Goal: Task Accomplishment & Management: Manage account settings

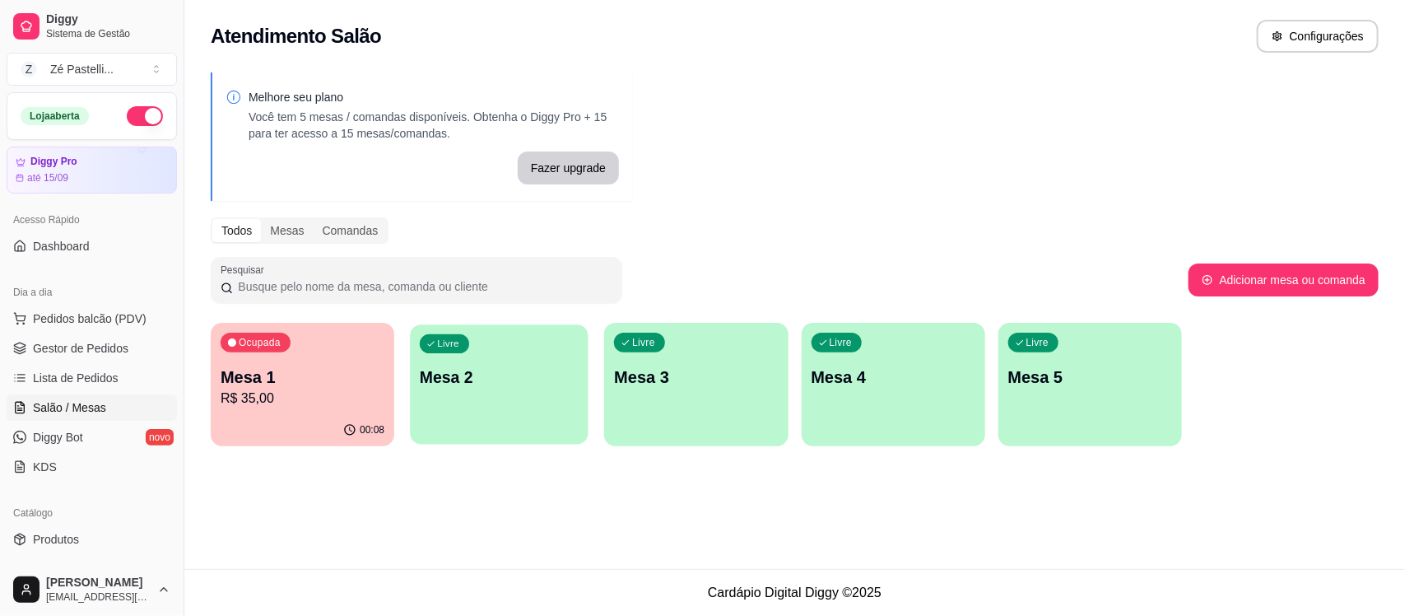
click at [499, 375] on p "Mesa 2" at bounding box center [499, 377] width 159 height 22
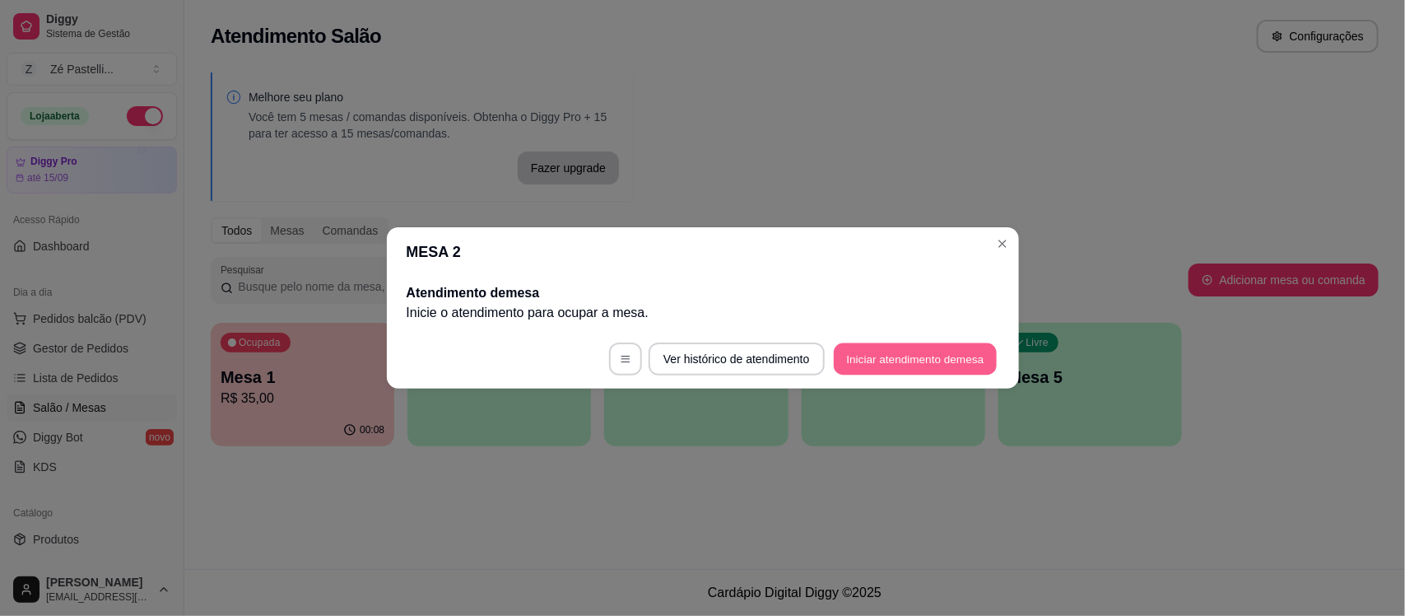
click at [874, 366] on button "Iniciar atendimento de mesa" at bounding box center [915, 359] width 163 height 32
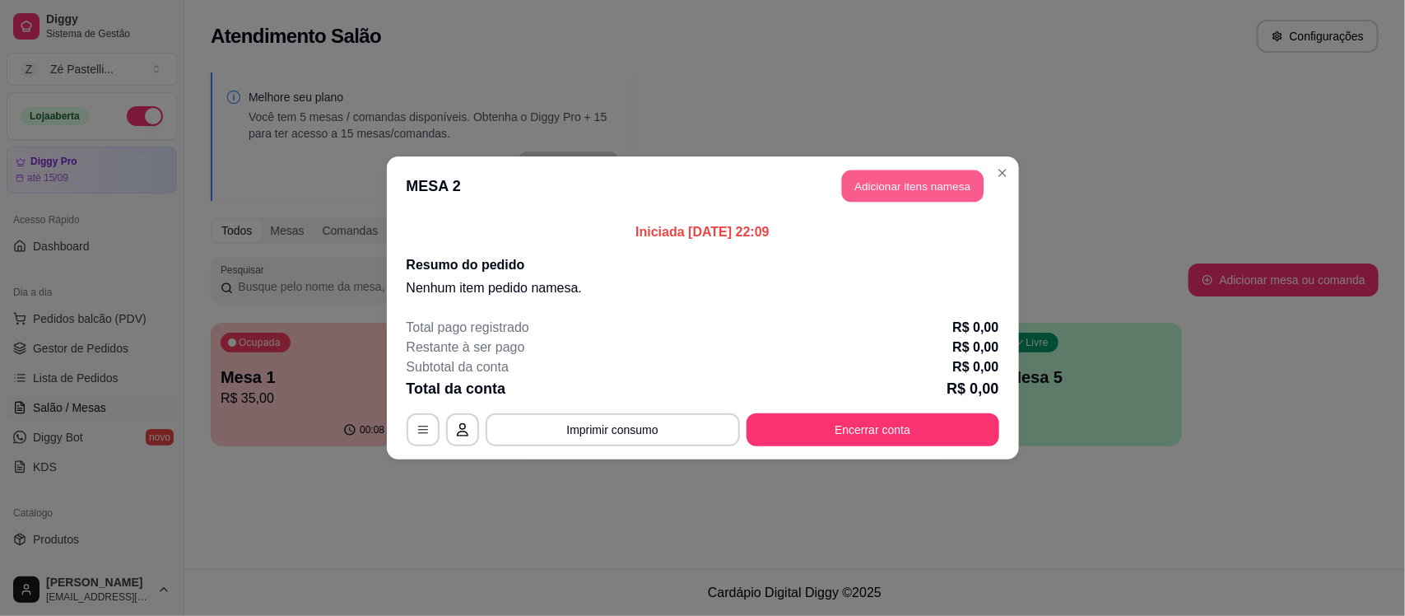
click at [886, 184] on button "Adicionar itens na mesa" at bounding box center [913, 186] width 142 height 32
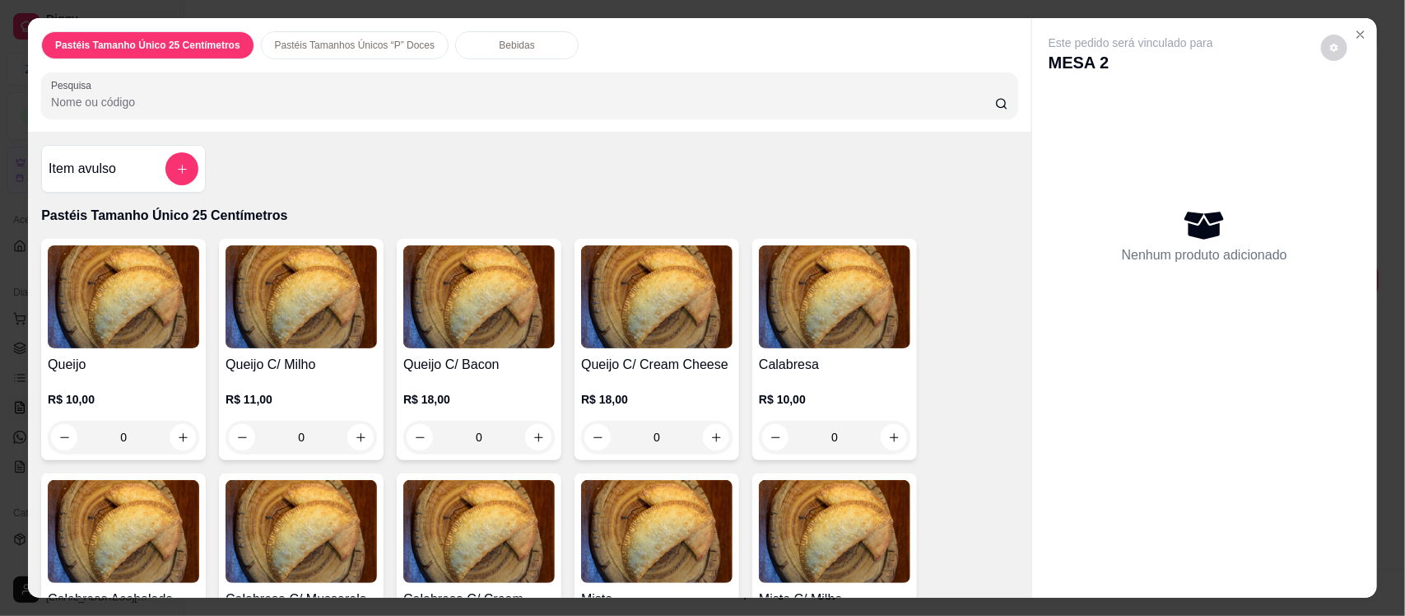
click at [462, 109] on input "Pesquisa" at bounding box center [523, 102] width 944 height 16
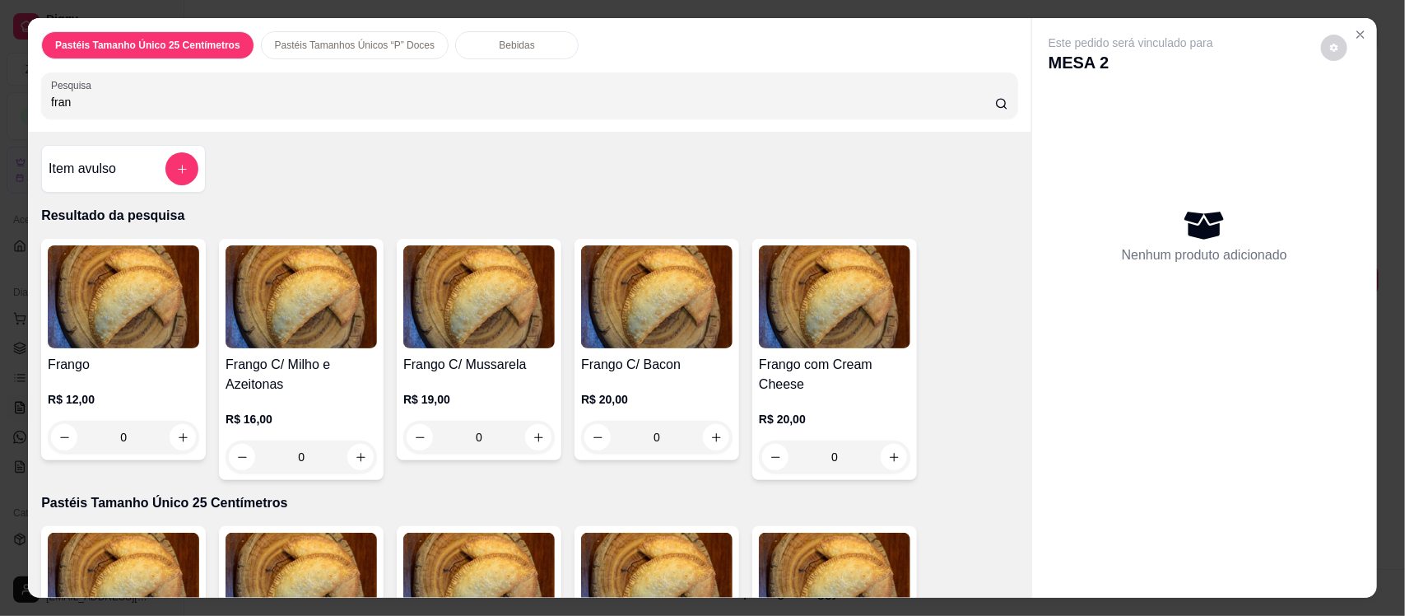
type input "fran"
click at [502, 354] on div "Frango C/ Mussarela R$ 19,00 0" at bounding box center [479, 349] width 165 height 221
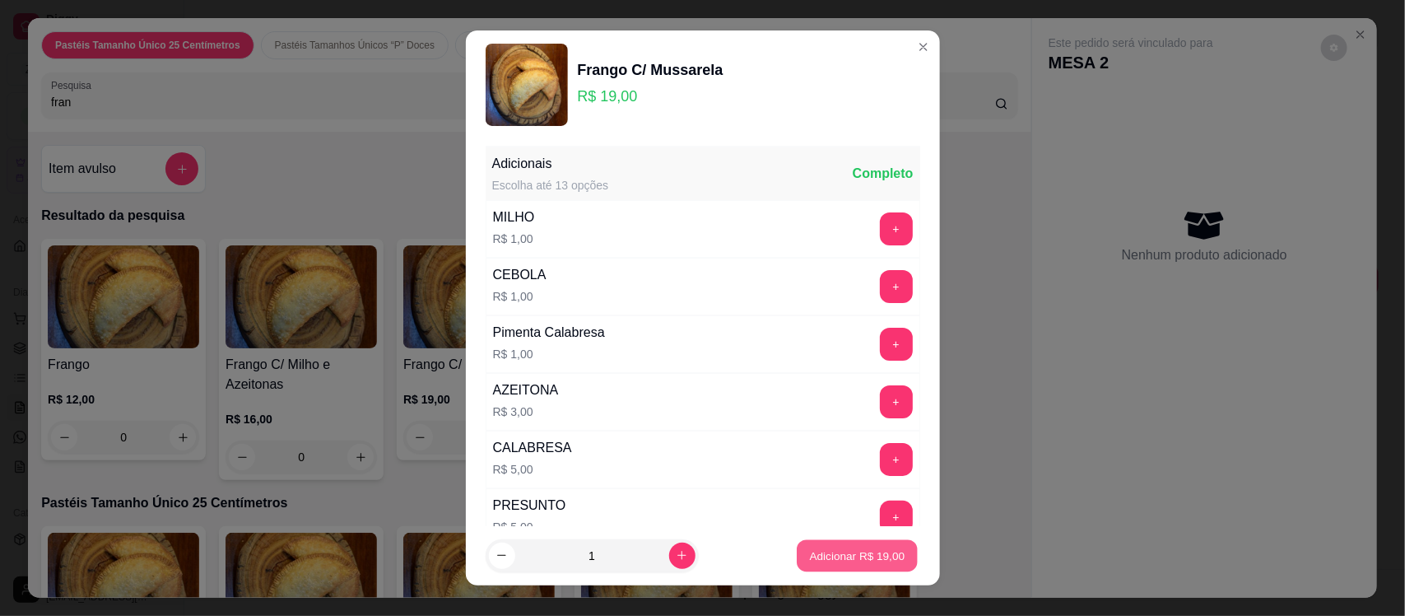
click at [845, 562] on p "Adicionar R$ 19,00" at bounding box center [858, 555] width 96 height 16
type input "1"
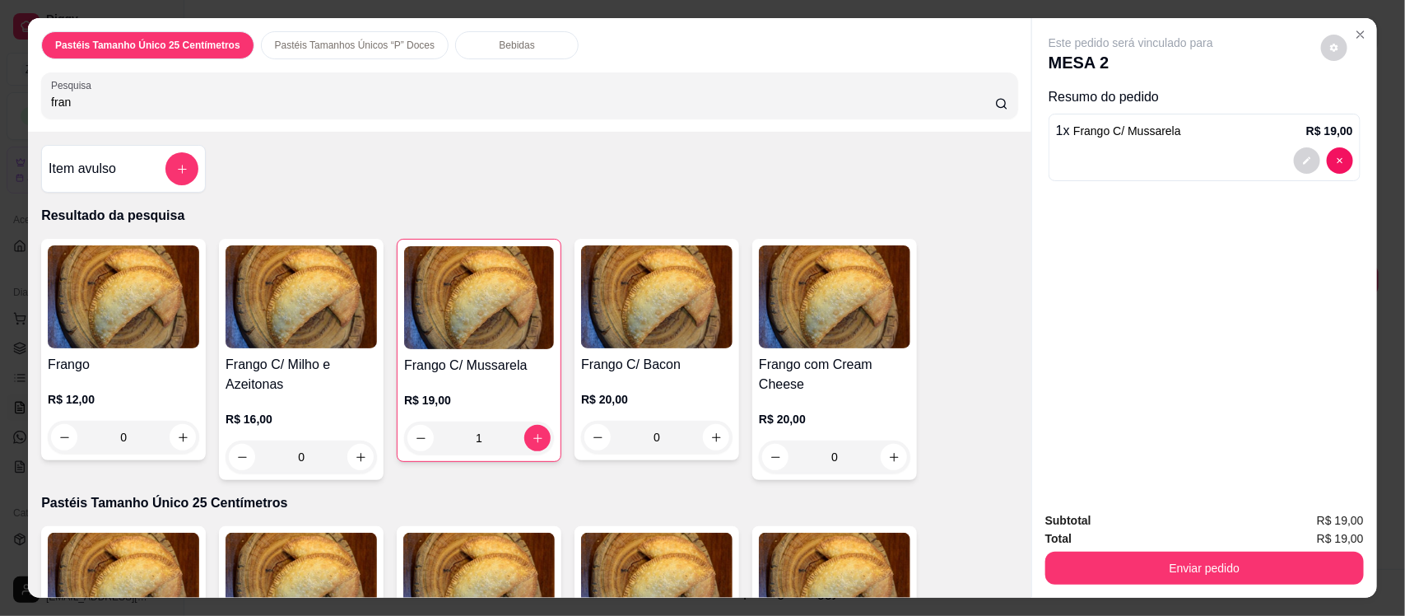
click at [273, 97] on input "fran" at bounding box center [523, 102] width 944 height 16
type input "f"
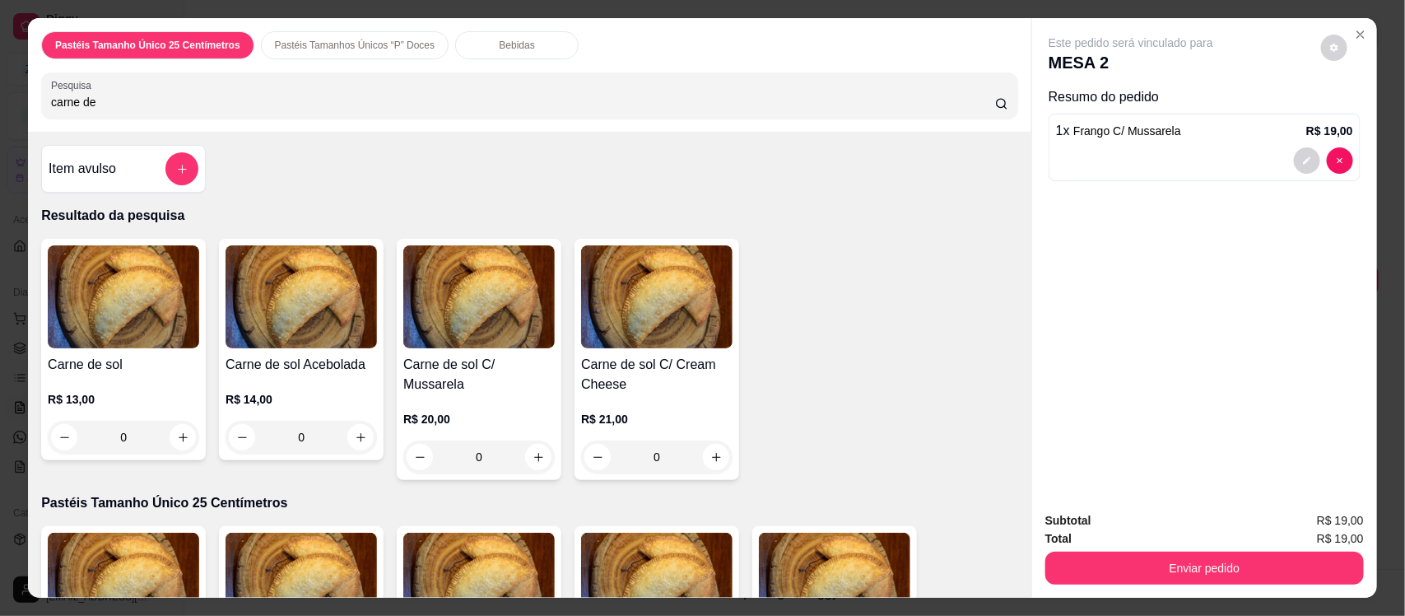
type input "carne de"
click at [491, 318] on img at bounding box center [478, 296] width 151 height 103
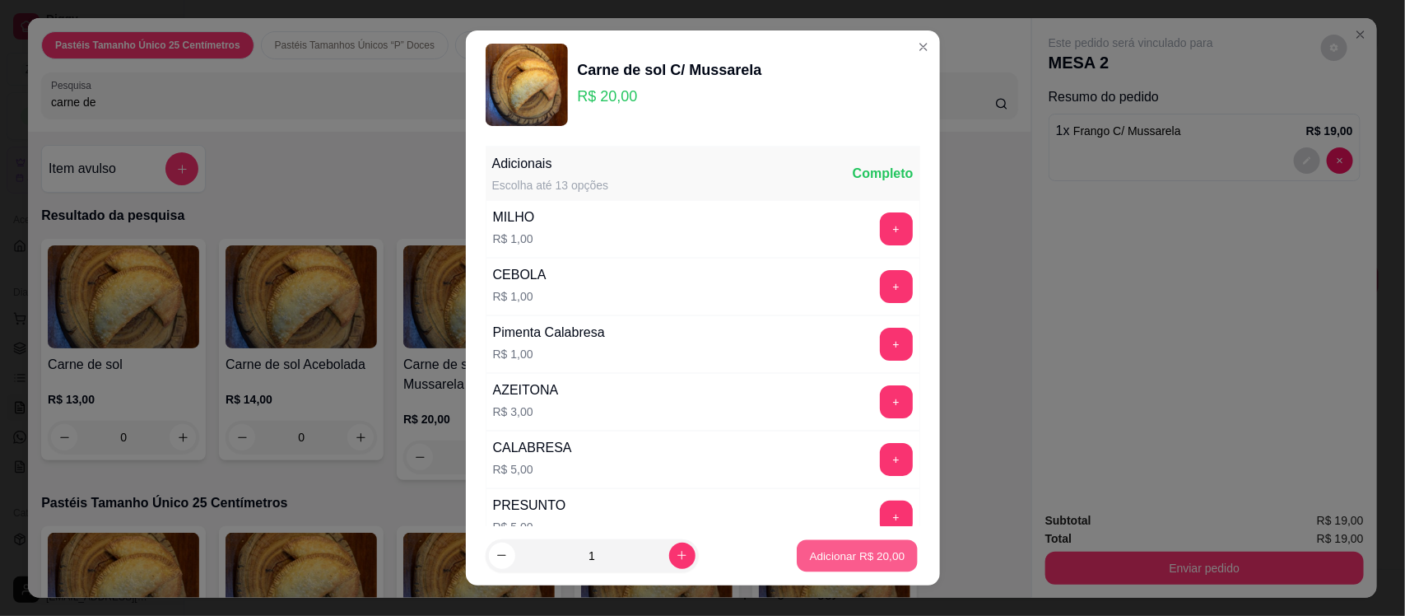
click at [823, 561] on p "Adicionar R$ 20,00" at bounding box center [858, 555] width 96 height 16
type input "1"
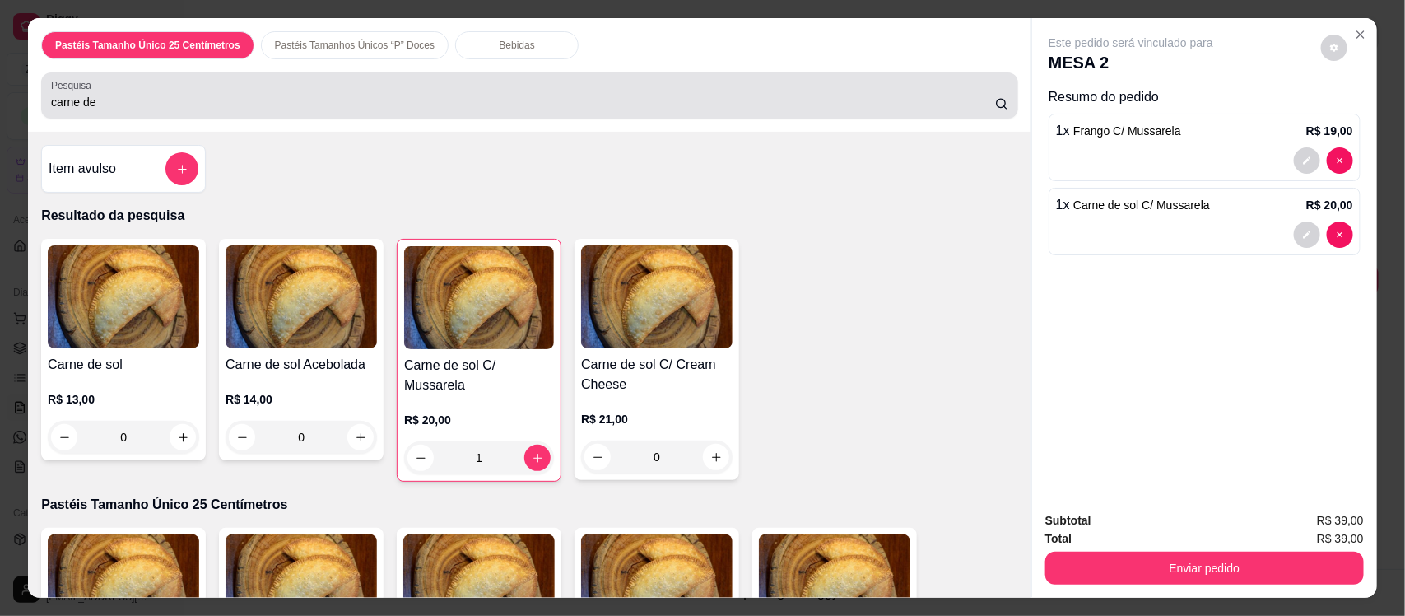
click at [347, 94] on input "carne de" at bounding box center [523, 102] width 944 height 16
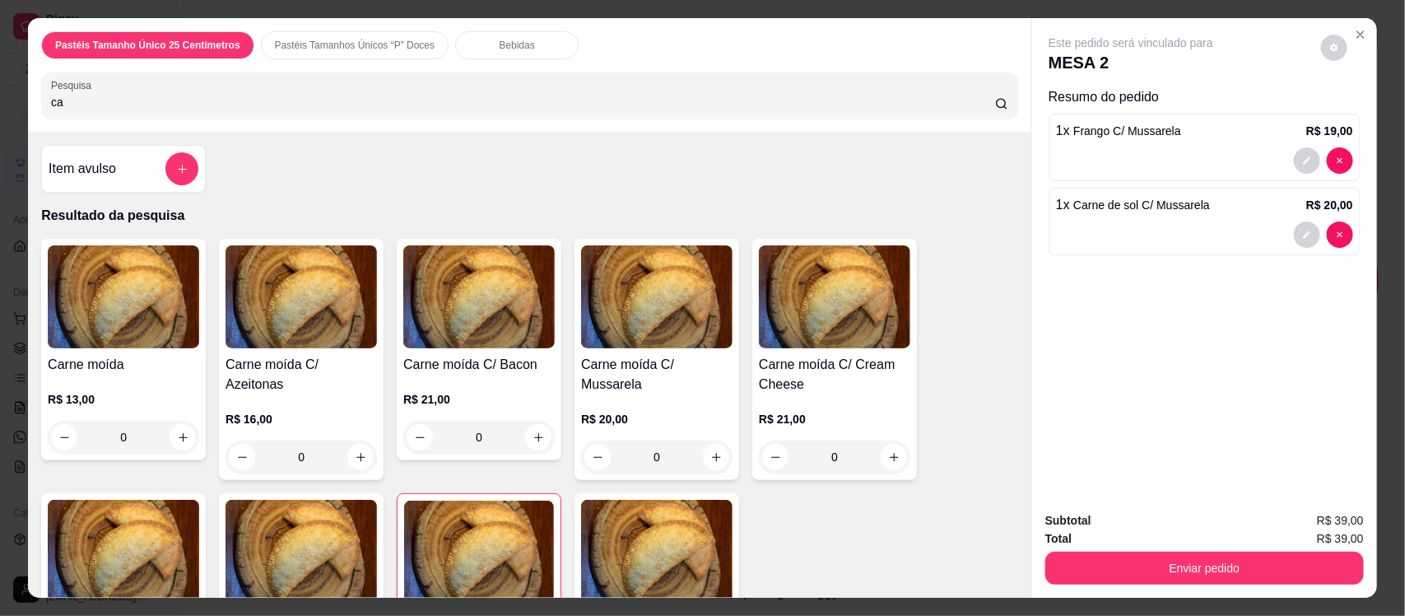
type input "c"
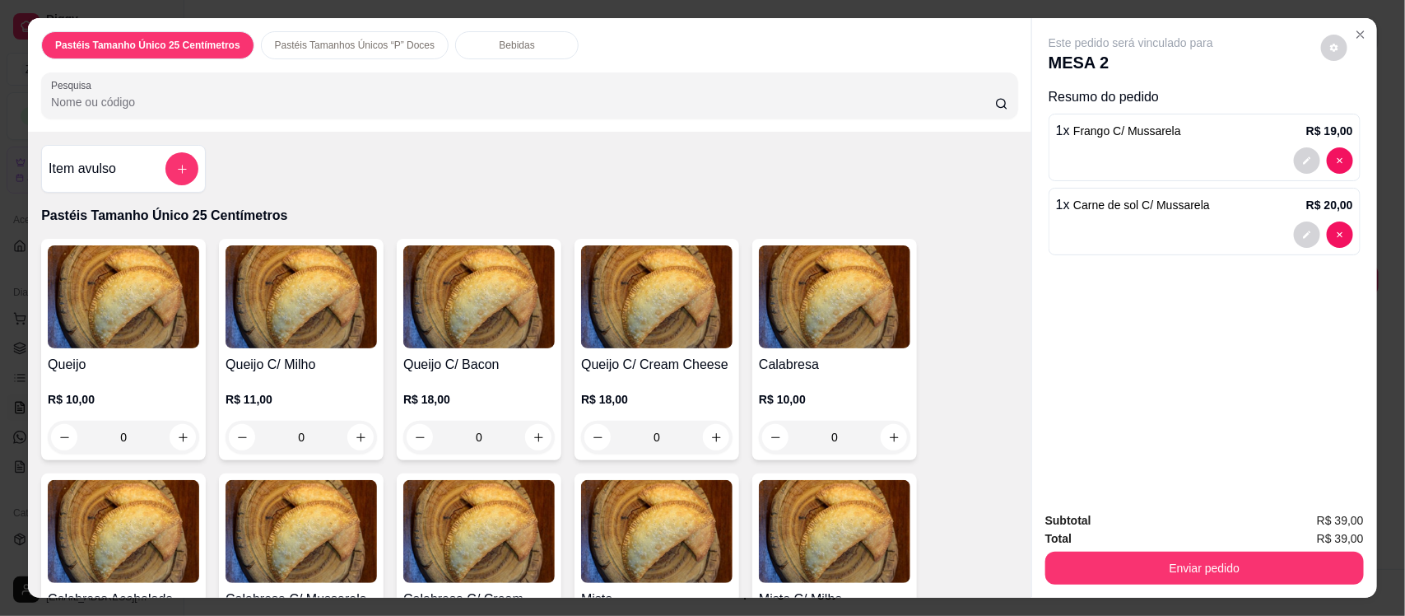
click at [137, 342] on img at bounding box center [123, 296] width 151 height 103
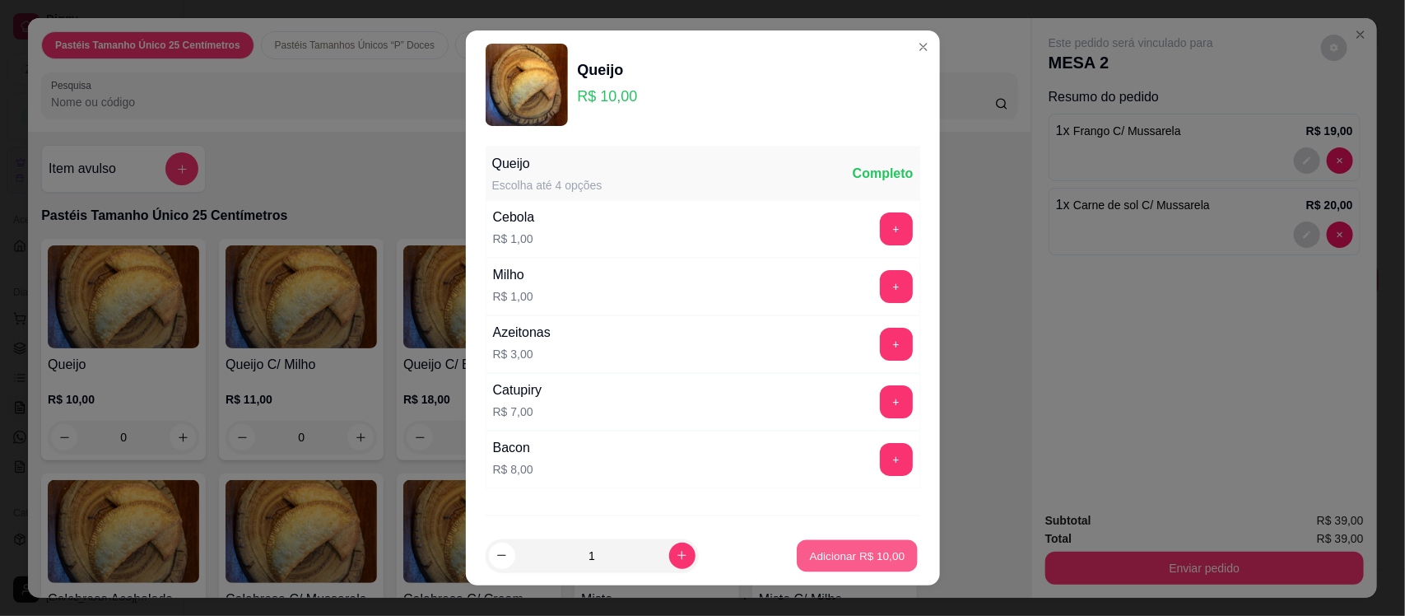
click at [874, 552] on p "Adicionar R$ 10,00" at bounding box center [858, 555] width 96 height 16
type input "1"
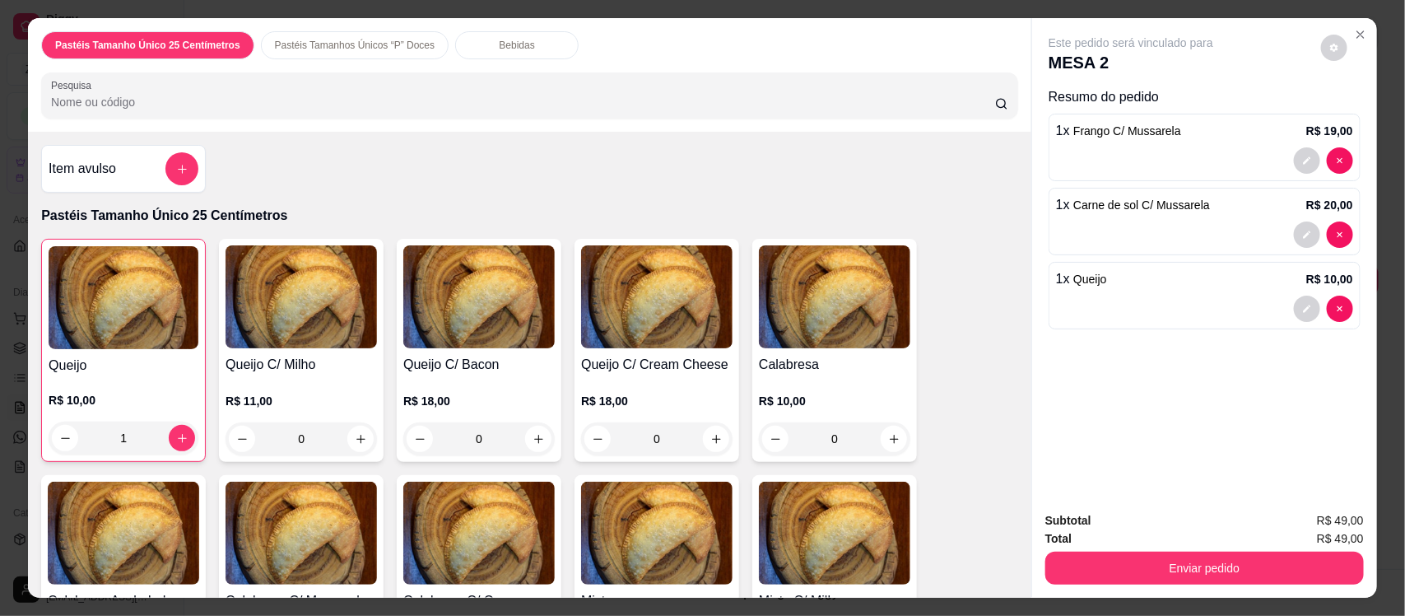
click at [519, 45] on div "Bebidas" at bounding box center [516, 45] width 123 height 28
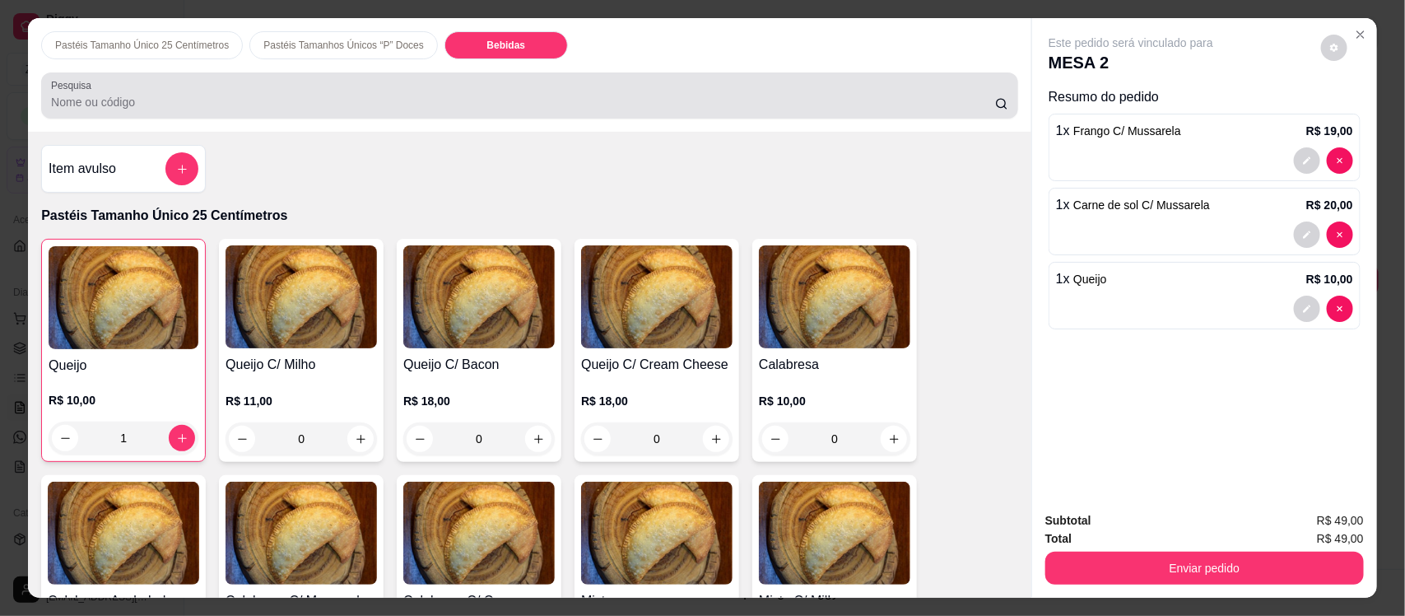
scroll to position [34, 0]
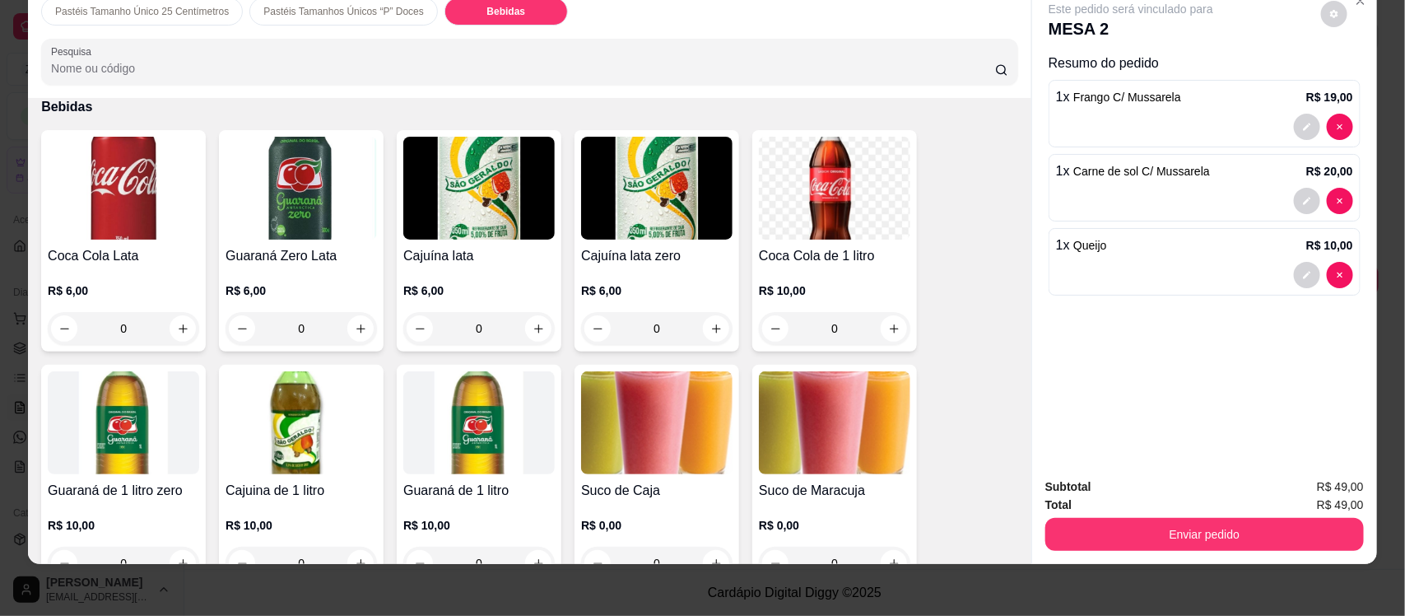
click at [641, 429] on img at bounding box center [656, 422] width 151 height 103
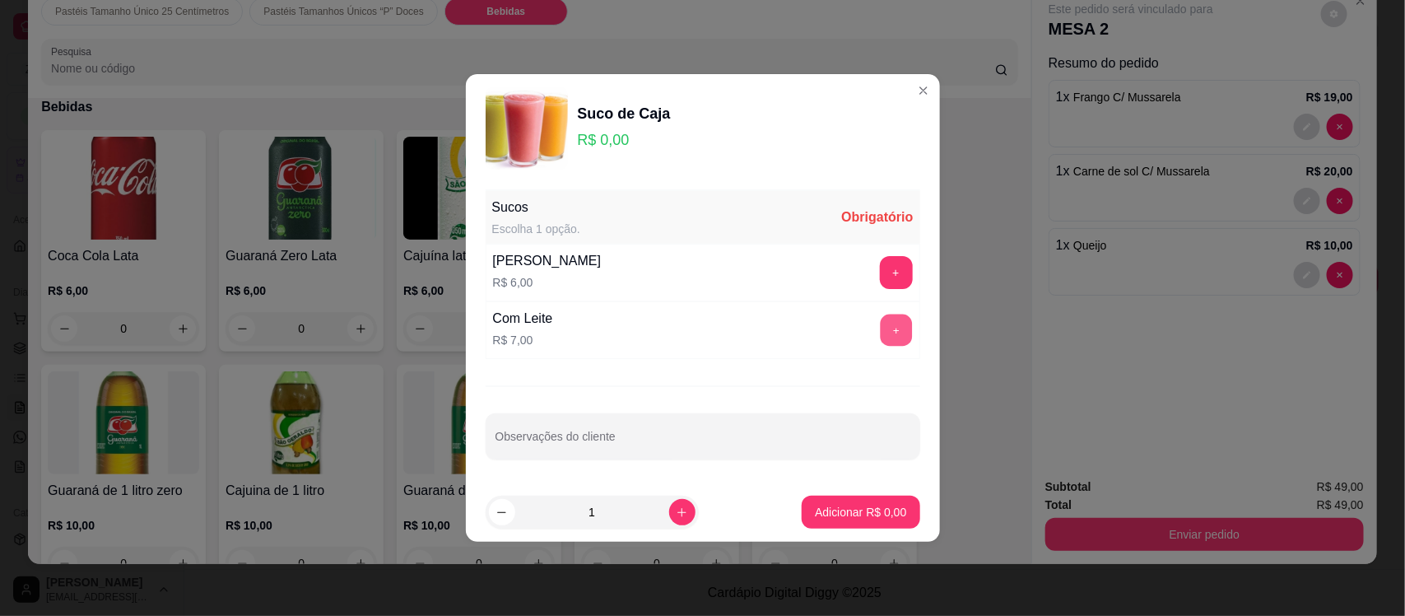
click at [885, 328] on button "+" at bounding box center [896, 330] width 32 height 32
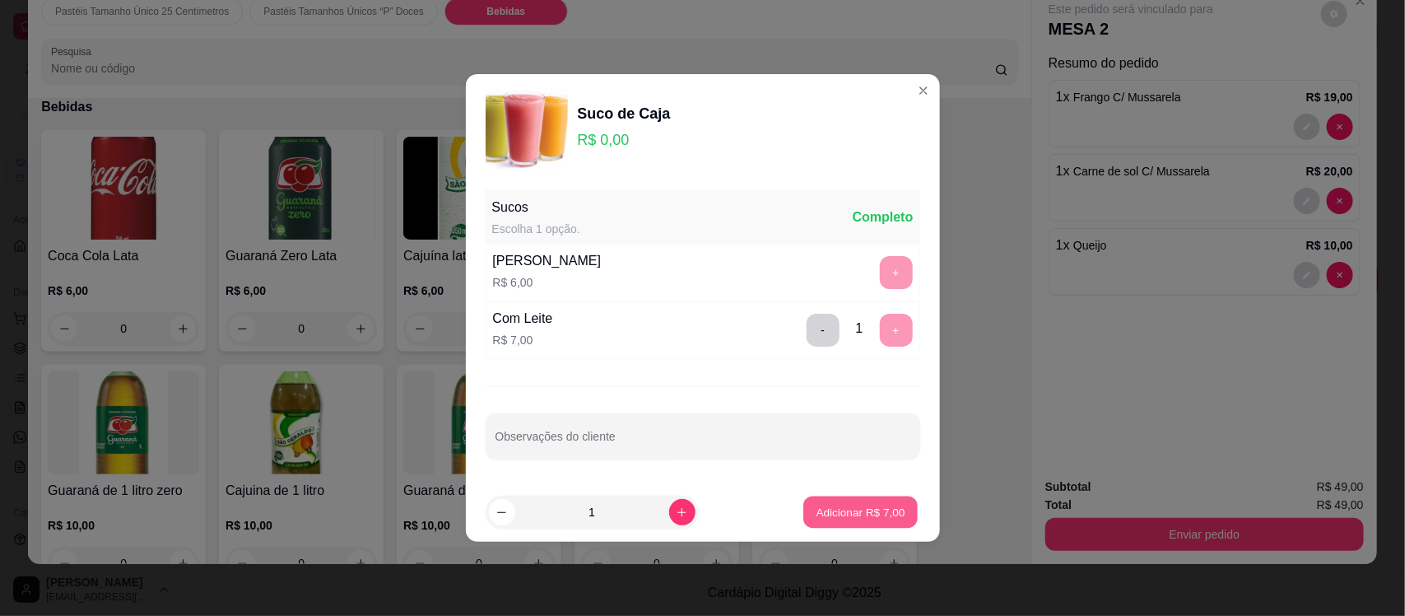
click at [834, 512] on p "Adicionar R$ 7,00" at bounding box center [861, 512] width 89 height 16
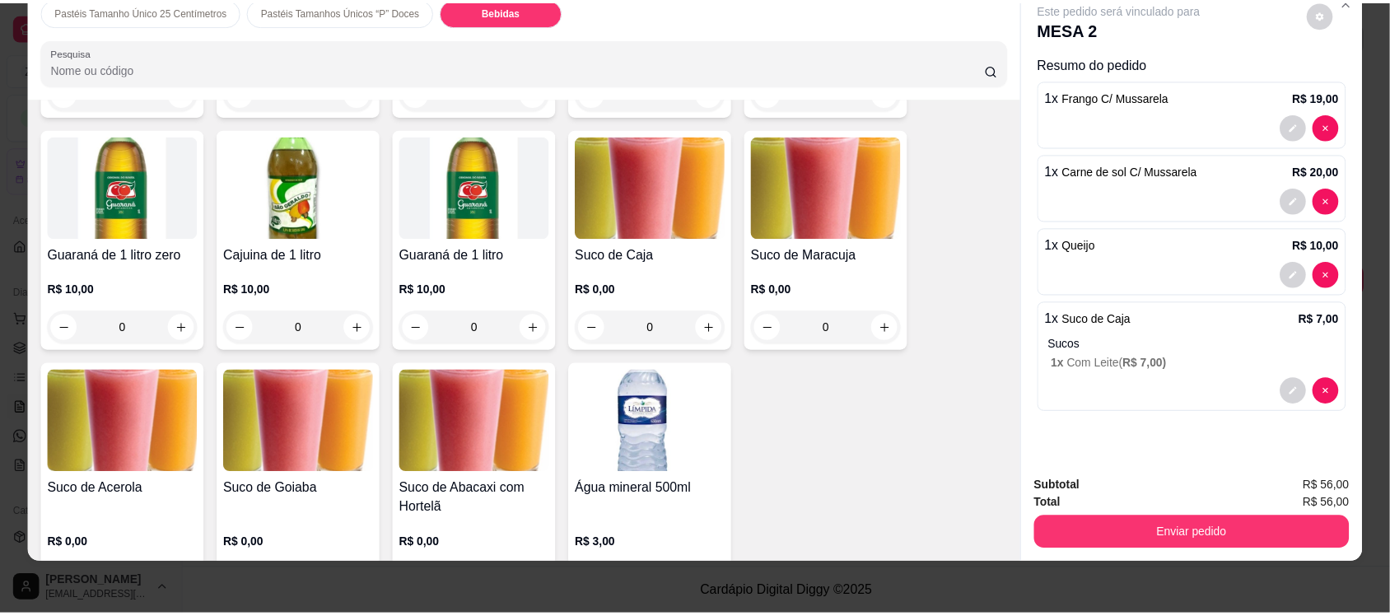
scroll to position [2383, 0]
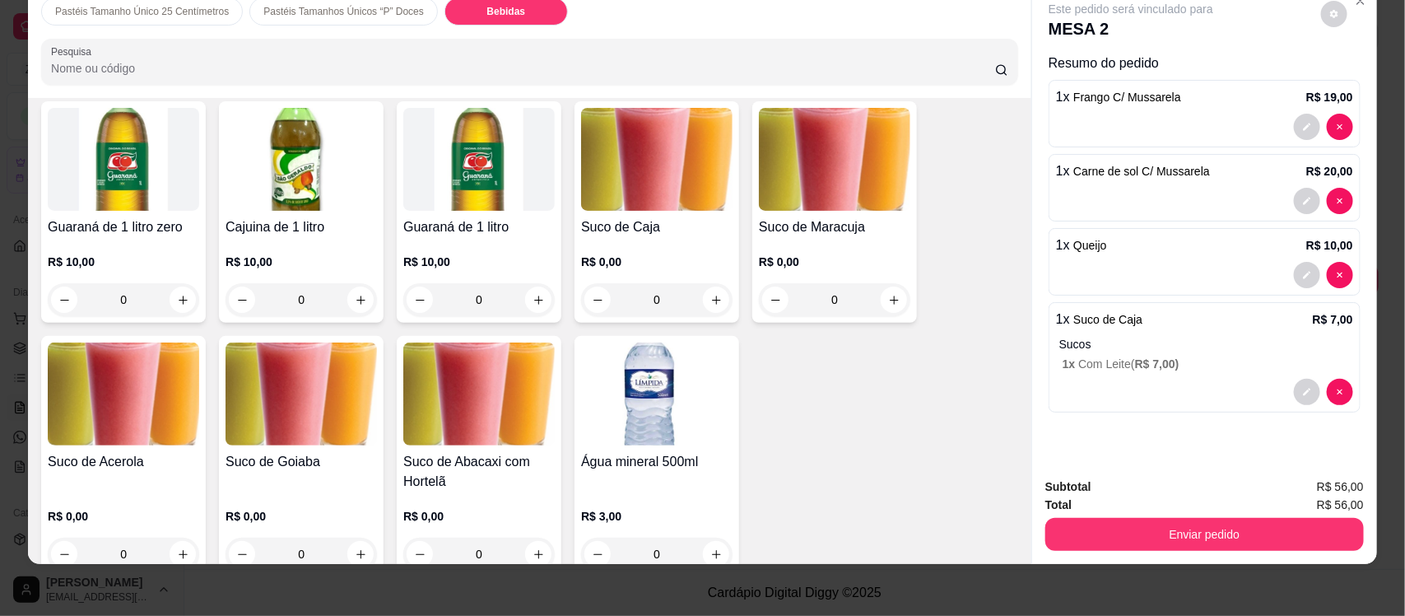
click at [93, 431] on img at bounding box center [123, 393] width 151 height 103
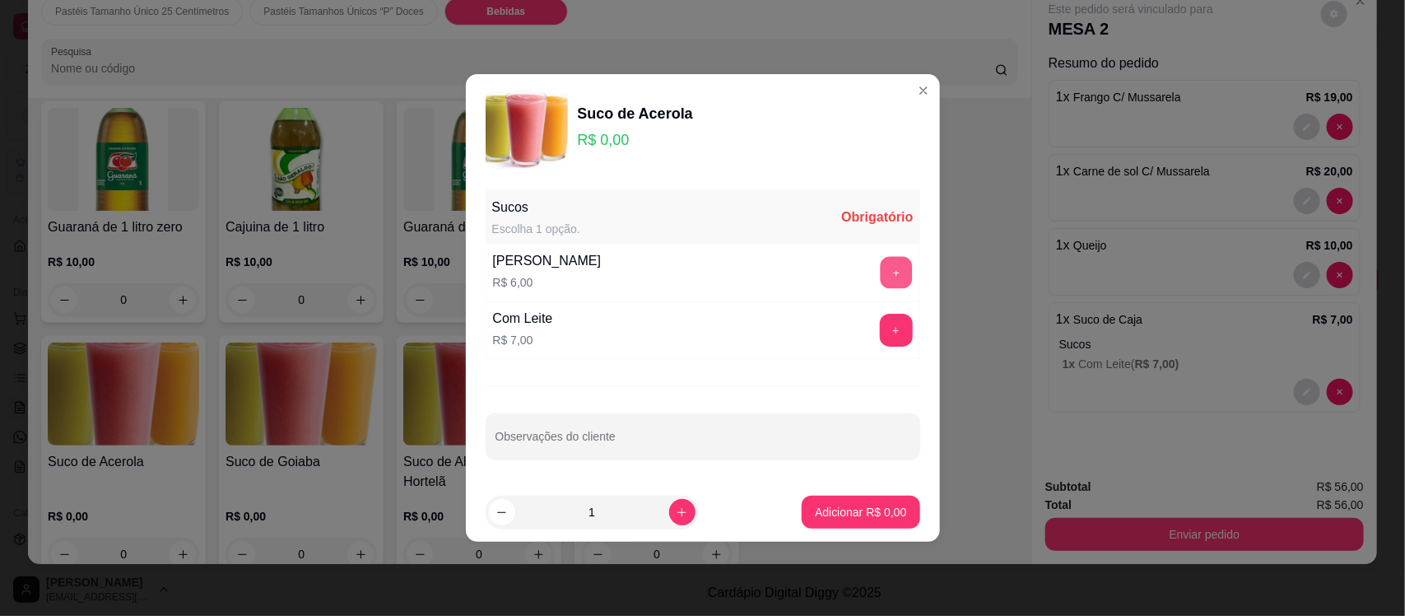
click at [880, 273] on button "+" at bounding box center [896, 273] width 32 height 32
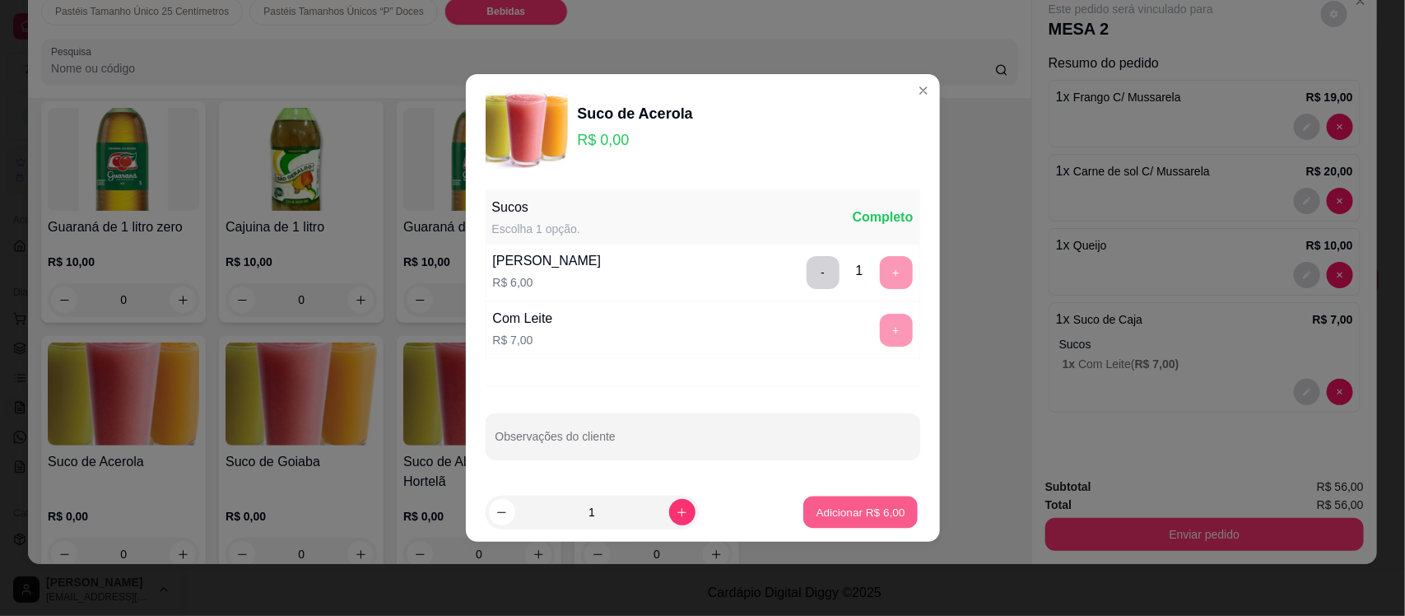
click at [850, 511] on p "Adicionar R$ 6,00" at bounding box center [861, 512] width 89 height 16
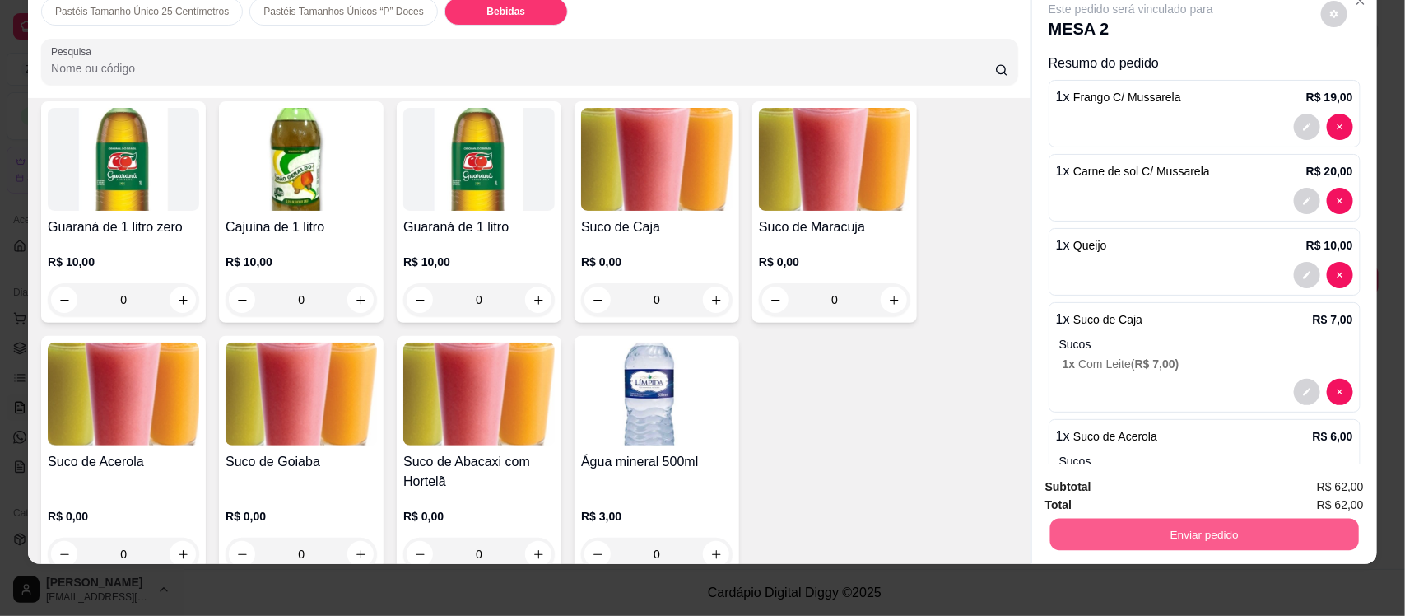
click at [1248, 532] on button "Enviar pedido" at bounding box center [1205, 534] width 309 height 32
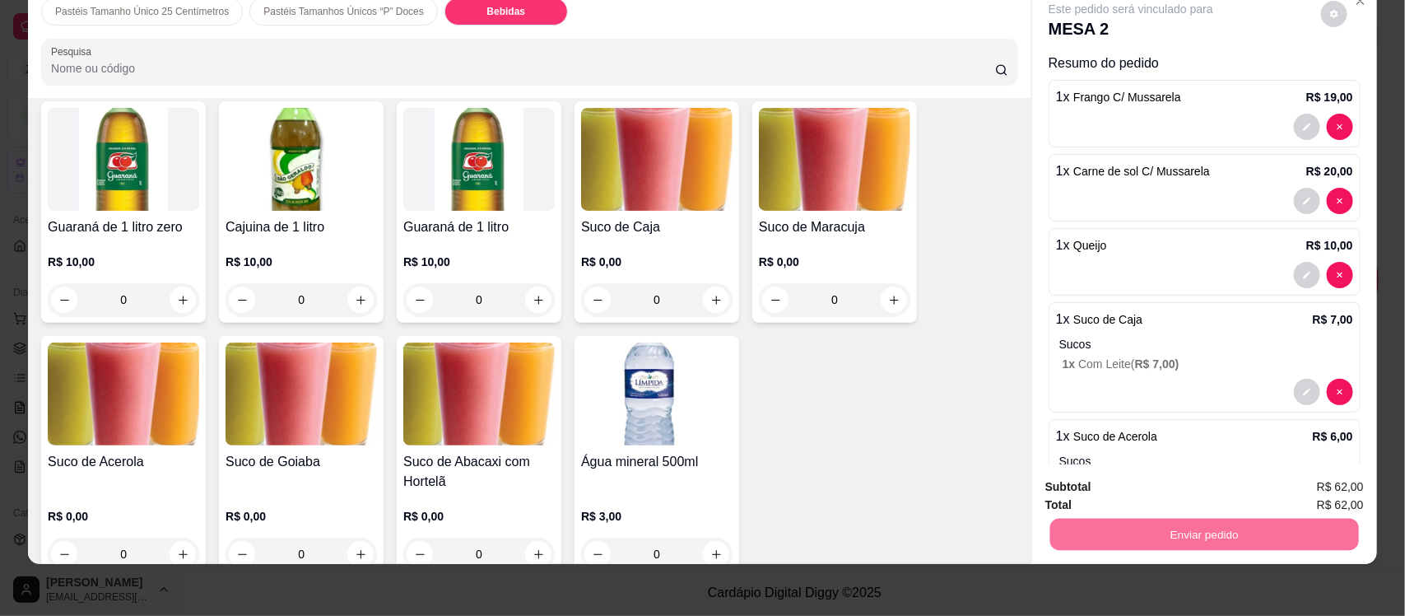
click at [1172, 491] on button "Não registrar e enviar pedido" at bounding box center [1149, 493] width 166 height 30
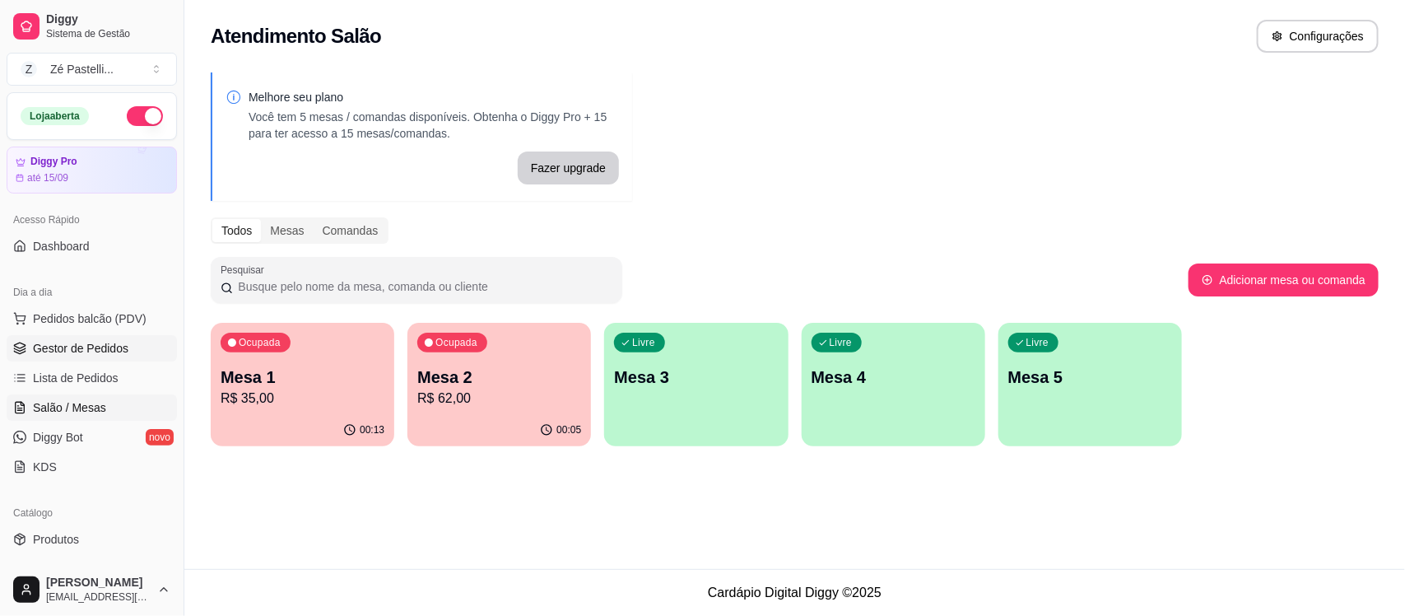
click at [92, 356] on span "Gestor de Pedidos" at bounding box center [81, 348] width 96 height 16
click at [68, 351] on span "Gestor de Pedidos" at bounding box center [81, 348] width 96 height 16
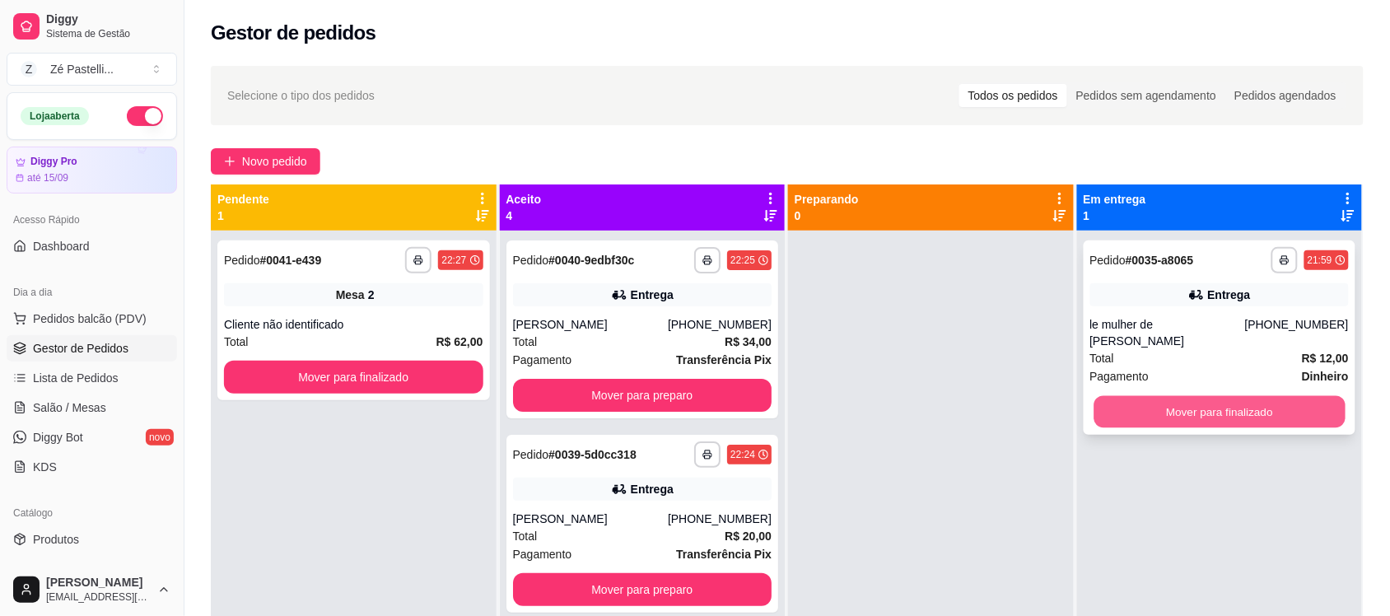
click at [1150, 396] on button "Mover para finalizado" at bounding box center [1218, 412] width 251 height 32
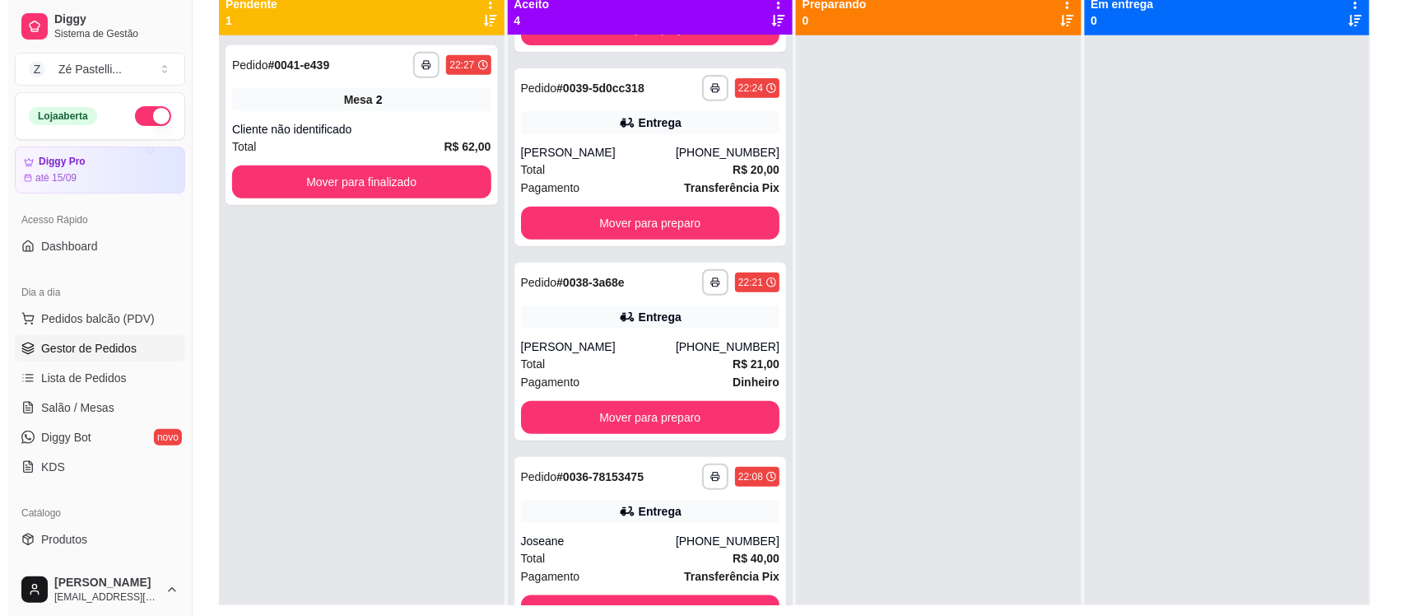
scroll to position [177, 0]
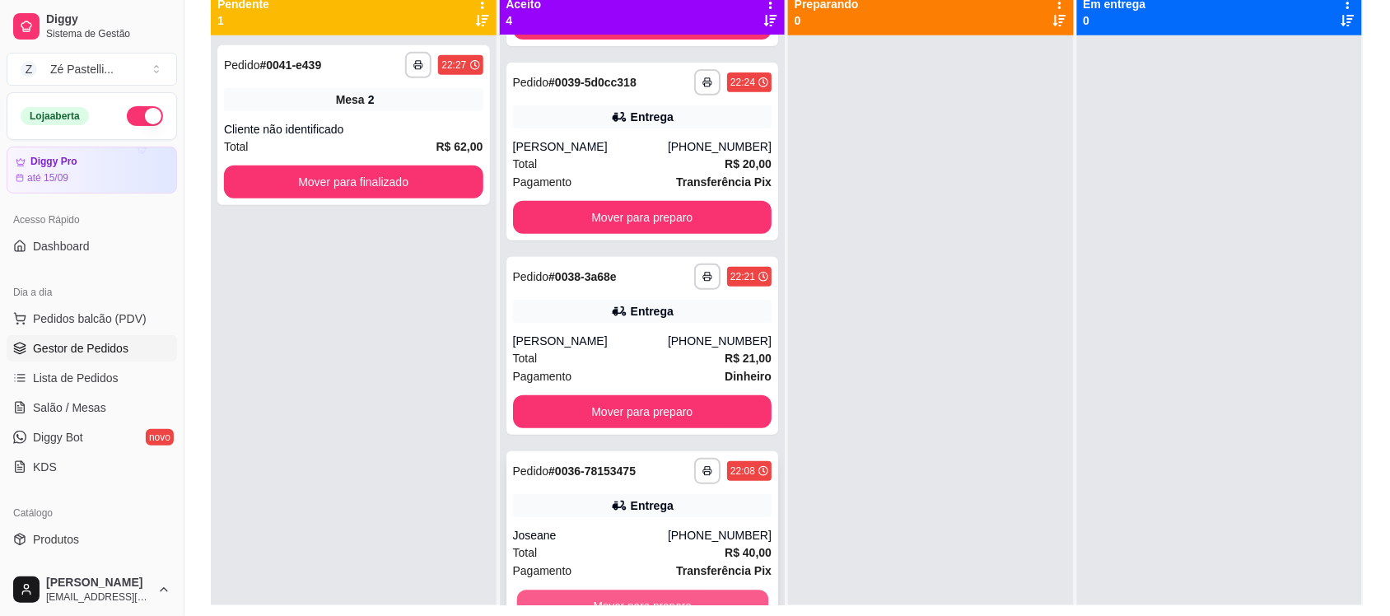
click at [628, 589] on div "Mover para preparo" at bounding box center [642, 605] width 259 height 33
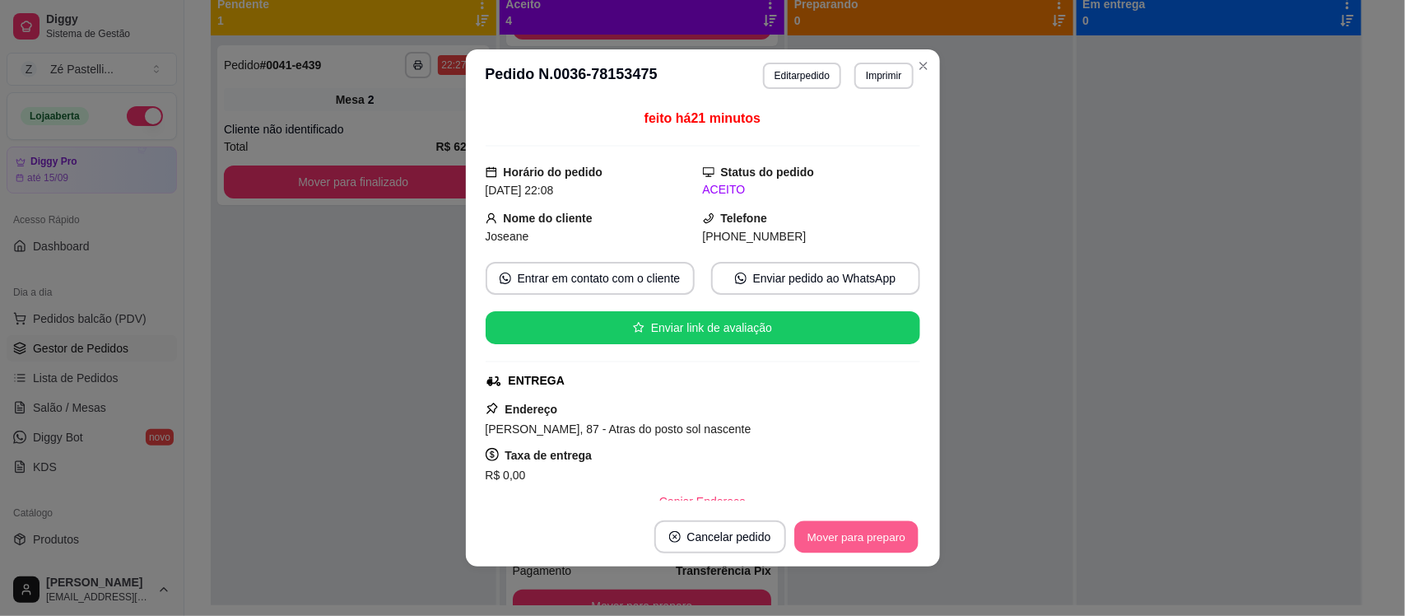
click at [836, 529] on button "Mover para preparo" at bounding box center [855, 537] width 123 height 32
click at [836, 529] on div "Mover para preparo" at bounding box center [845, 536] width 151 height 33
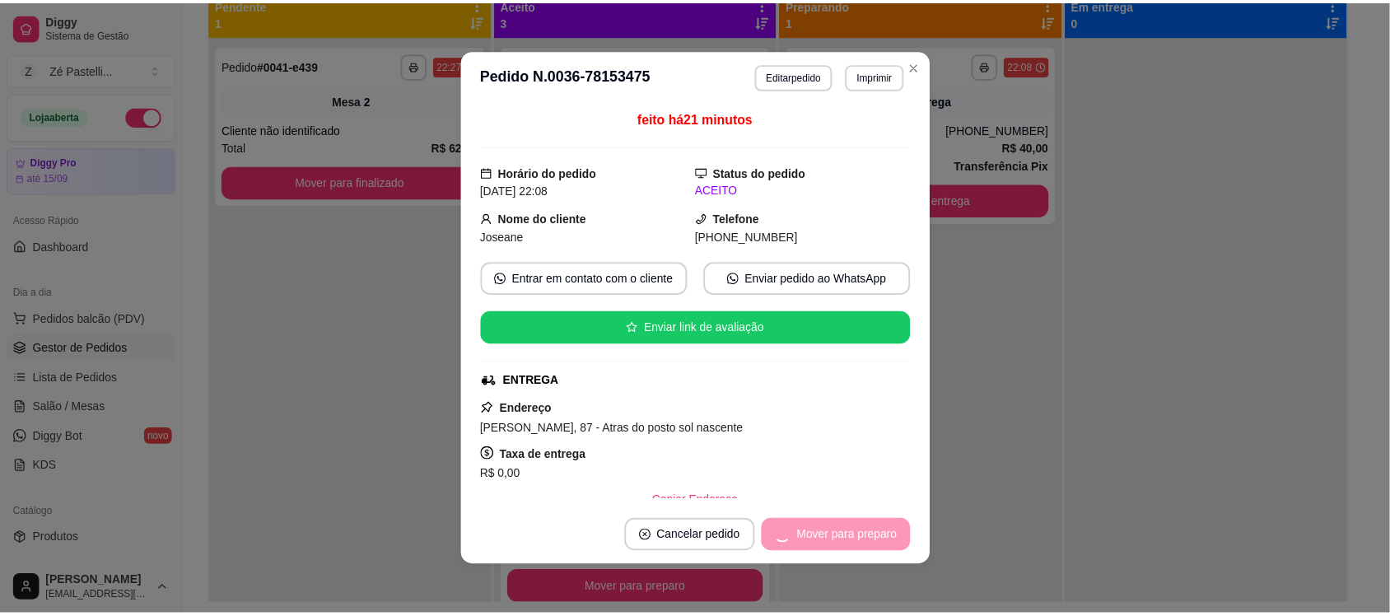
scroll to position [0, 0]
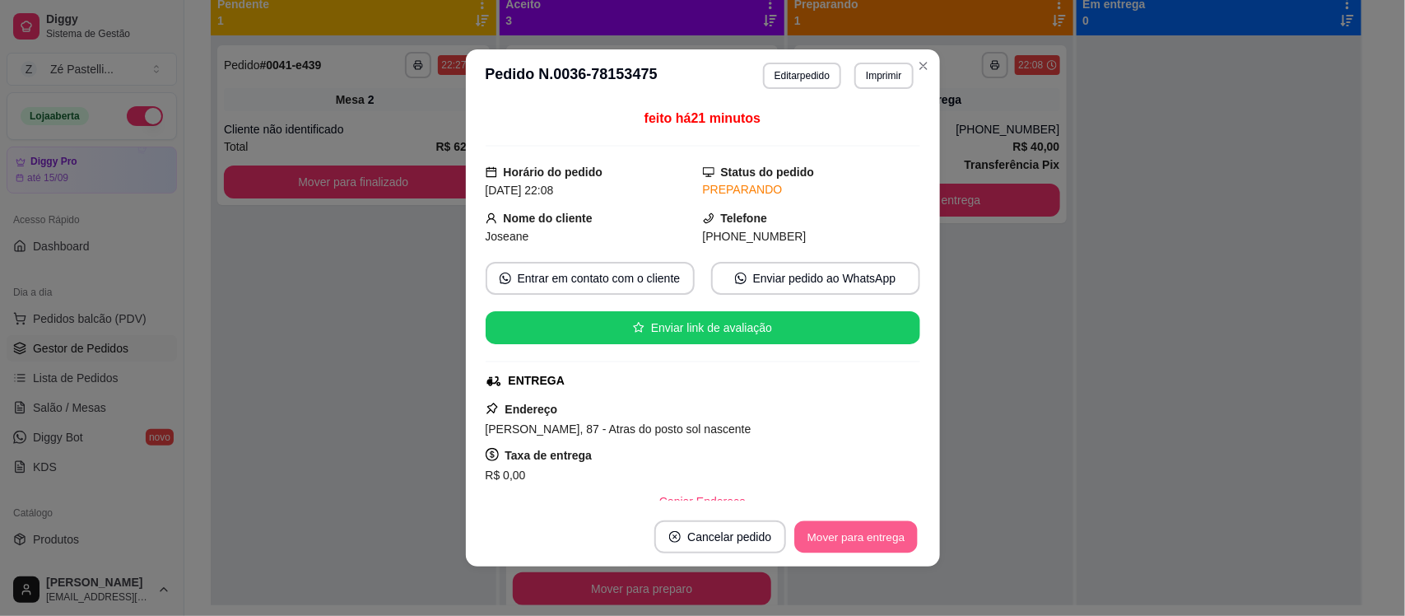
click at [836, 529] on button "Mover para entrega" at bounding box center [856, 537] width 123 height 32
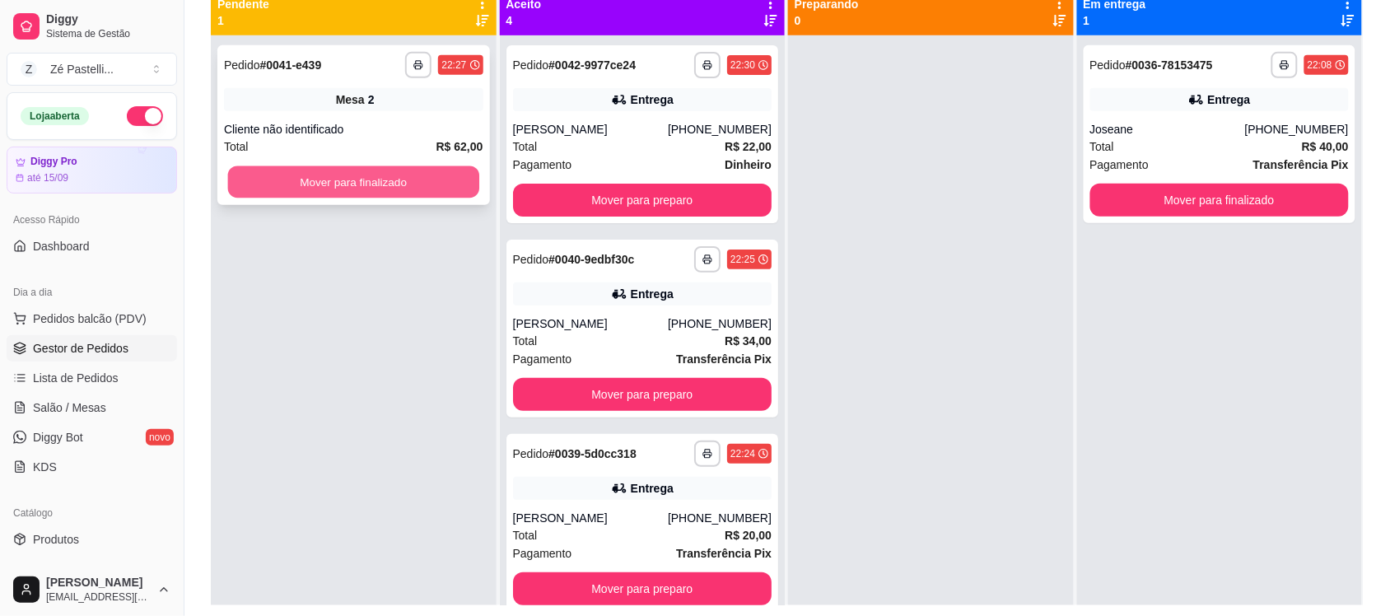
click at [319, 175] on button "Mover para finalizado" at bounding box center [353, 182] width 251 height 32
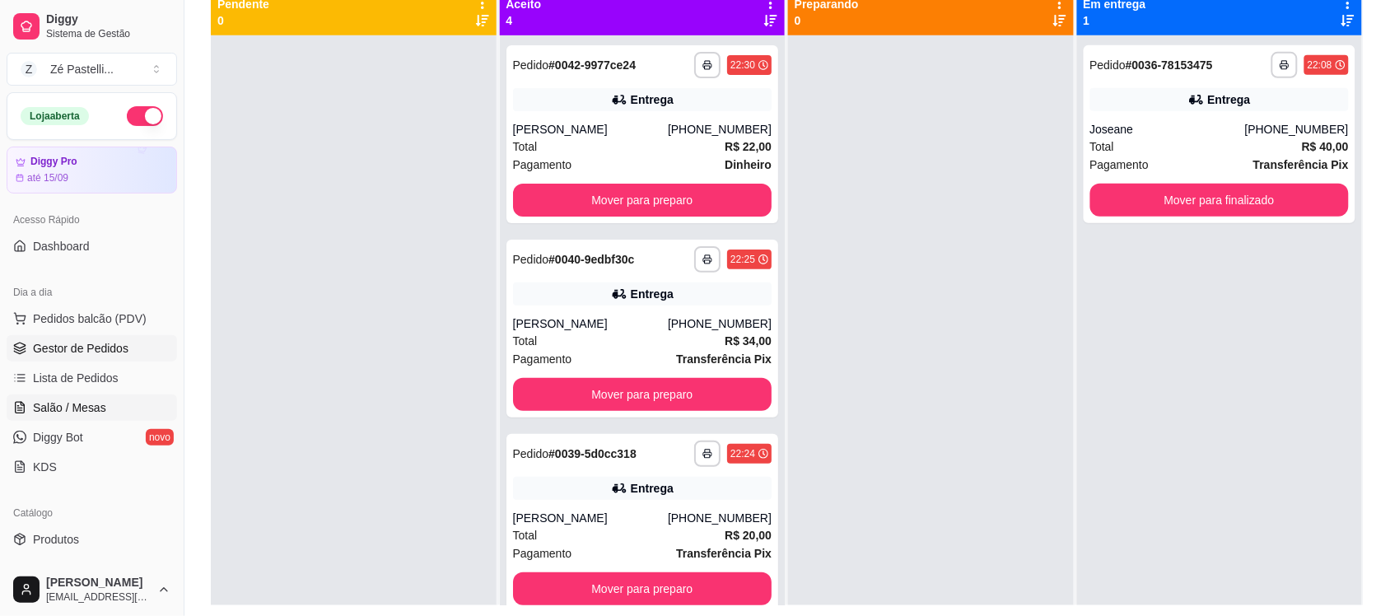
click at [60, 404] on span "Salão / Mesas" at bounding box center [69, 407] width 73 height 16
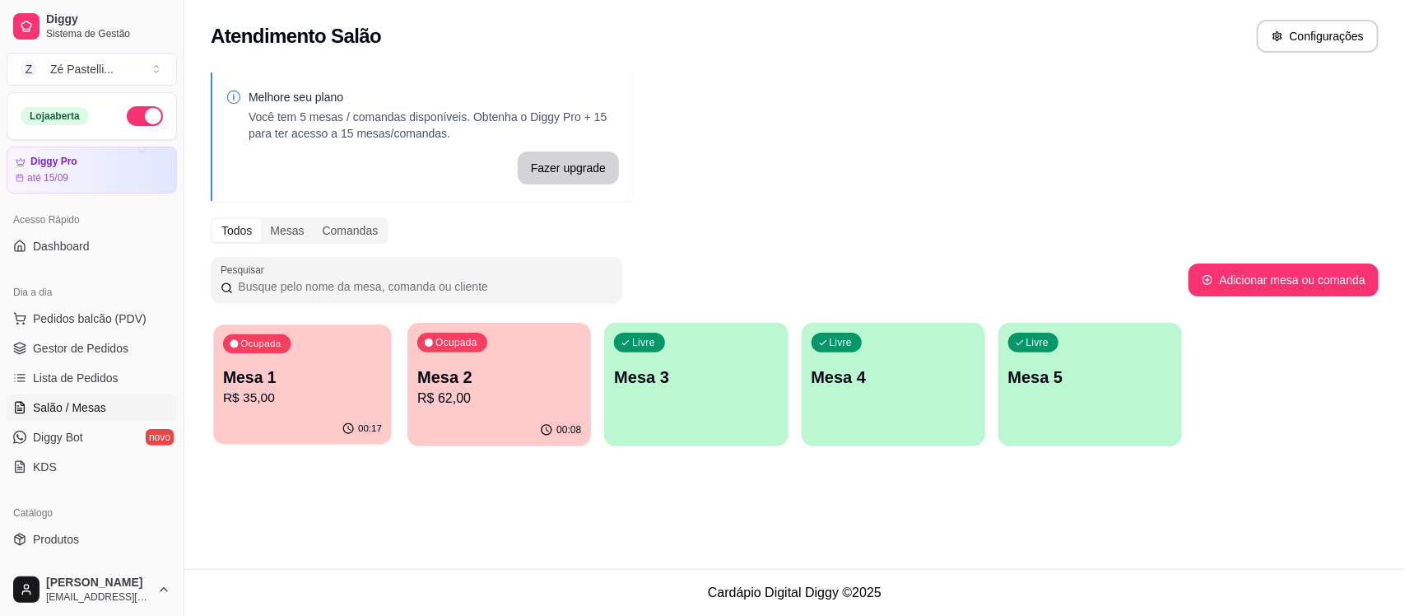
click at [245, 387] on p "Mesa 1" at bounding box center [302, 377] width 159 height 22
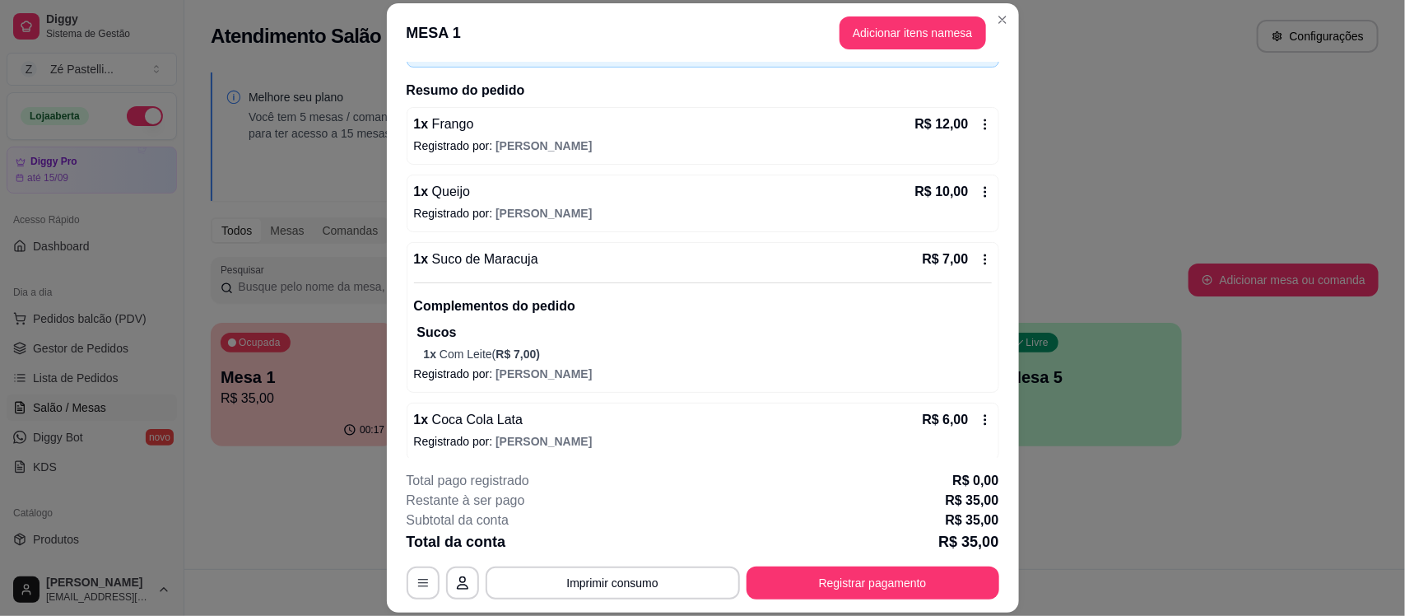
scroll to position [120, 0]
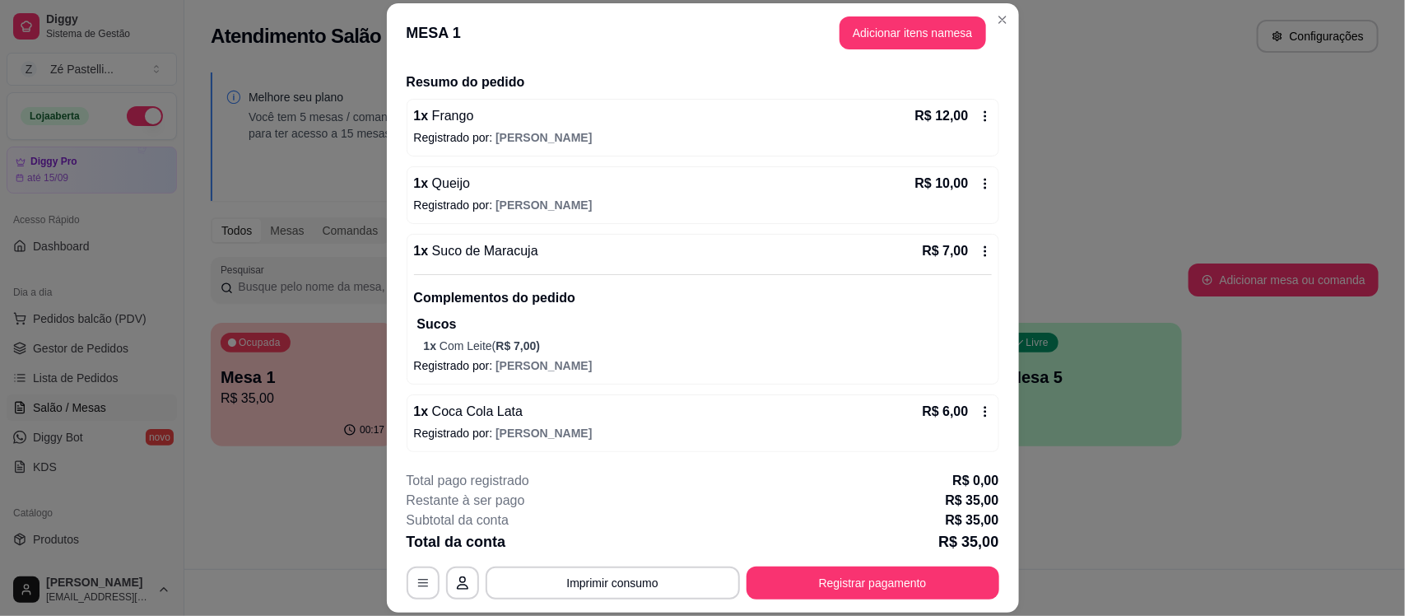
click at [760, 315] on p "Sucos" at bounding box center [704, 324] width 575 height 20
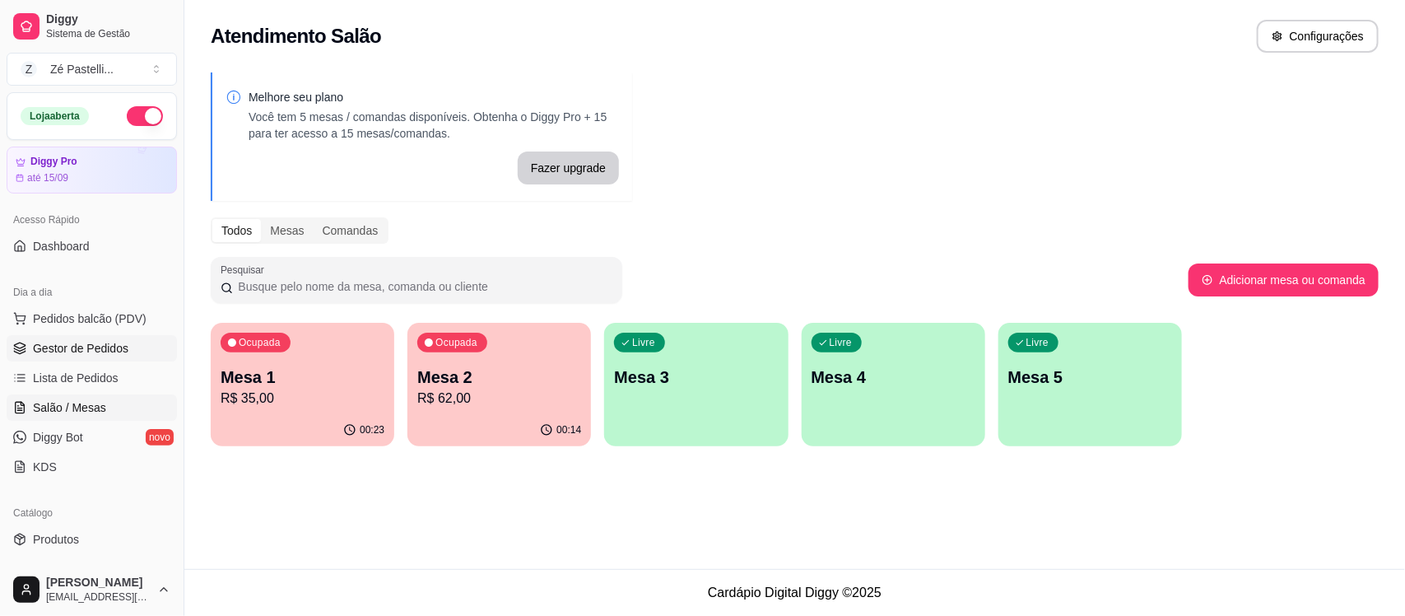
click at [76, 352] on span "Gestor de Pedidos" at bounding box center [81, 348] width 96 height 16
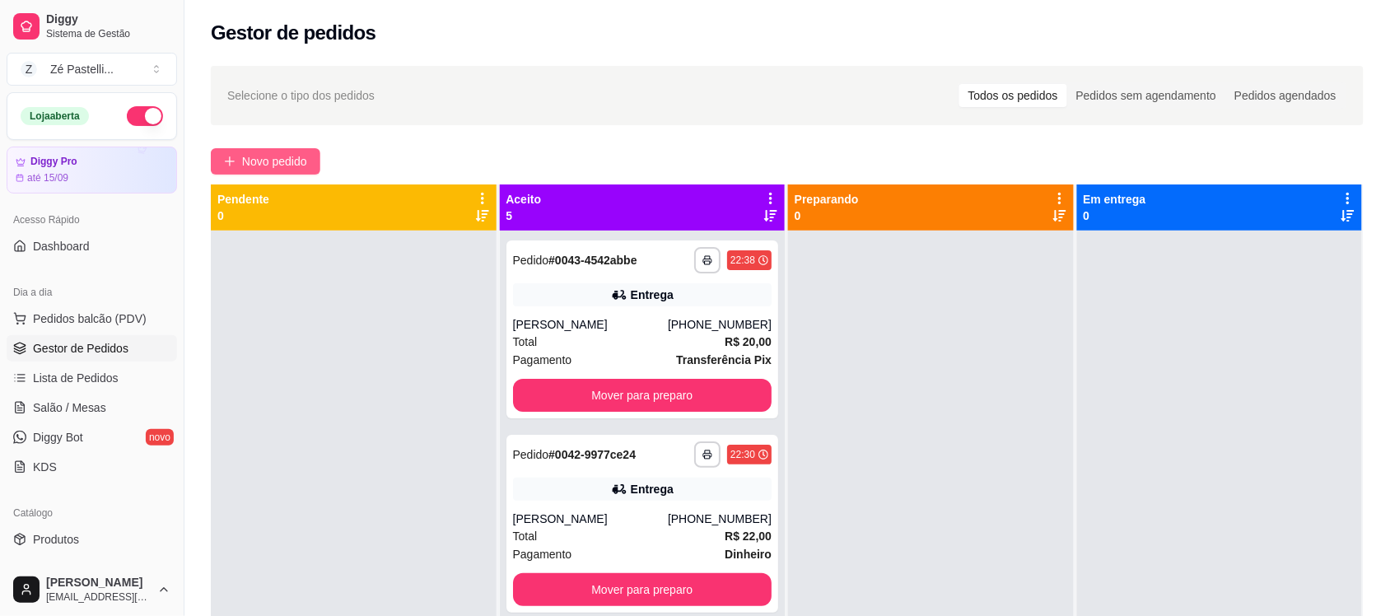
click at [269, 161] on span "Novo pedido" at bounding box center [274, 161] width 65 height 18
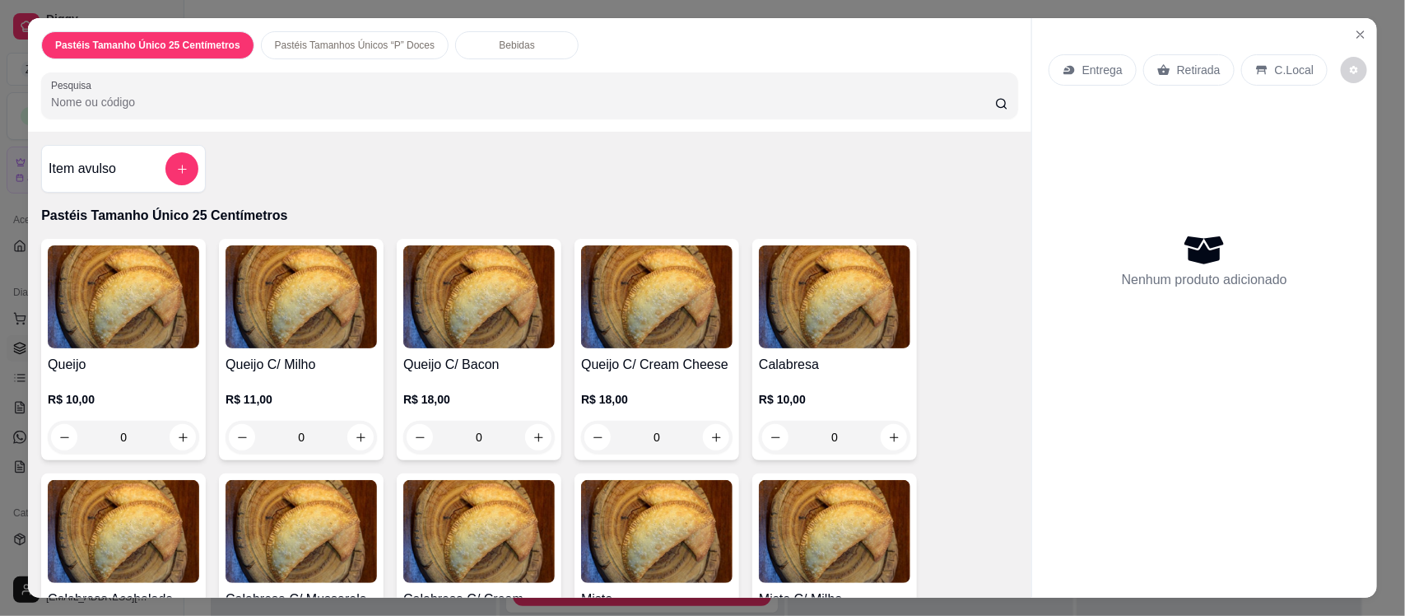
click at [362, 43] on p "Pastéis Tamanhos Únicos “P” Doces" at bounding box center [355, 45] width 161 height 13
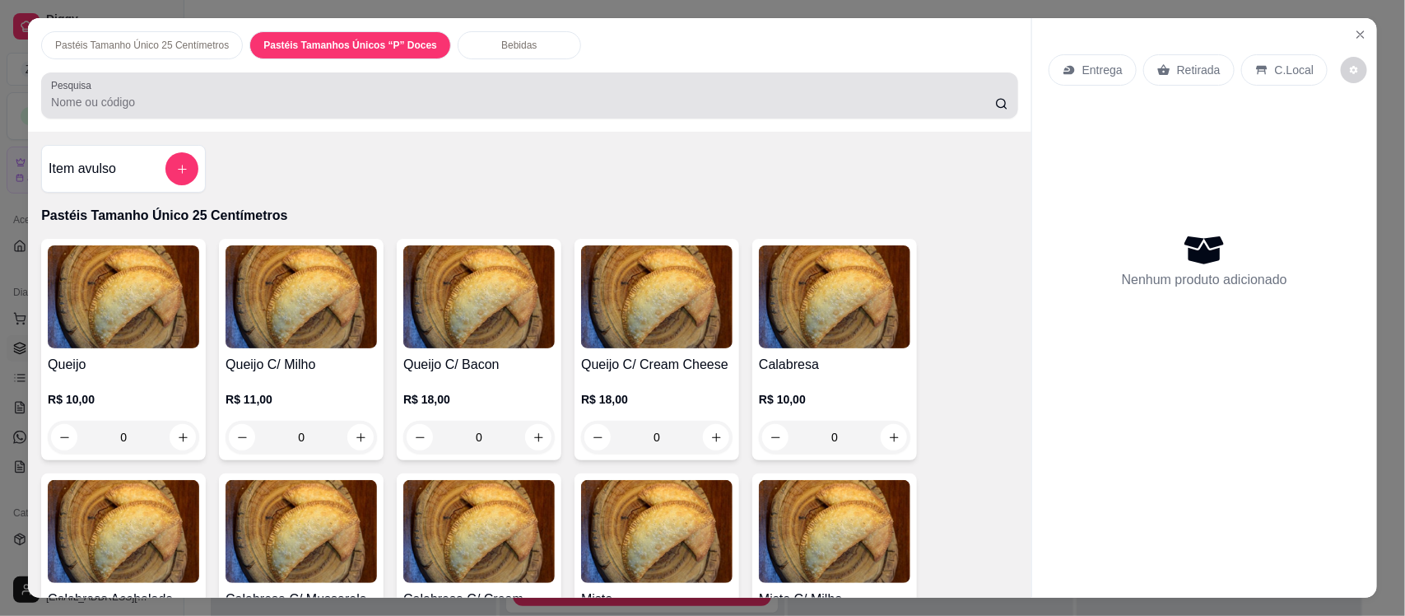
scroll to position [34, 0]
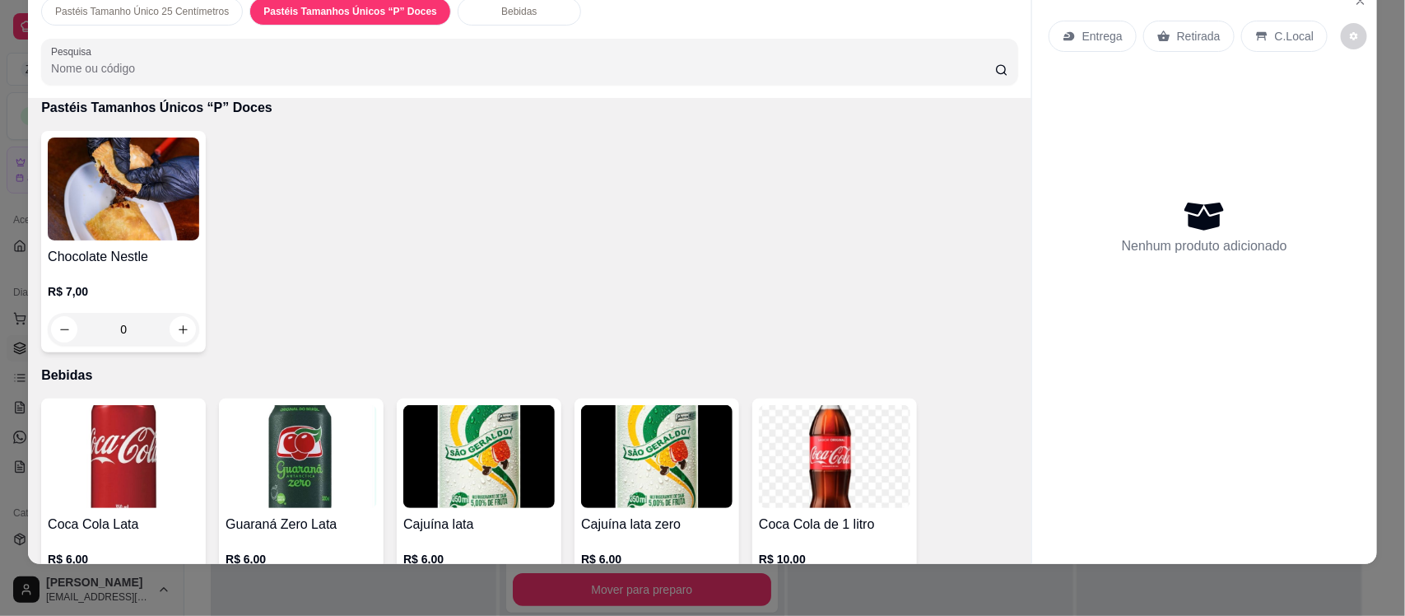
click at [105, 239] on img at bounding box center [123, 188] width 151 height 103
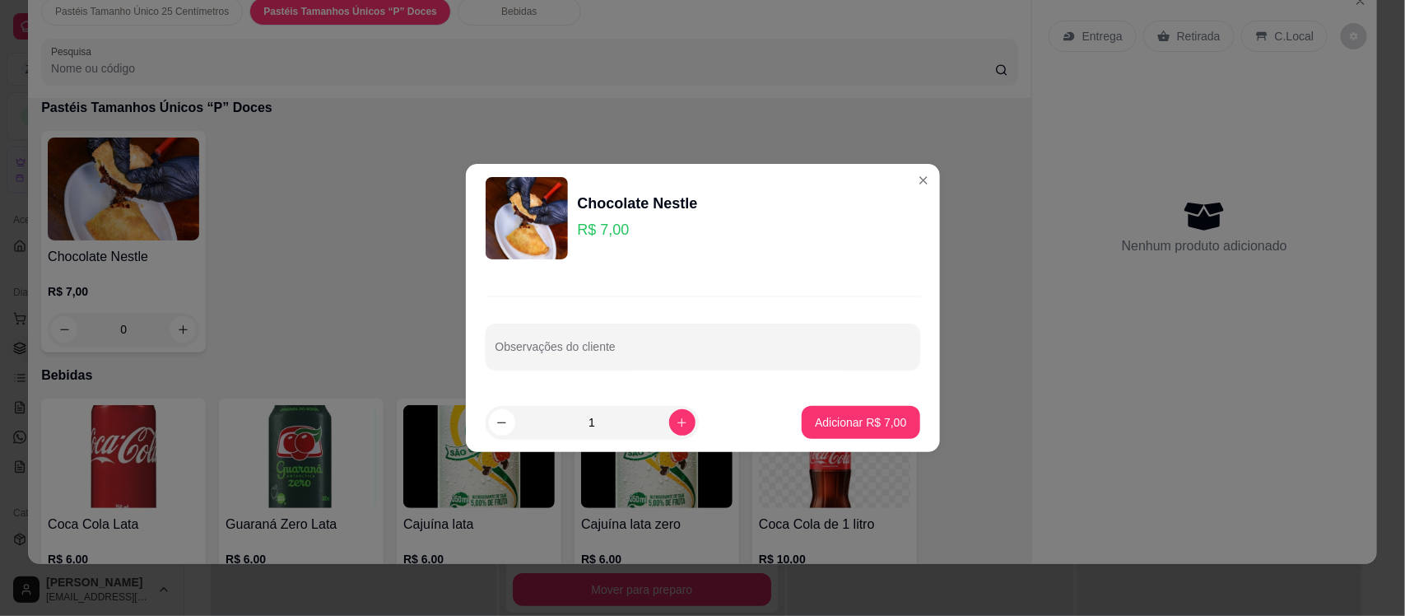
click at [832, 403] on footer "1 Adicionar R$ 7,00" at bounding box center [703, 422] width 474 height 59
click at [827, 414] on p "Adicionar R$ 7,00" at bounding box center [861, 422] width 89 height 16
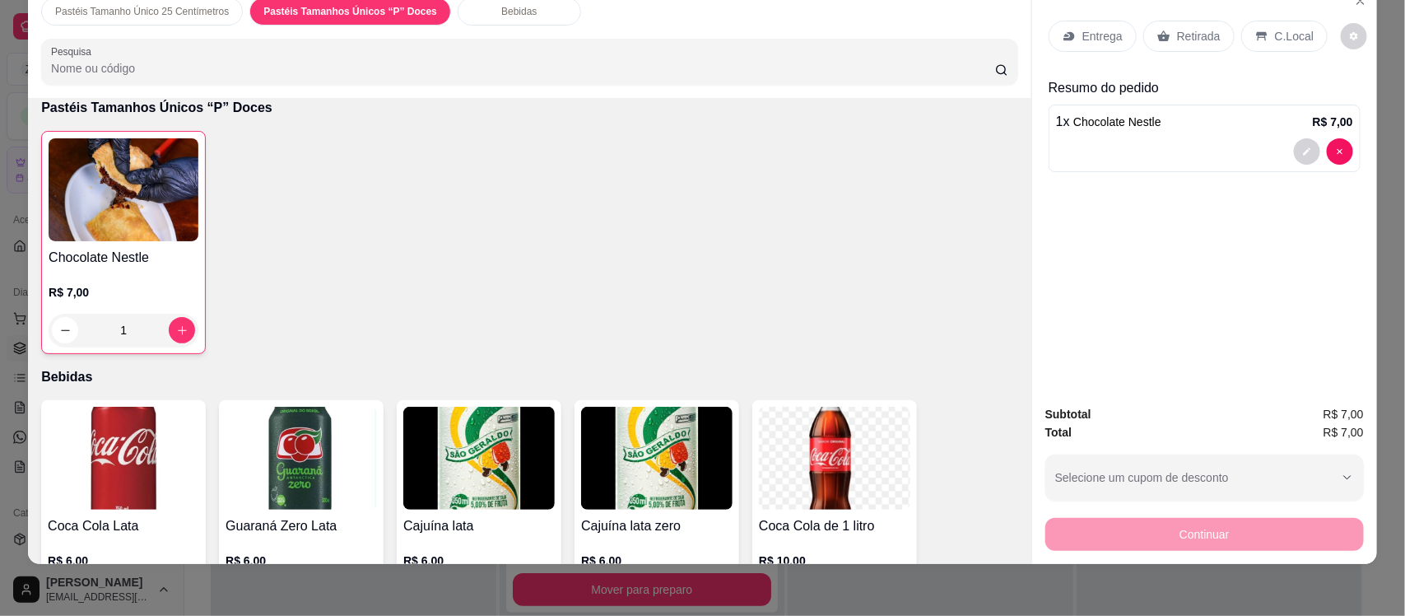
click at [1195, 33] on p "Retirada" at bounding box center [1199, 36] width 44 height 16
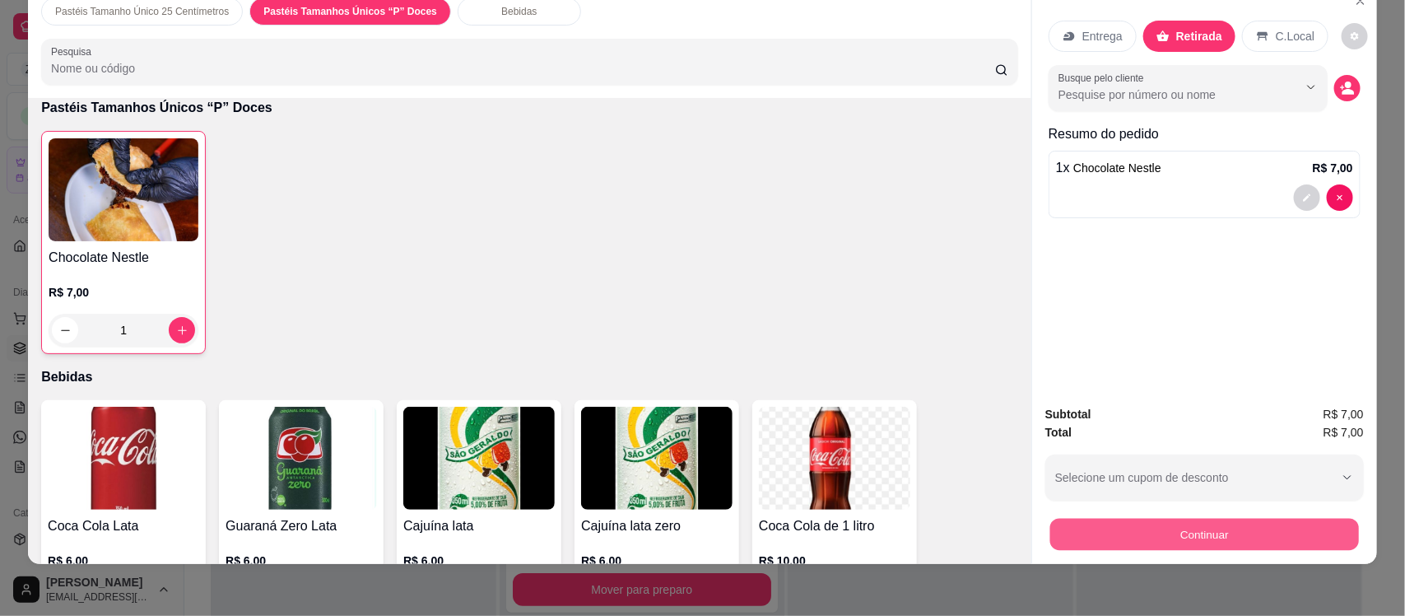
click at [1148, 537] on button "Continuar" at bounding box center [1205, 534] width 309 height 32
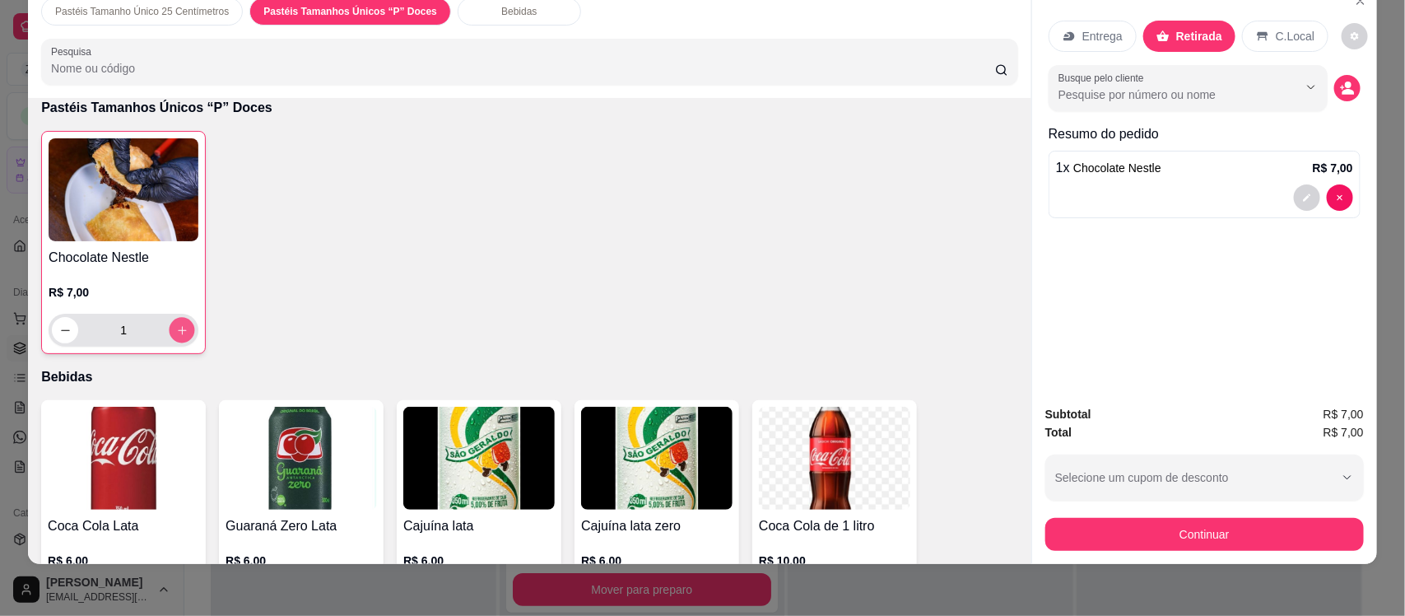
click at [178, 335] on icon "increase-product-quantity" at bounding box center [182, 330] width 12 height 12
type input "2"
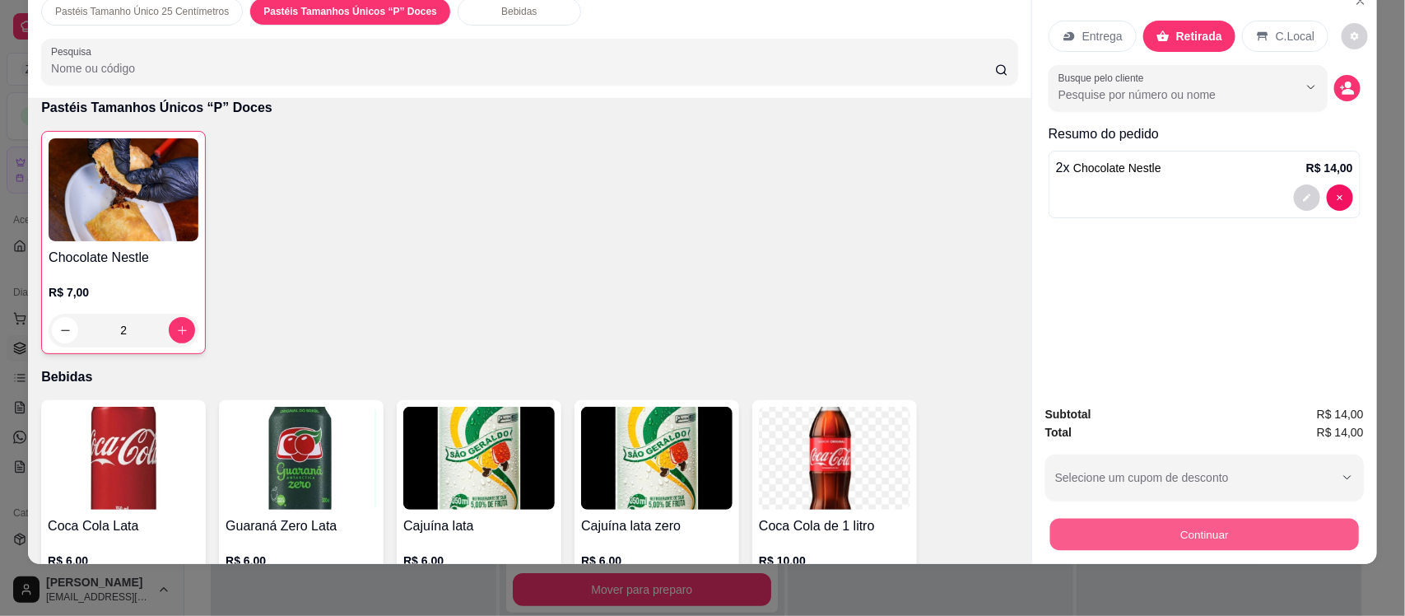
click at [1121, 529] on button "Continuar" at bounding box center [1205, 534] width 309 height 32
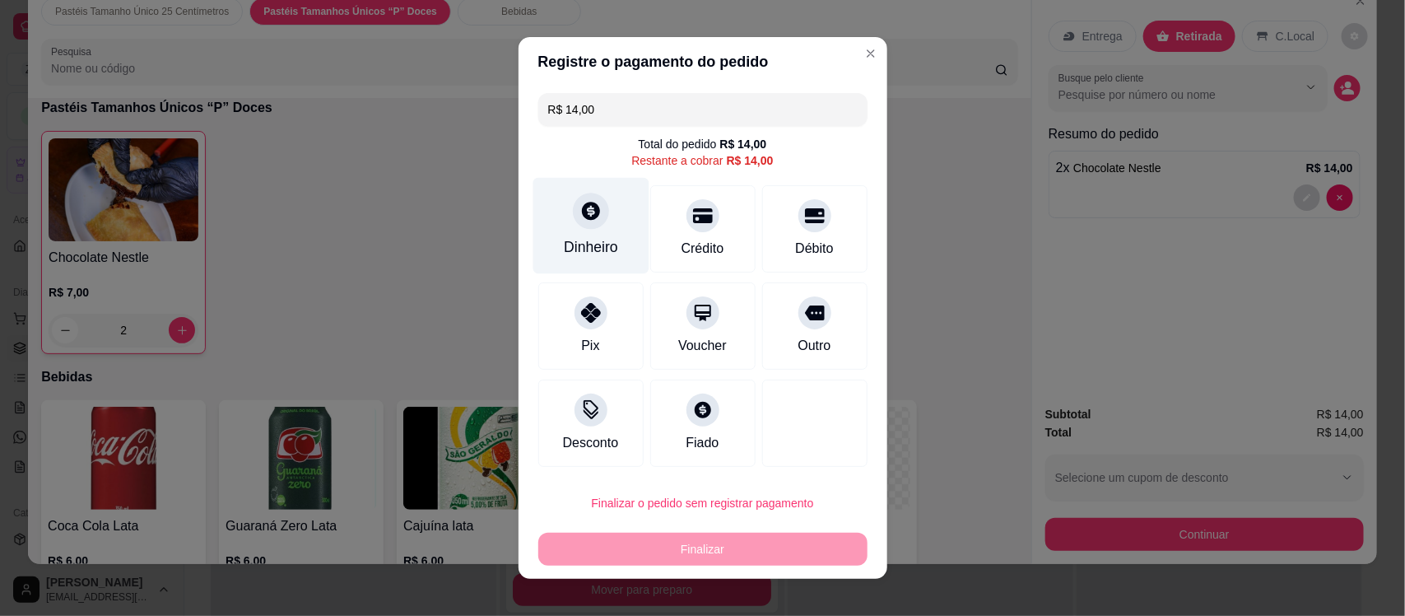
click at [571, 237] on div "Dinheiro" at bounding box center [591, 246] width 54 height 21
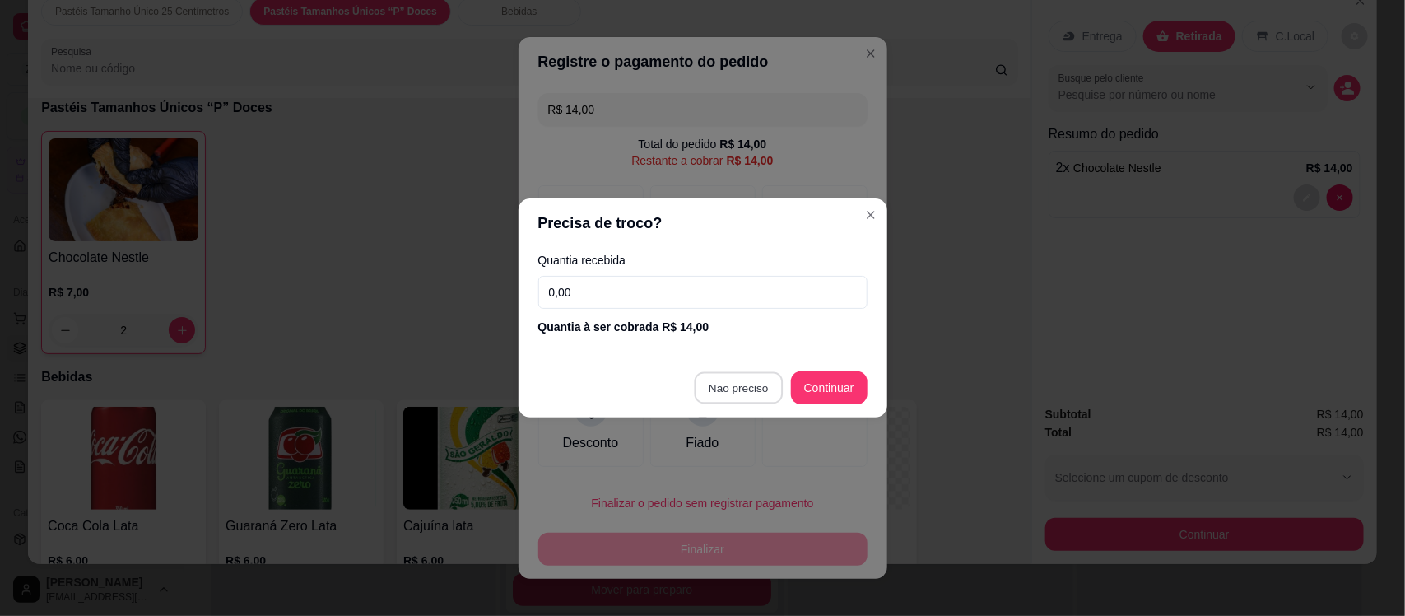
type input "R$ 0,00"
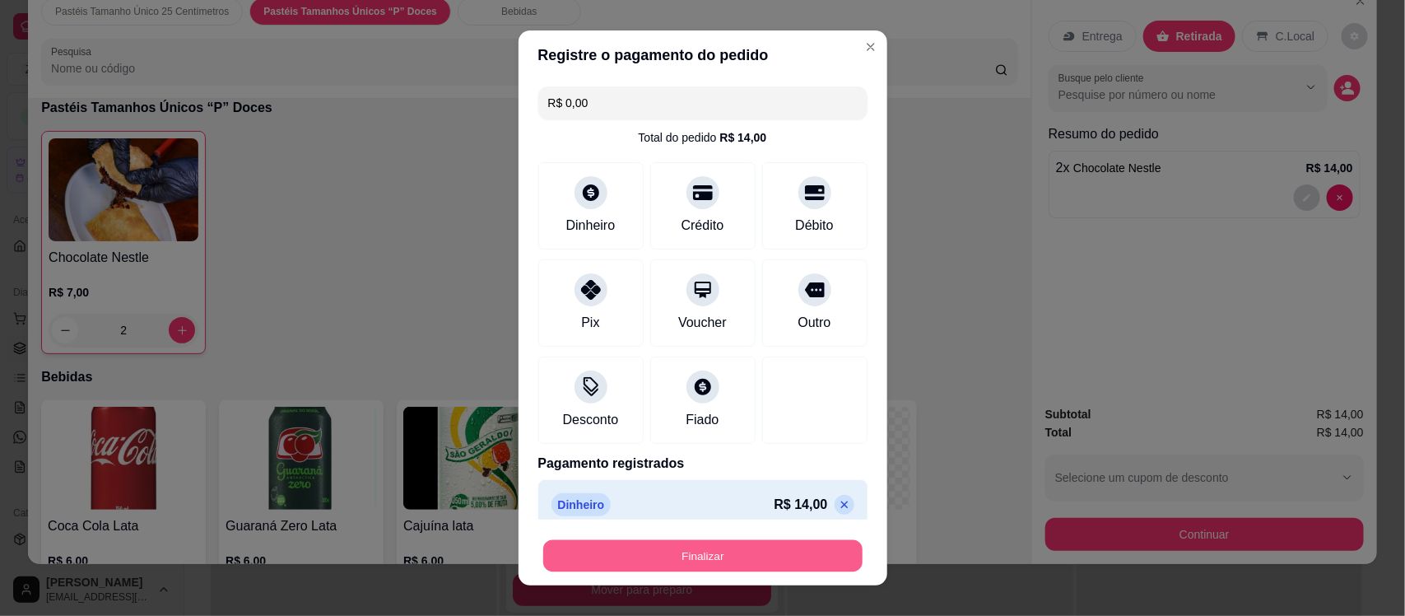
click at [693, 557] on button "Finalizar" at bounding box center [702, 555] width 319 height 32
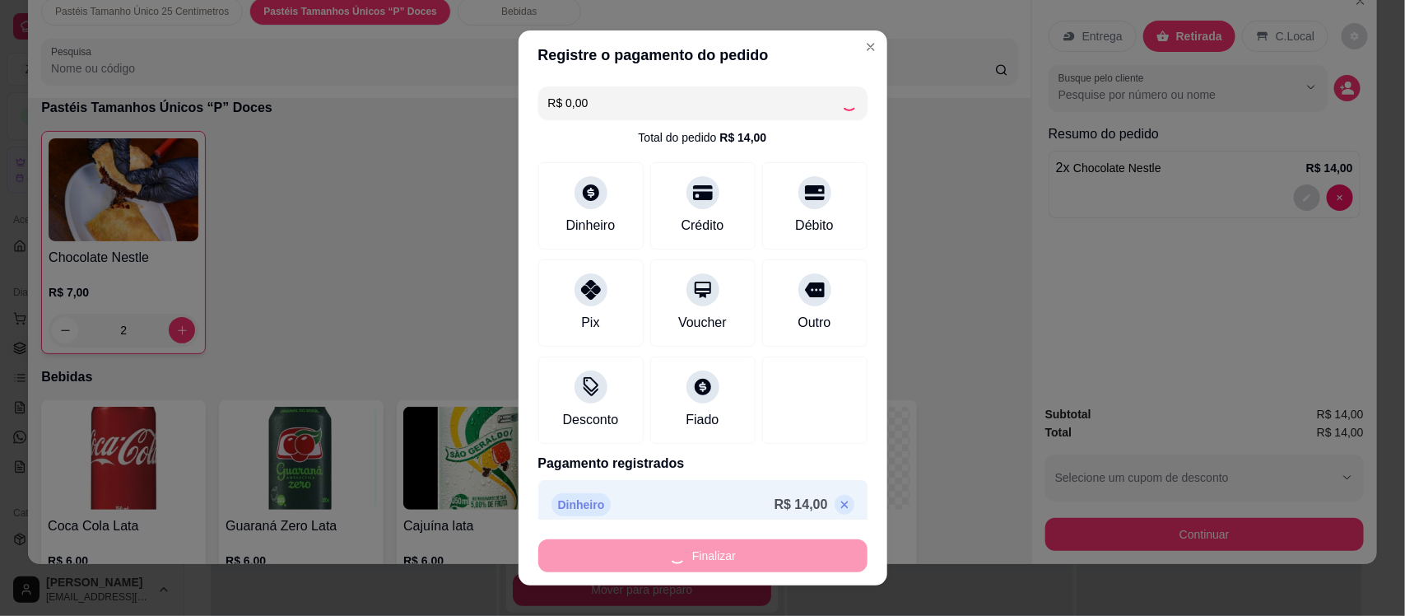
type input "0"
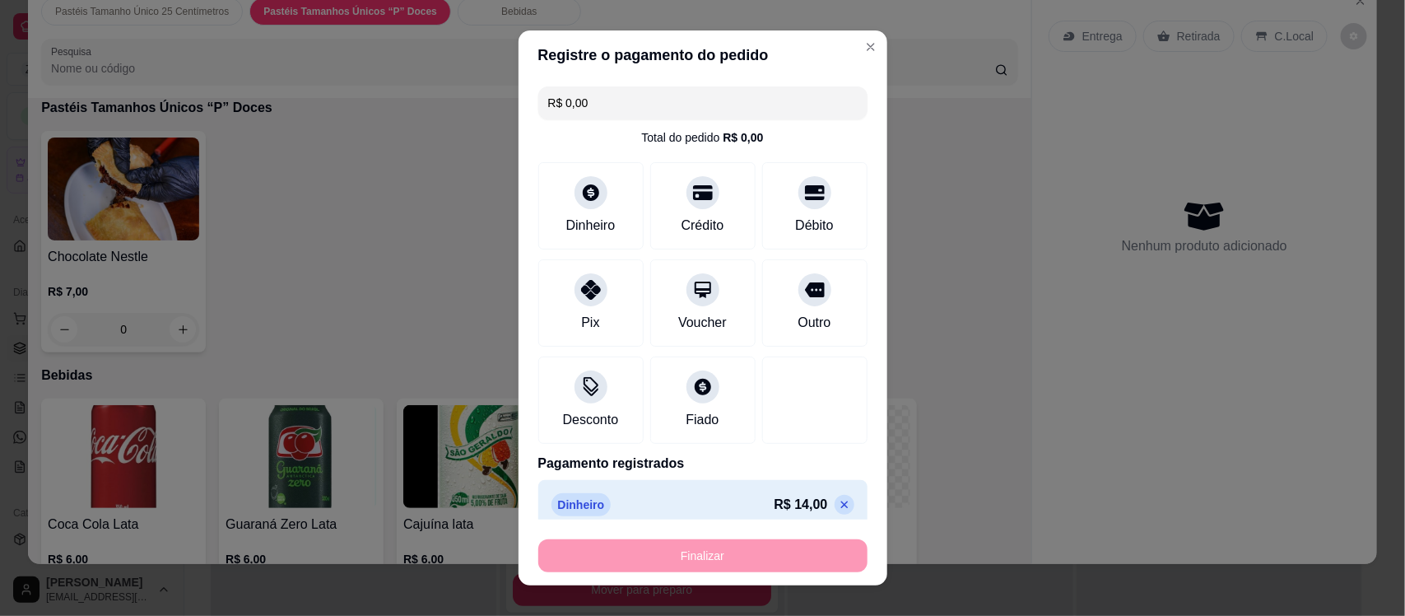
type input "-R$ 14,00"
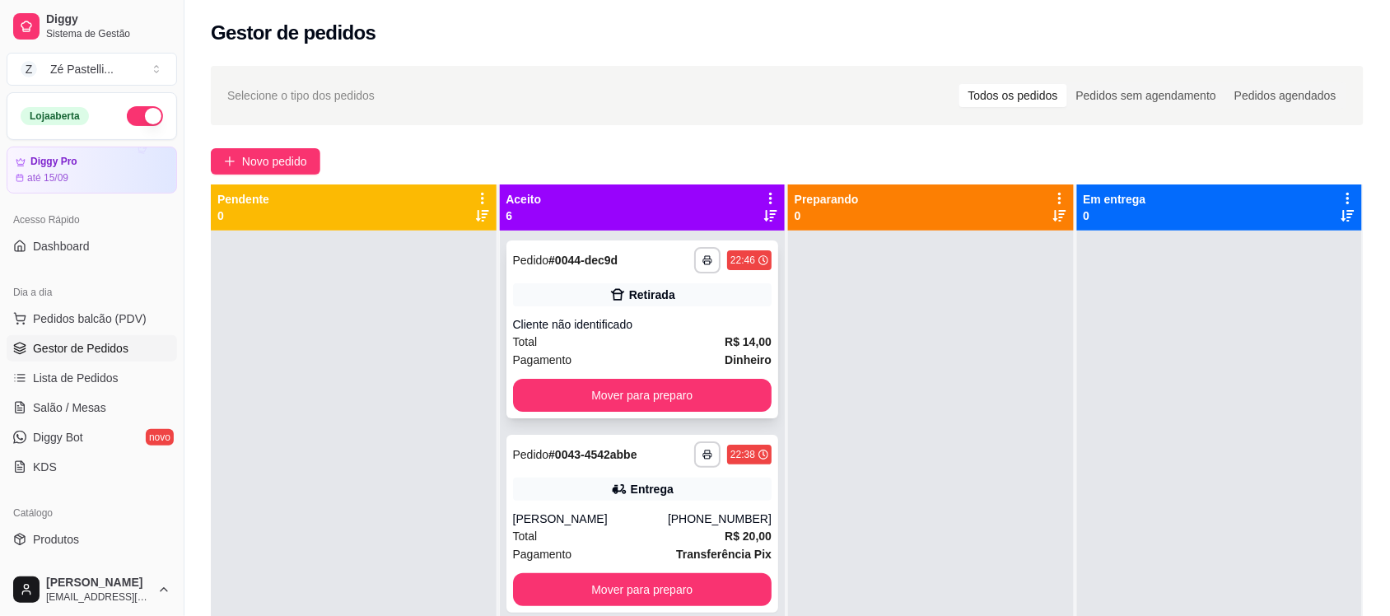
click at [568, 302] on div "Retirada" at bounding box center [642, 294] width 259 height 23
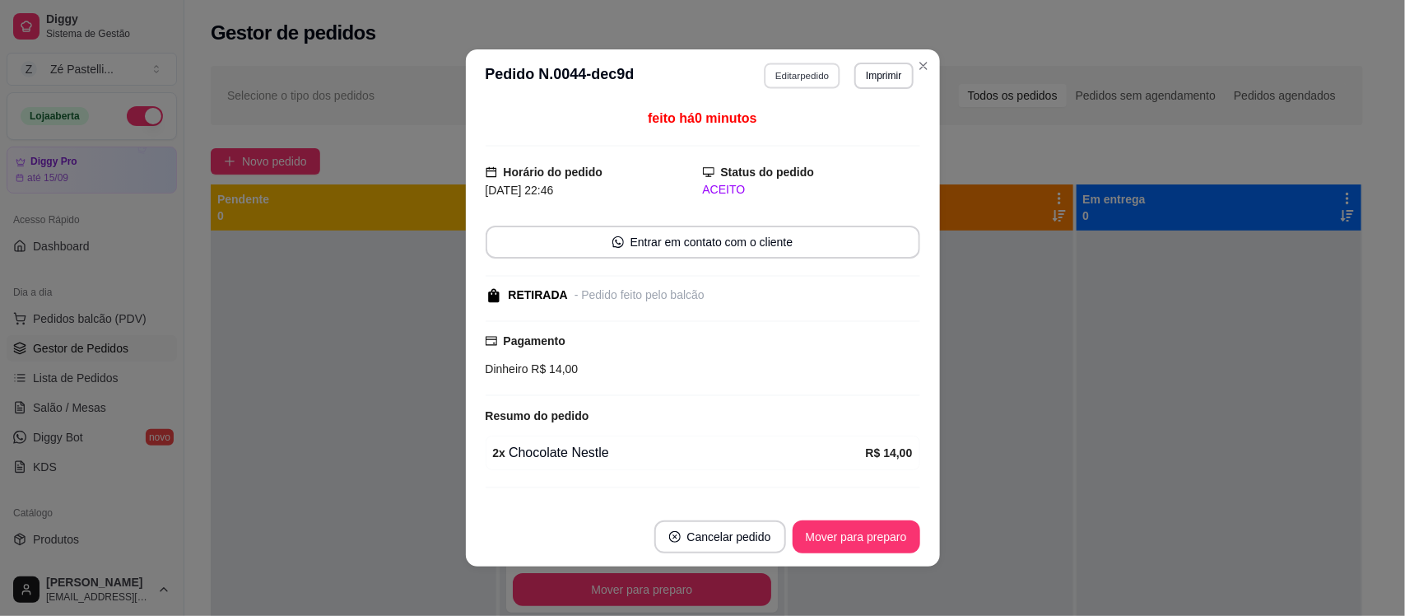
click at [816, 82] on button "Editar pedido" at bounding box center [802, 76] width 77 height 26
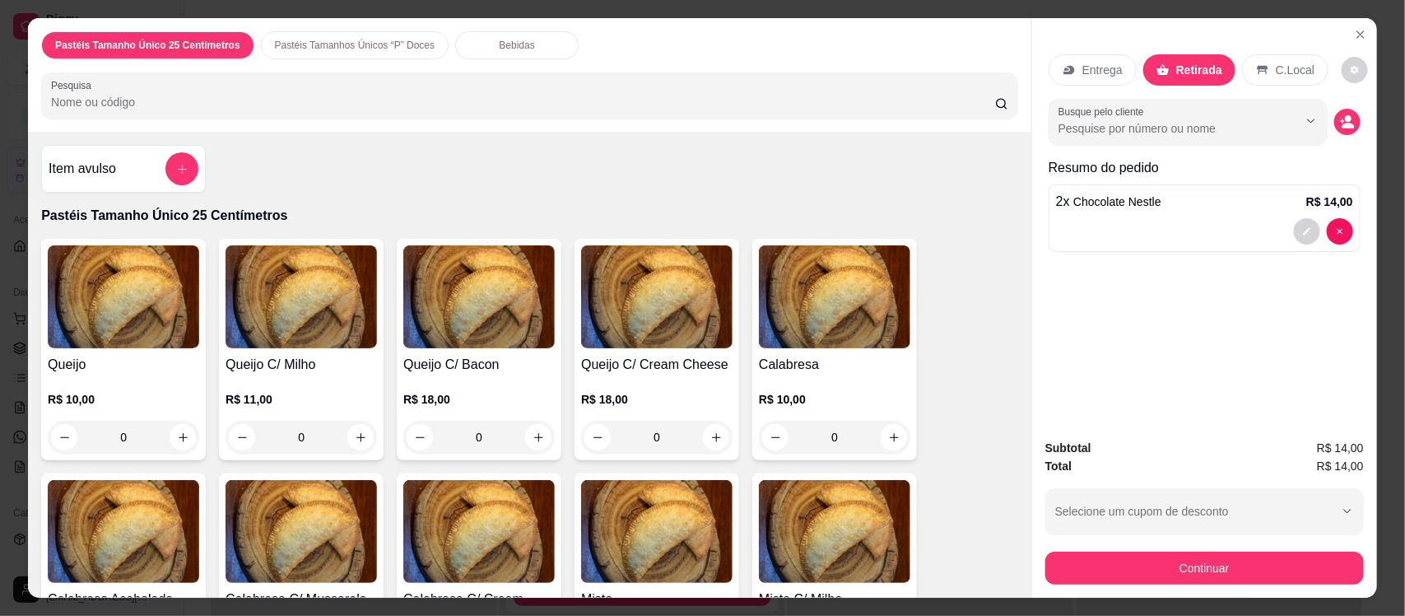
click at [204, 99] on input "Pesquisa" at bounding box center [523, 102] width 944 height 16
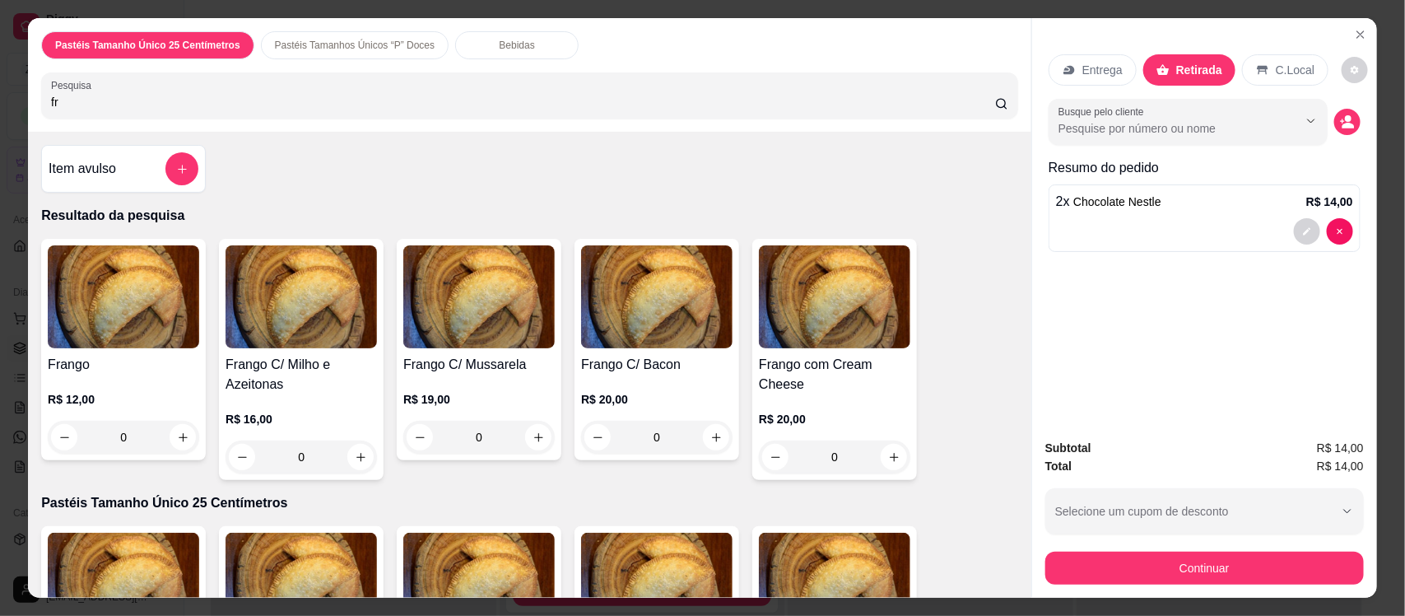
type input "fr"
click at [109, 399] on p "R$ 12,00" at bounding box center [123, 399] width 151 height 16
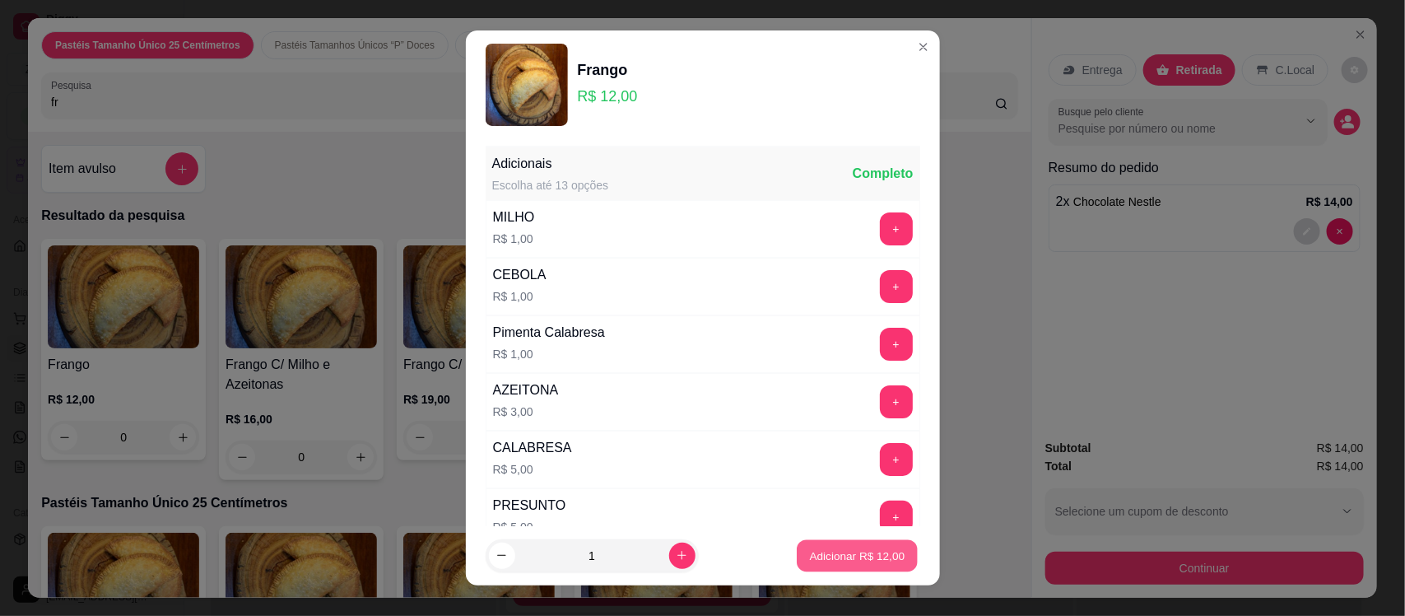
click at [810, 561] on p "Adicionar R$ 12,00" at bounding box center [858, 555] width 96 height 16
type input "1"
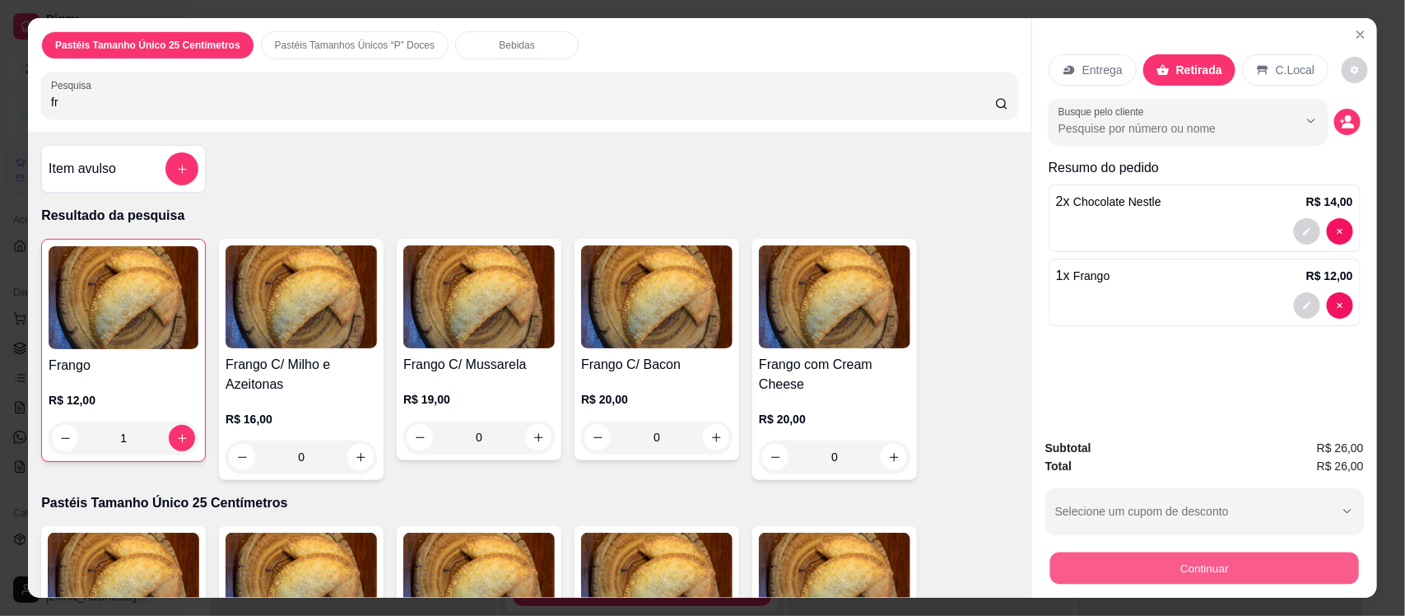
click at [1161, 568] on button "Continuar" at bounding box center [1205, 568] width 309 height 32
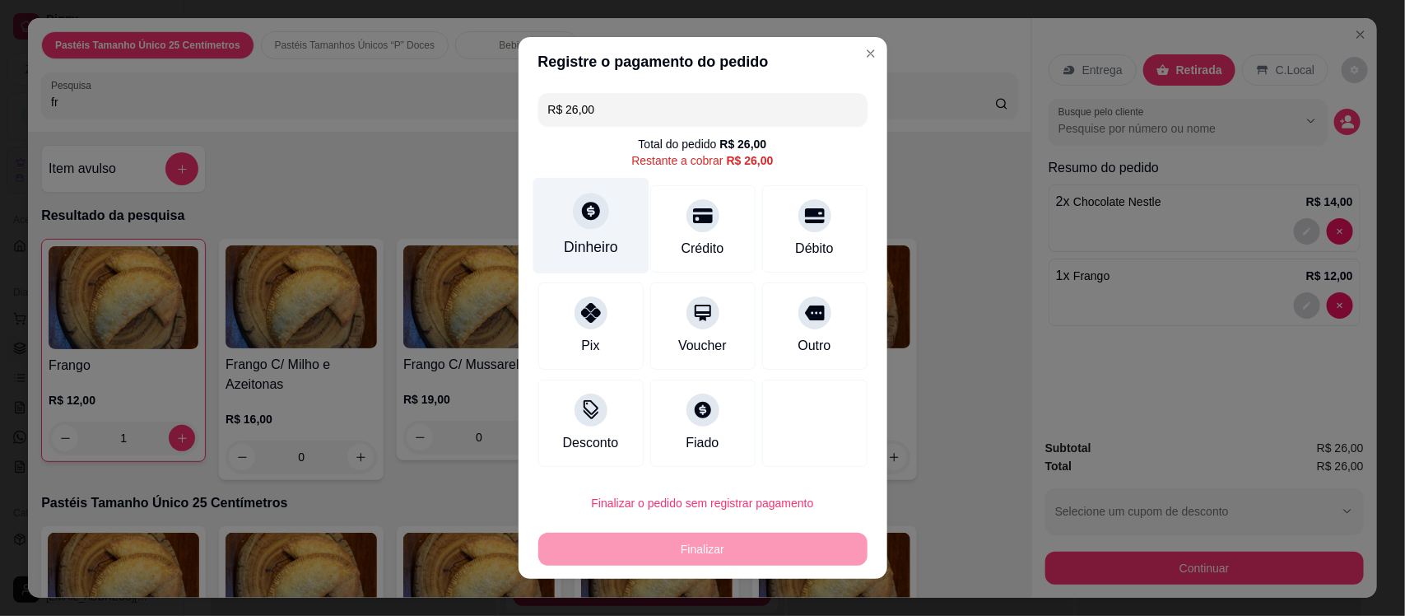
click at [566, 236] on div "Dinheiro" at bounding box center [591, 246] width 54 height 21
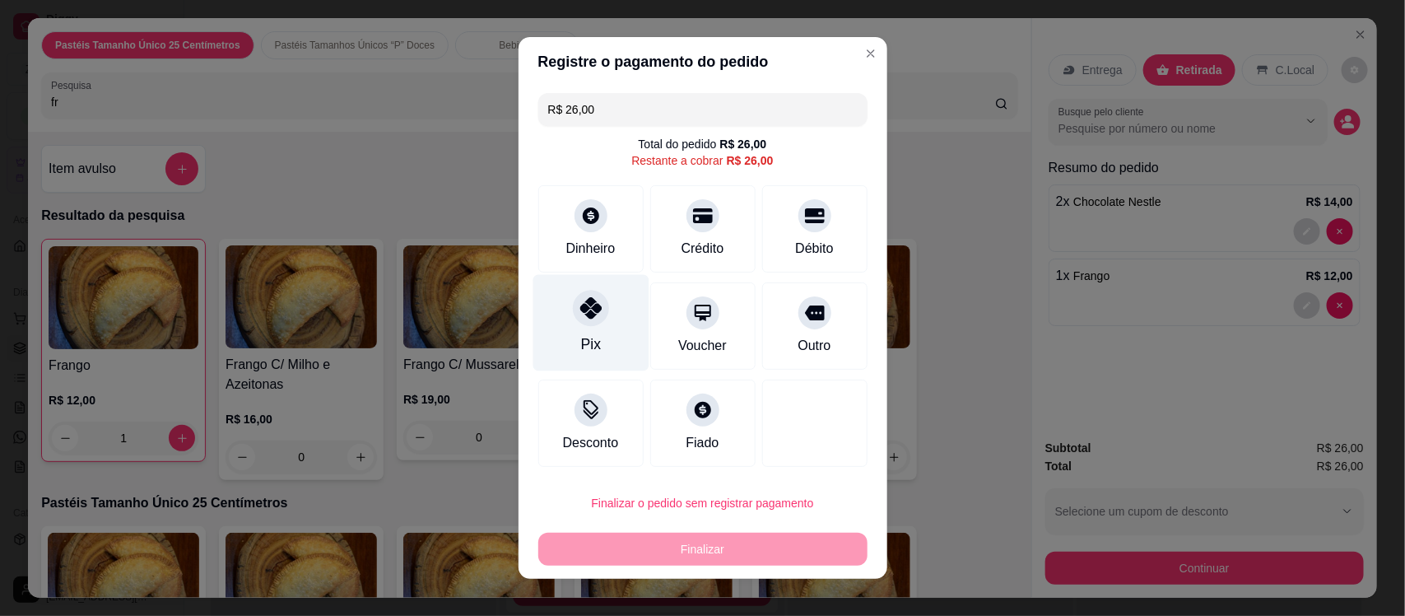
click at [561, 329] on div "Pix" at bounding box center [591, 323] width 116 height 96
type input "R$ 0,00"
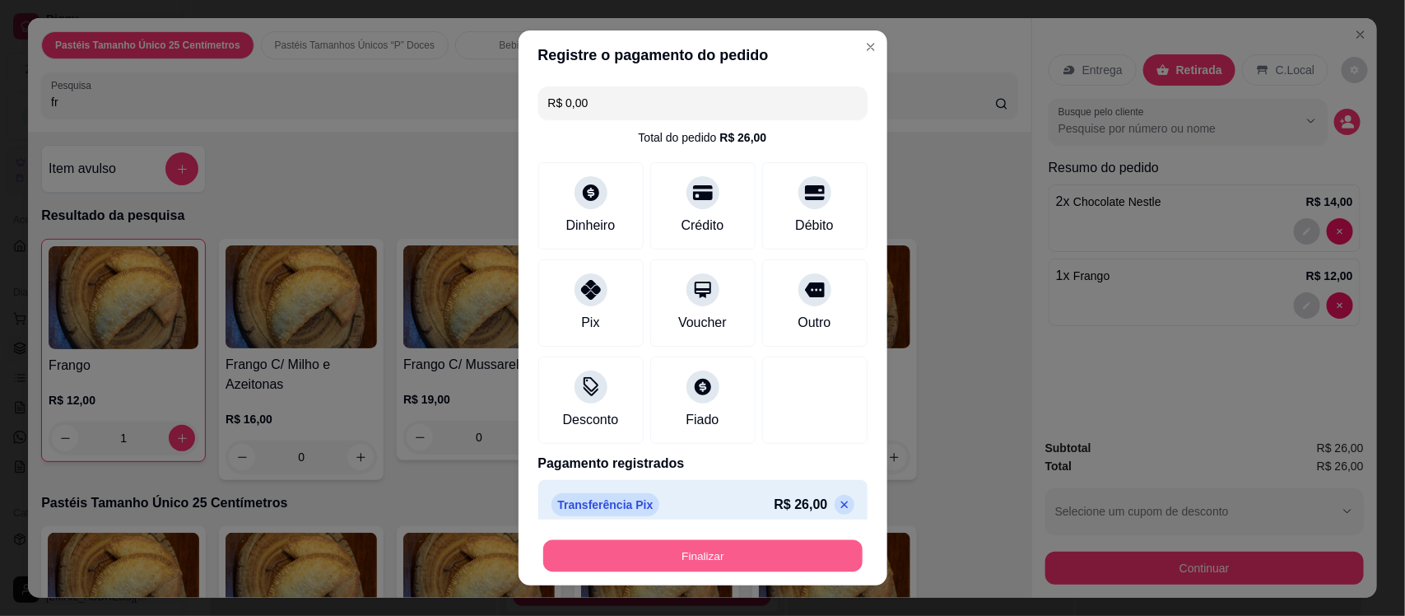
click at [664, 549] on button "Finalizar" at bounding box center [702, 555] width 319 height 32
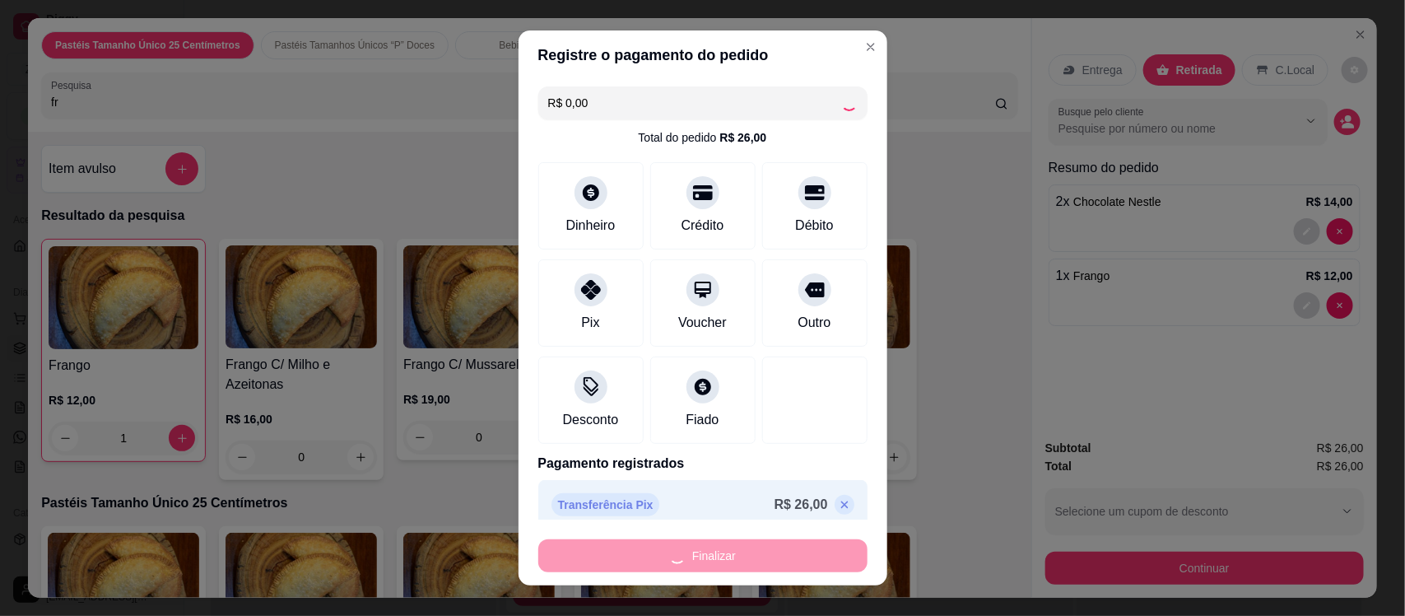
type input "0"
type input "-R$ 26,00"
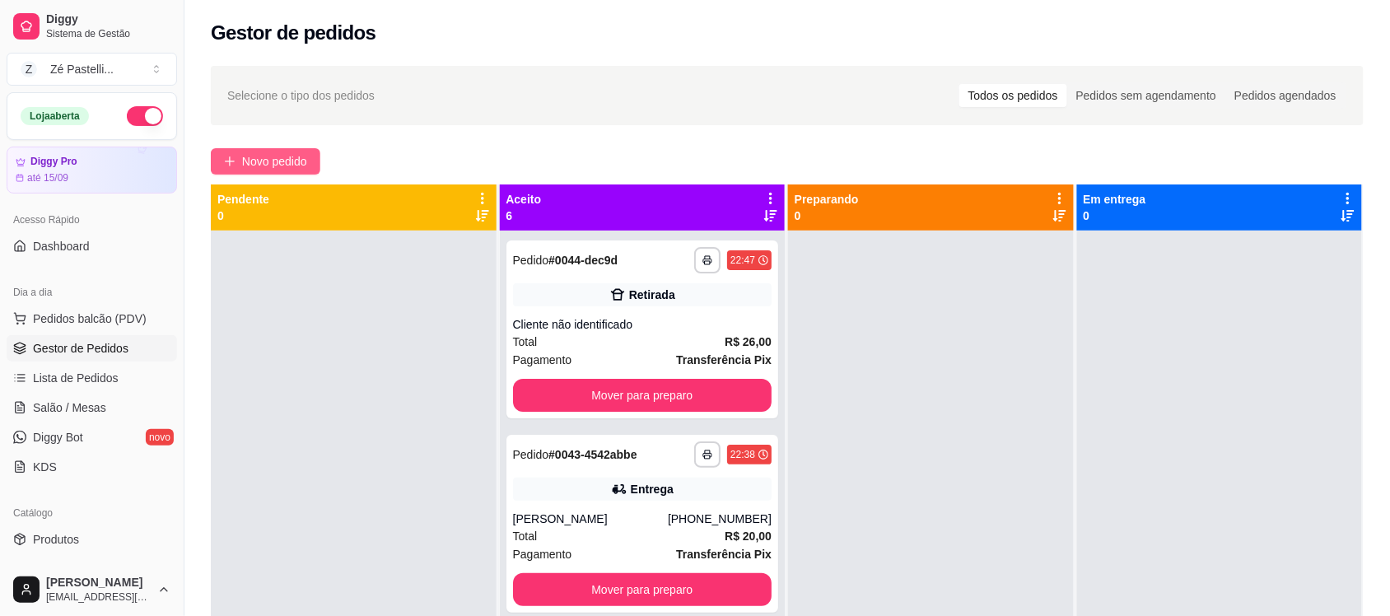
click at [282, 165] on span "Novo pedido" at bounding box center [274, 161] width 65 height 18
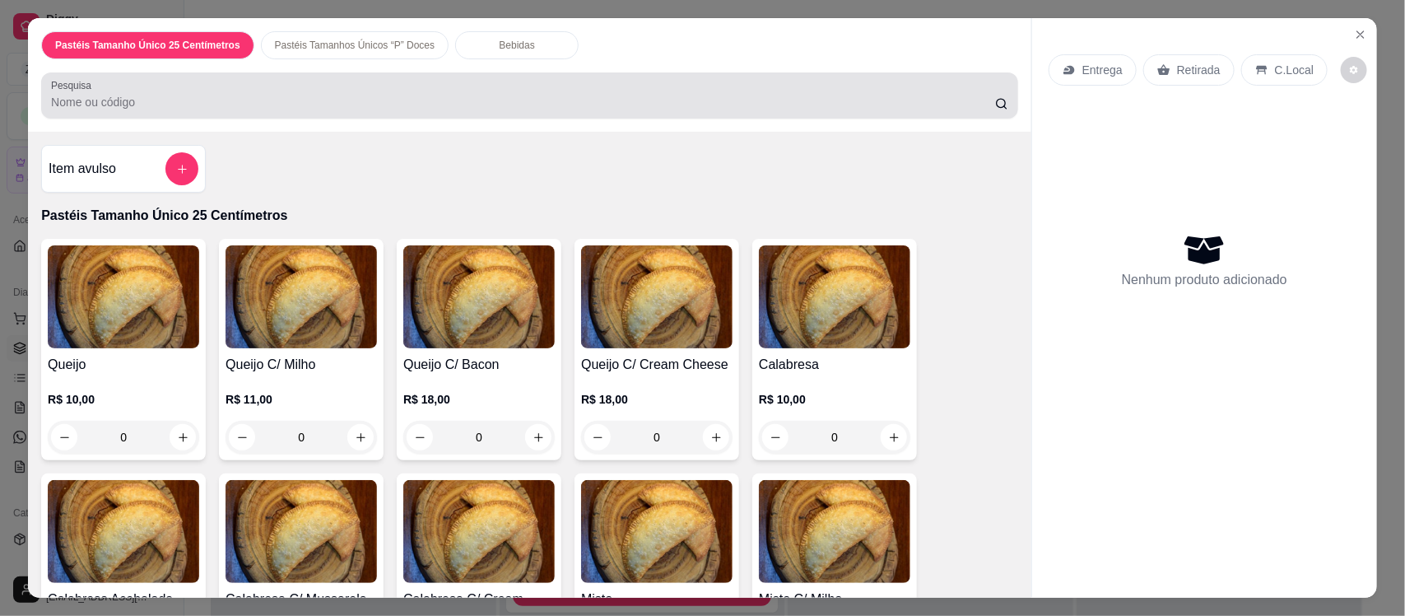
click at [272, 86] on div at bounding box center [529, 95] width 957 height 33
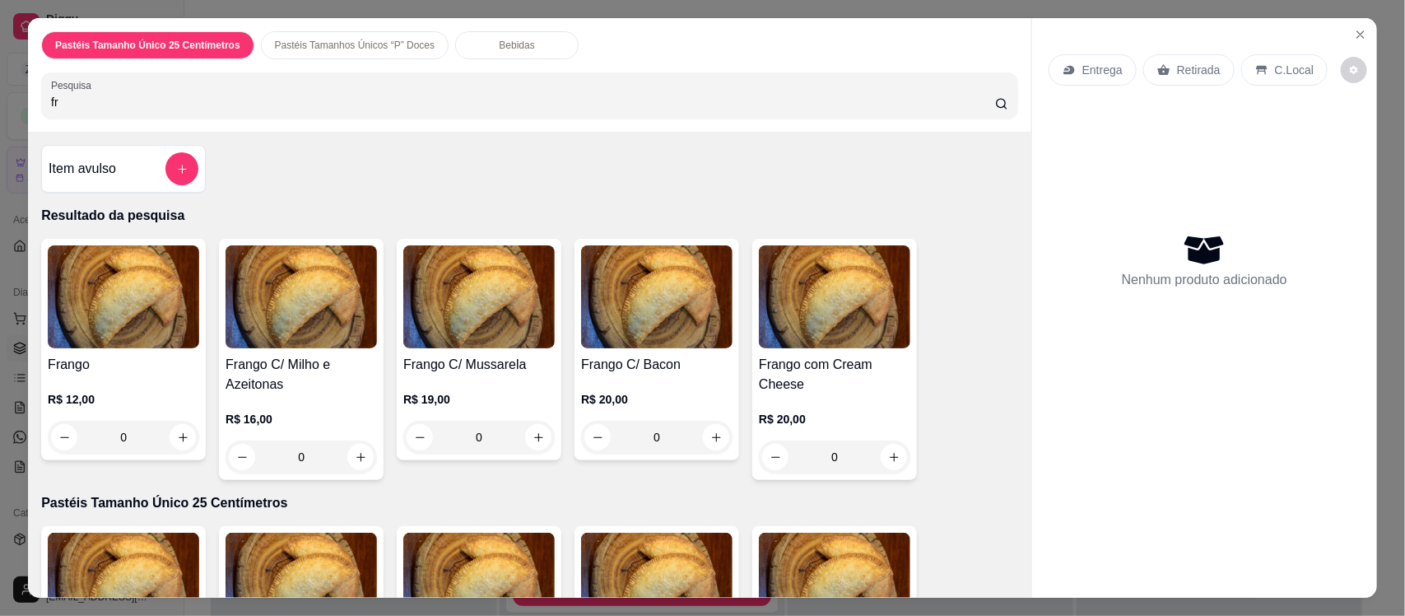
type input "fr"
click at [149, 332] on img at bounding box center [123, 296] width 151 height 103
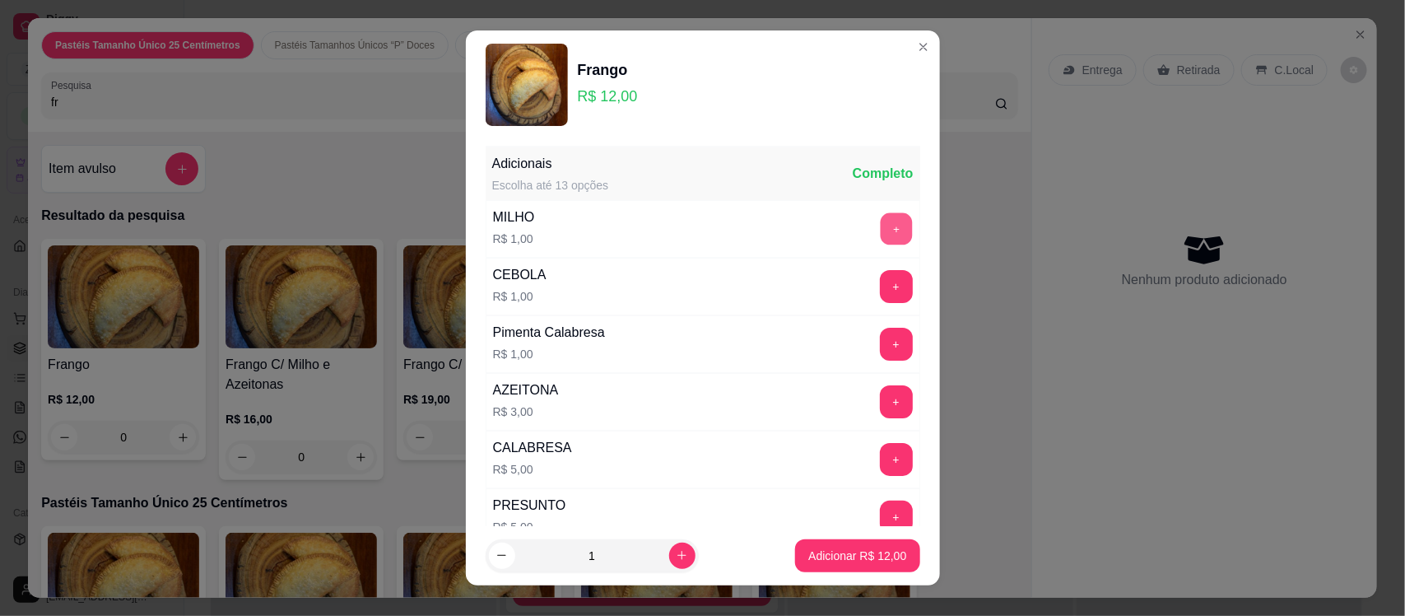
click at [880, 228] on button "+" at bounding box center [896, 229] width 32 height 32
click at [820, 571] on button "Adicionar R$ 13,00" at bounding box center [857, 555] width 124 height 33
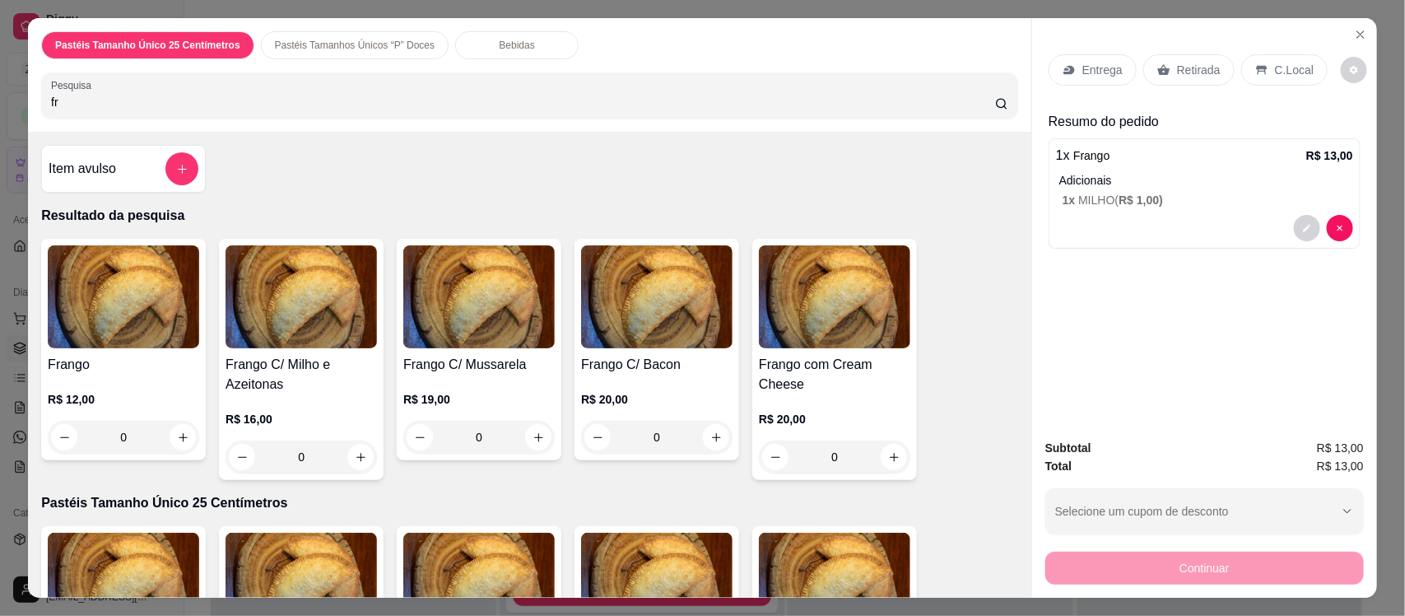
click at [508, 38] on div "Bebidas" at bounding box center [516, 45] width 123 height 28
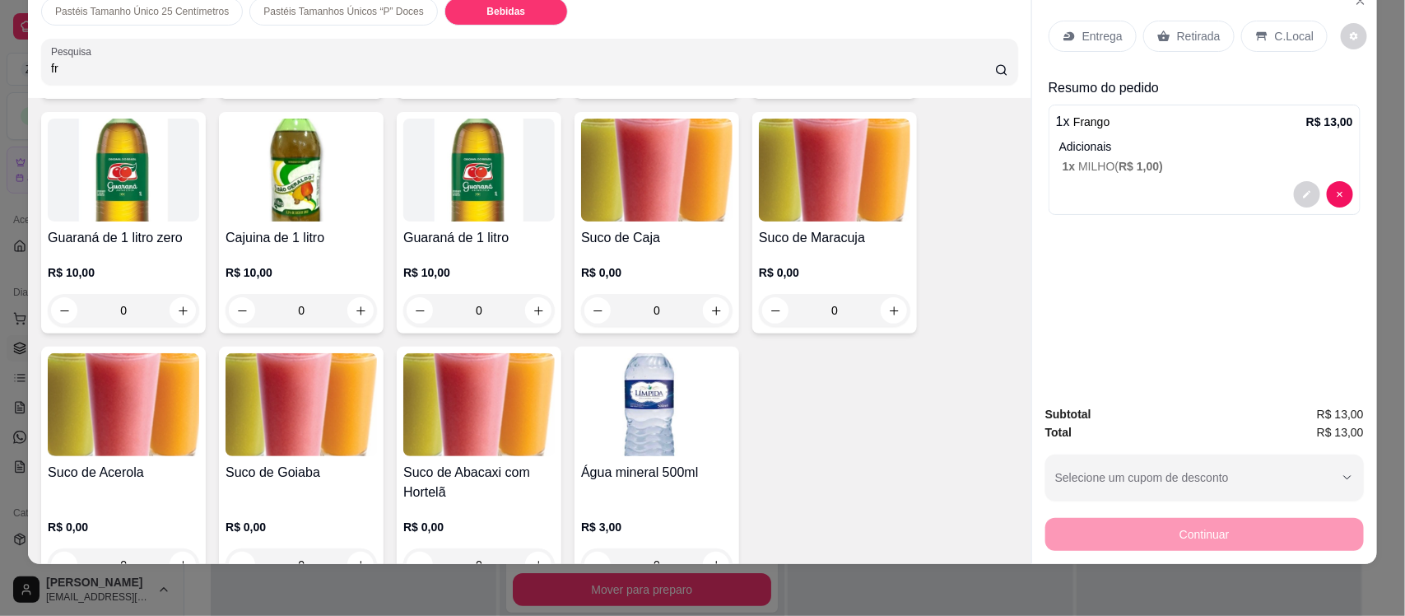
scroll to position [2694, 0]
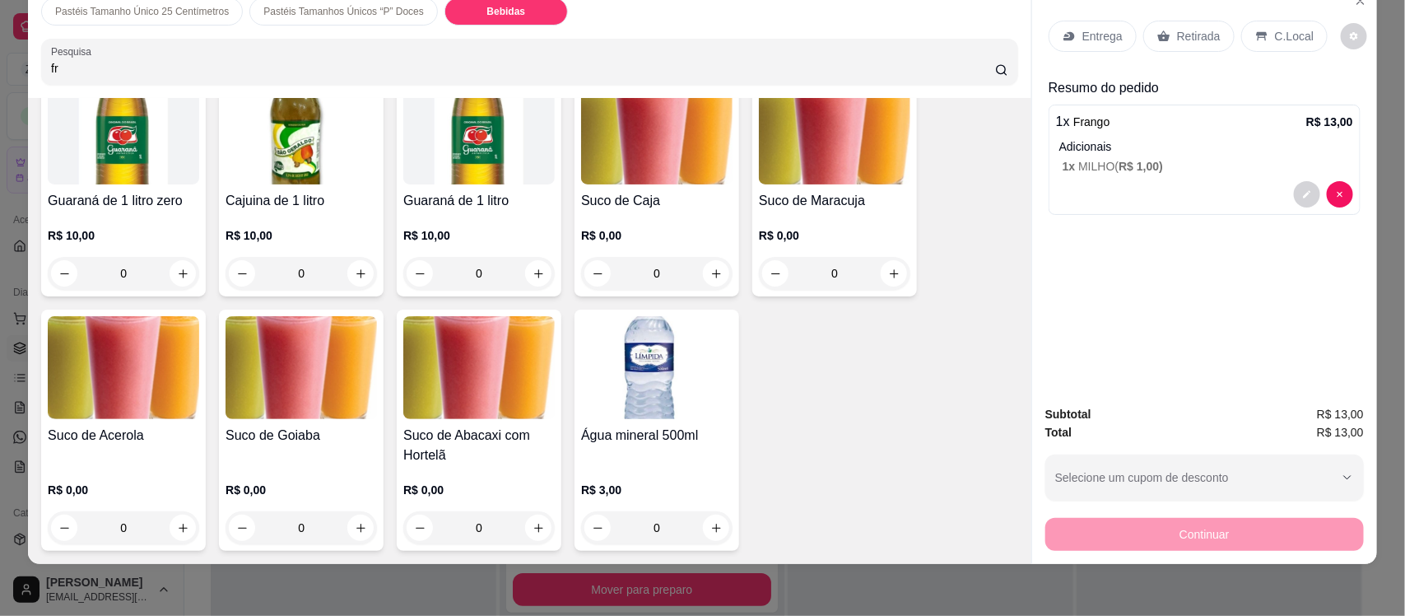
click at [266, 424] on div "Suco de Goiaba R$ 0,00 0" at bounding box center [301, 430] width 165 height 241
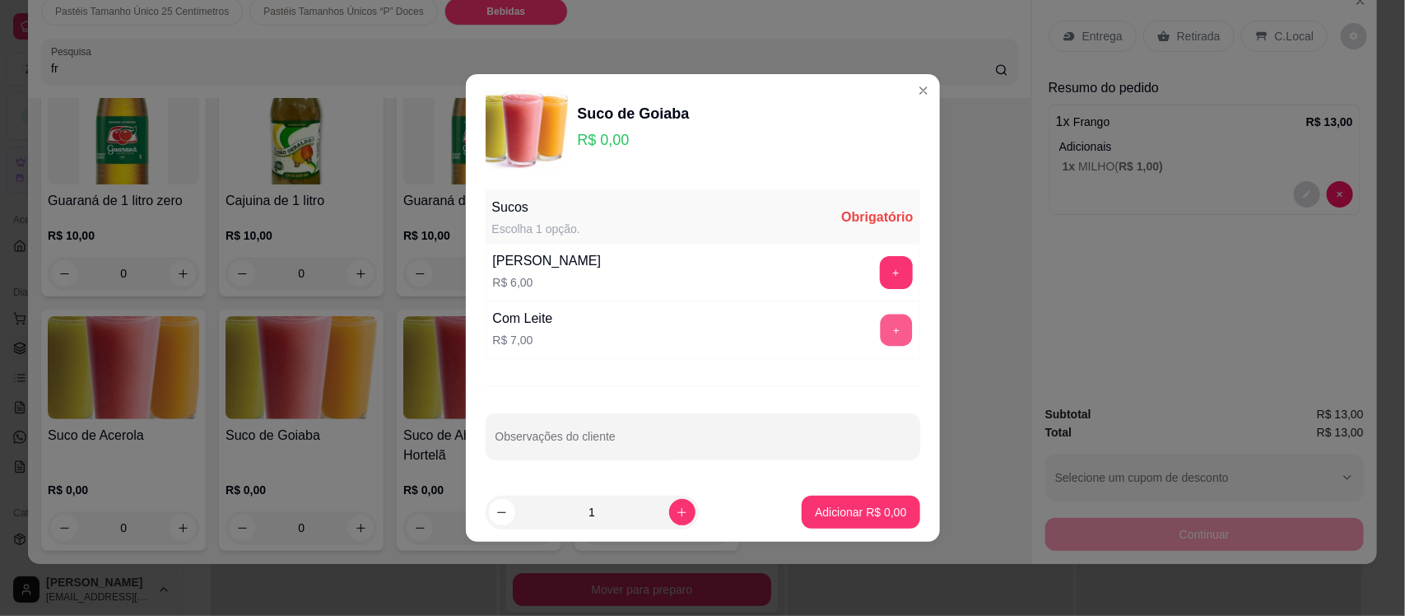
click at [880, 334] on button "+" at bounding box center [896, 330] width 32 height 32
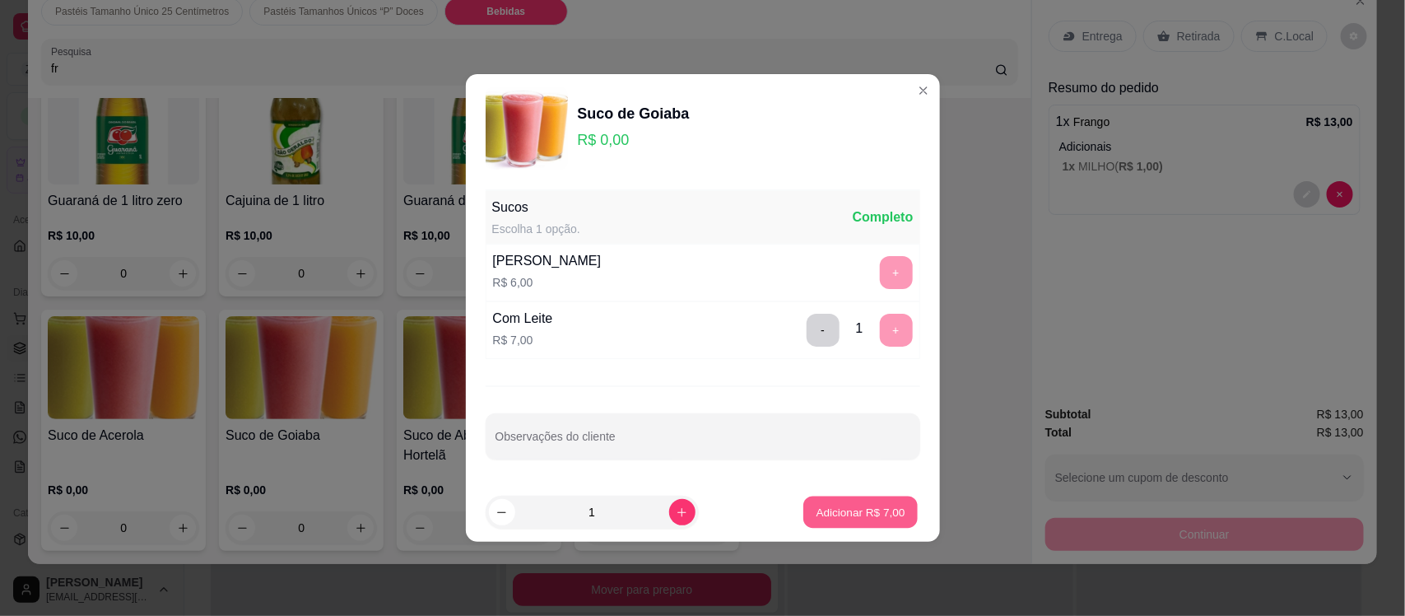
click at [864, 507] on p "Adicionar R$ 7,00" at bounding box center [861, 512] width 89 height 16
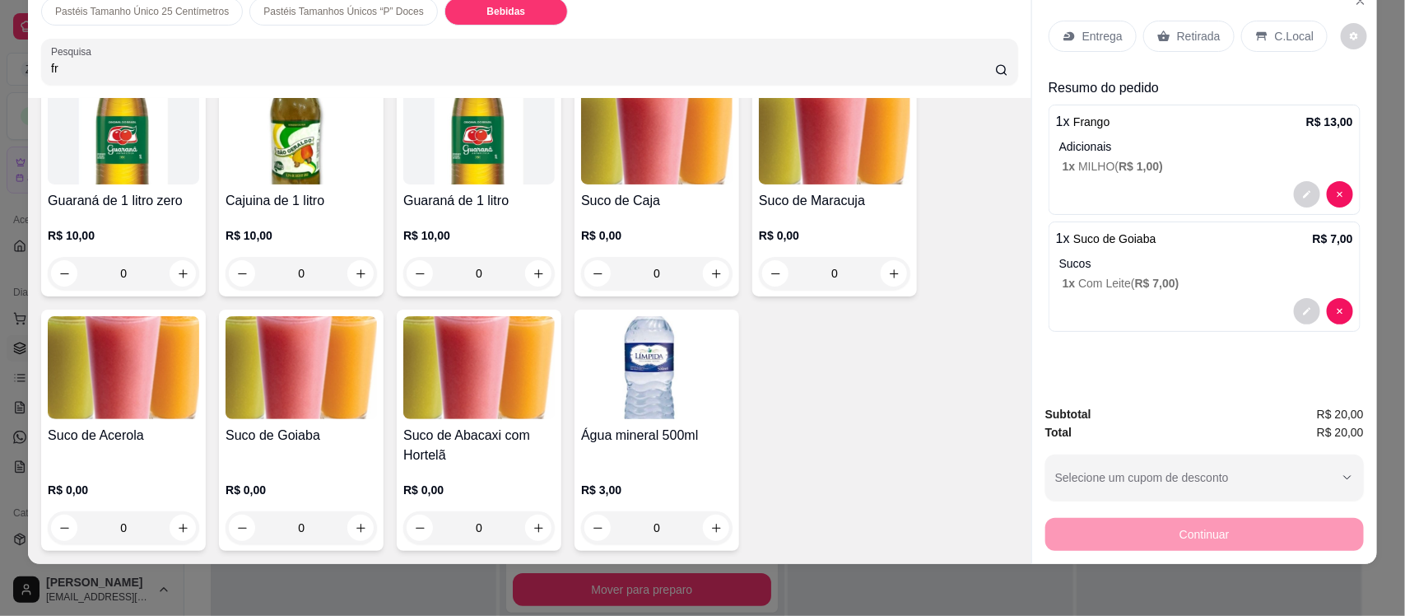
click at [1068, 33] on icon at bounding box center [1069, 36] width 13 height 13
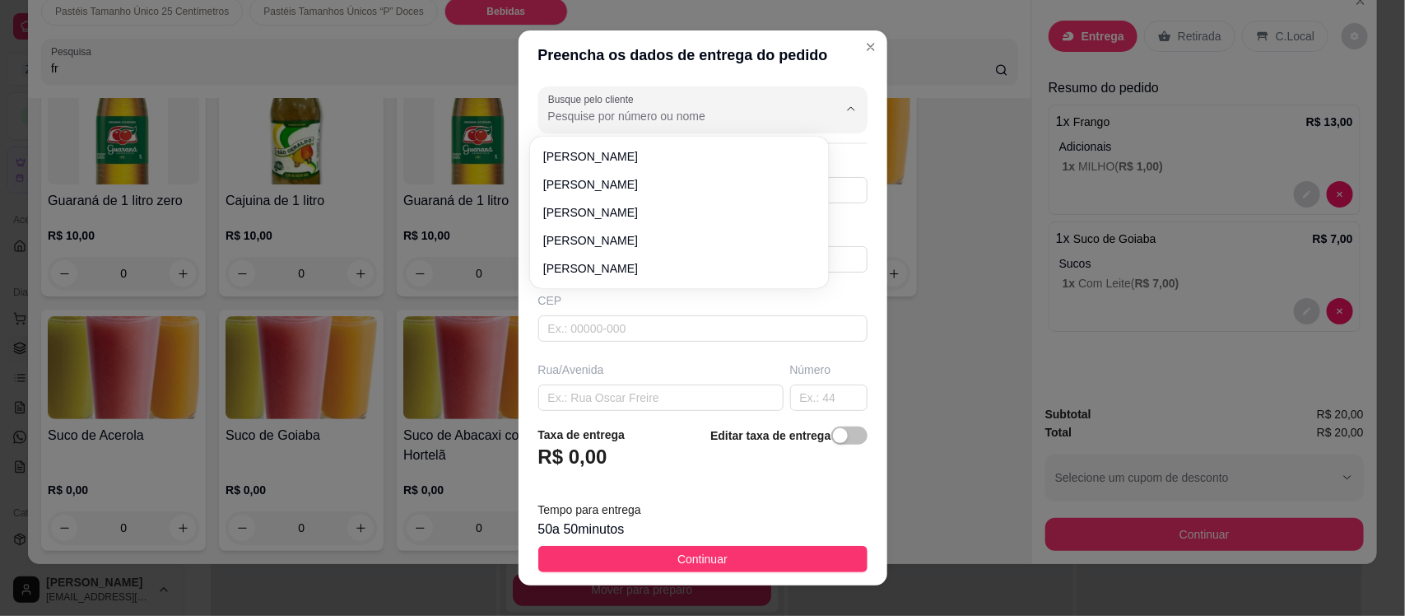
click at [577, 111] on input "Busque pelo cliente" at bounding box center [679, 116] width 263 height 16
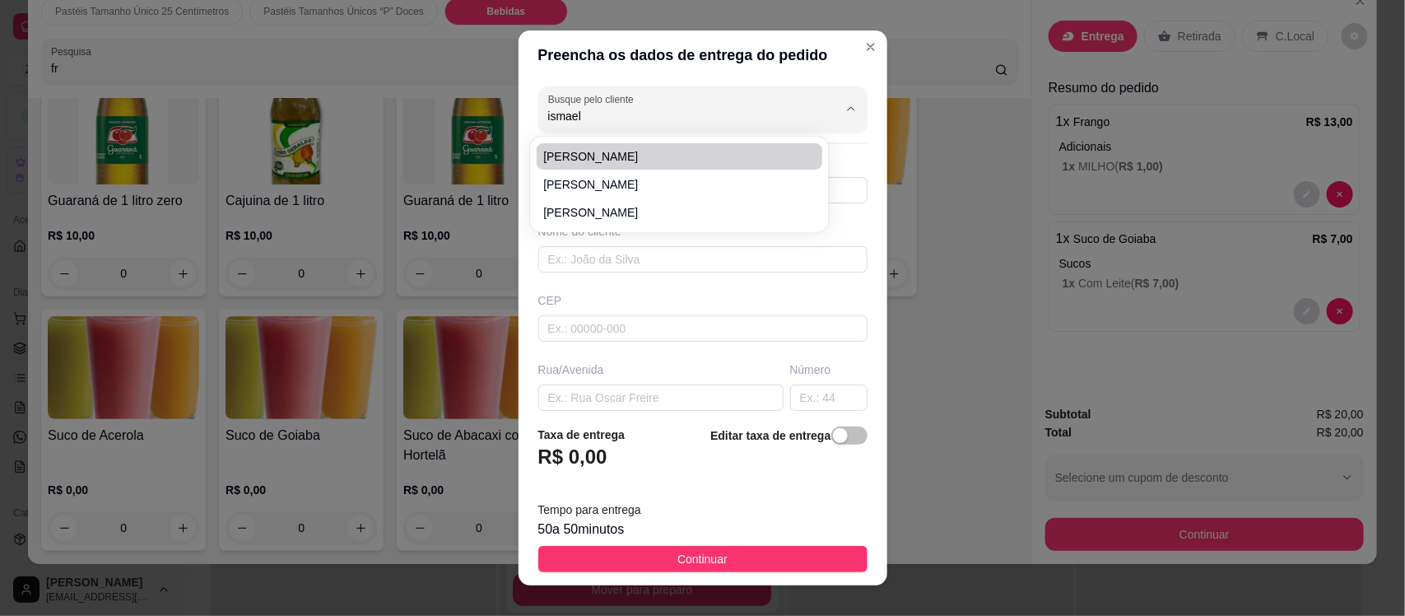
click at [579, 153] on span "[PERSON_NAME]" at bounding box center [671, 156] width 256 height 16
type input "[PERSON_NAME]"
type input "8896153505"
type input "[PERSON_NAME]"
type input "63200000"
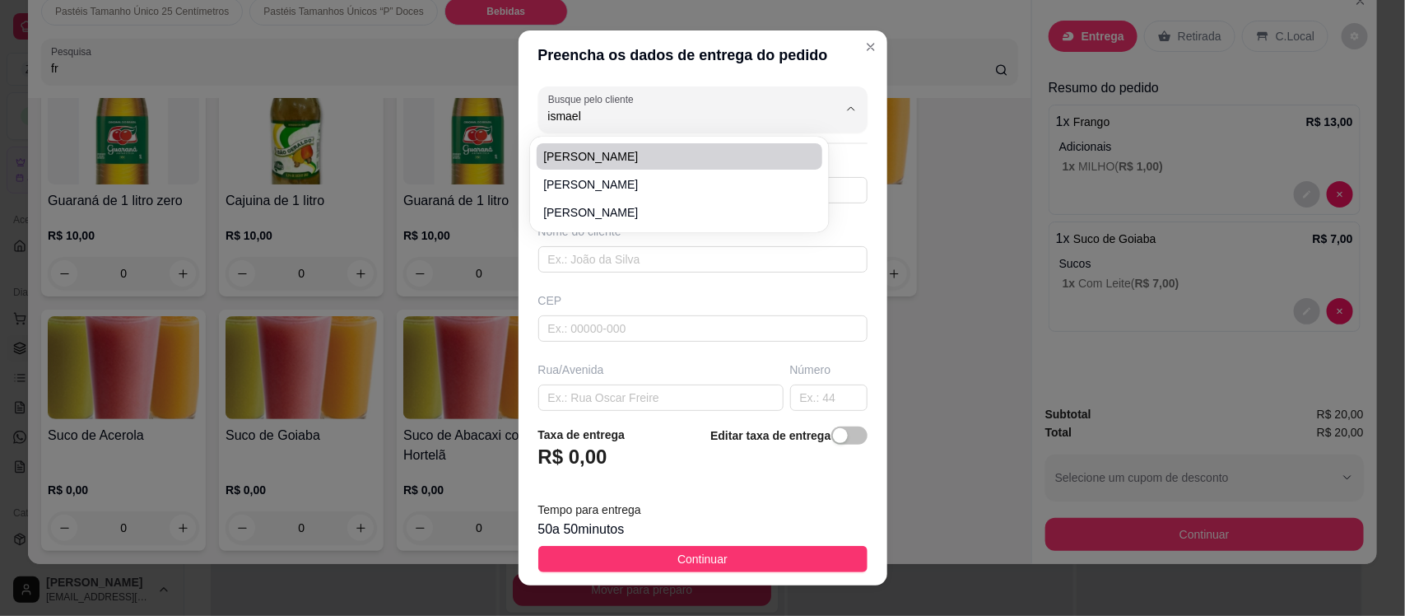
type input "Rua [PERSON_NAME]"
type input "550"
type input "Loteamento de Francilanio"
type input "Missão Velha"
type input "Proximo a caixa de agua"
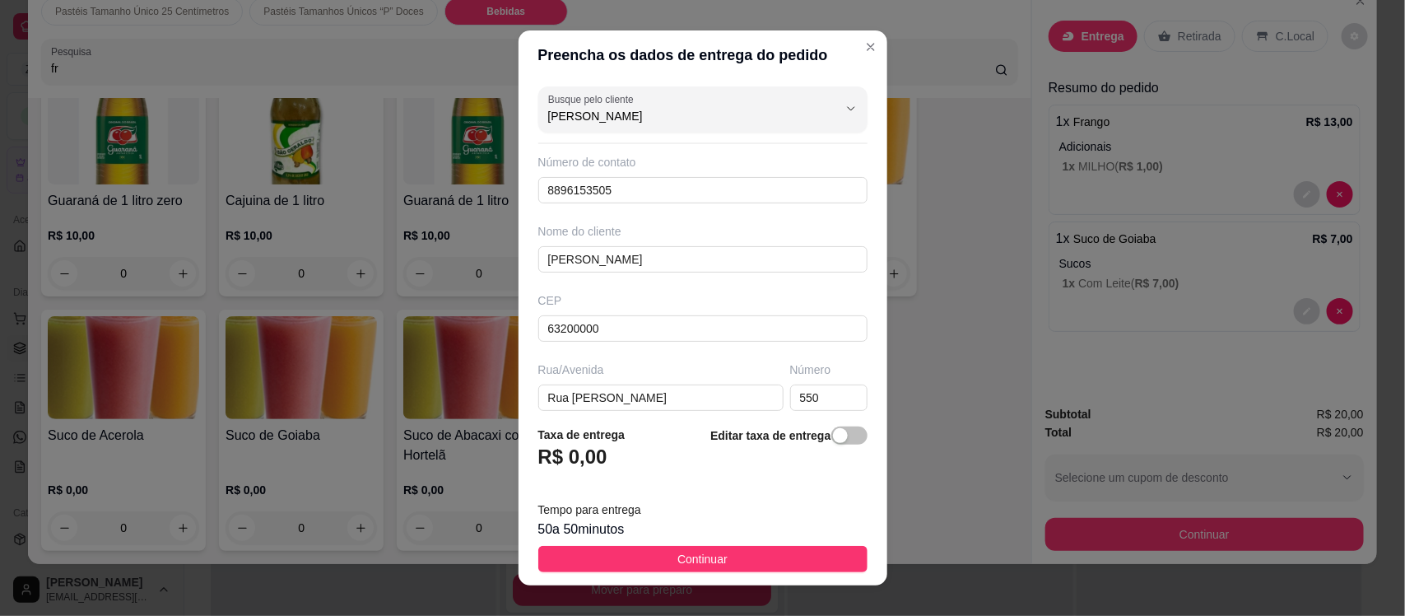
type input "[PERSON_NAME]"
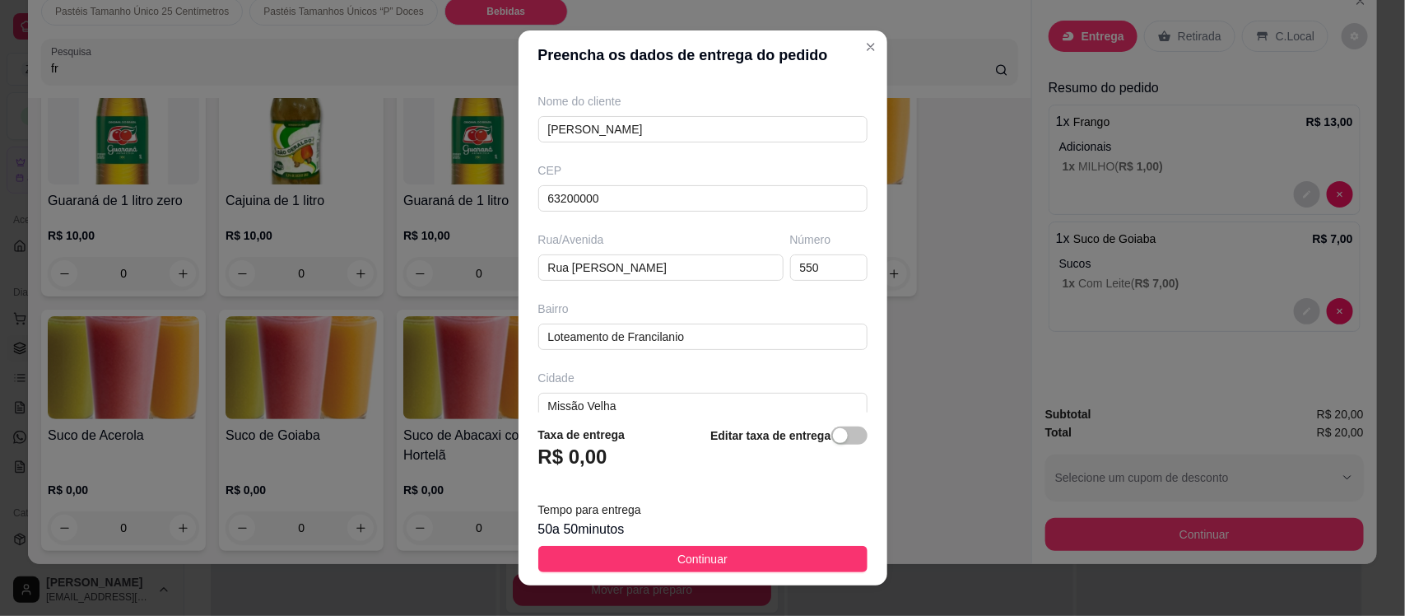
scroll to position [64, 0]
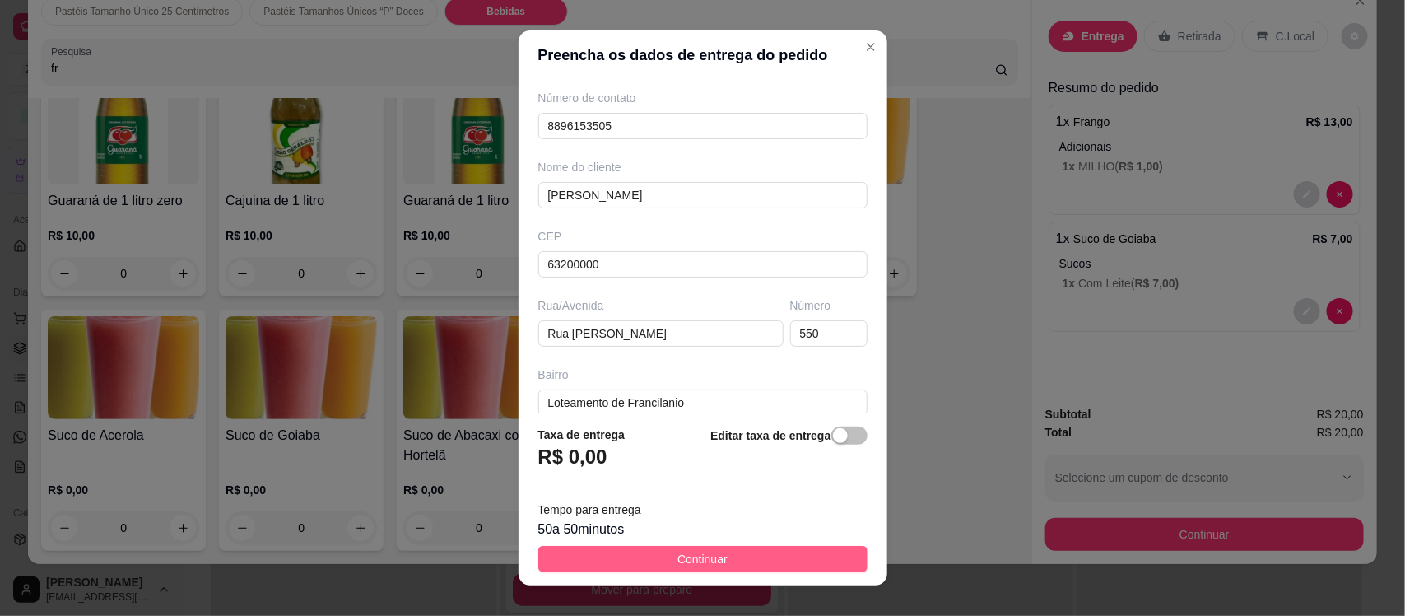
click at [689, 556] on span "Continuar" at bounding box center [703, 559] width 50 height 18
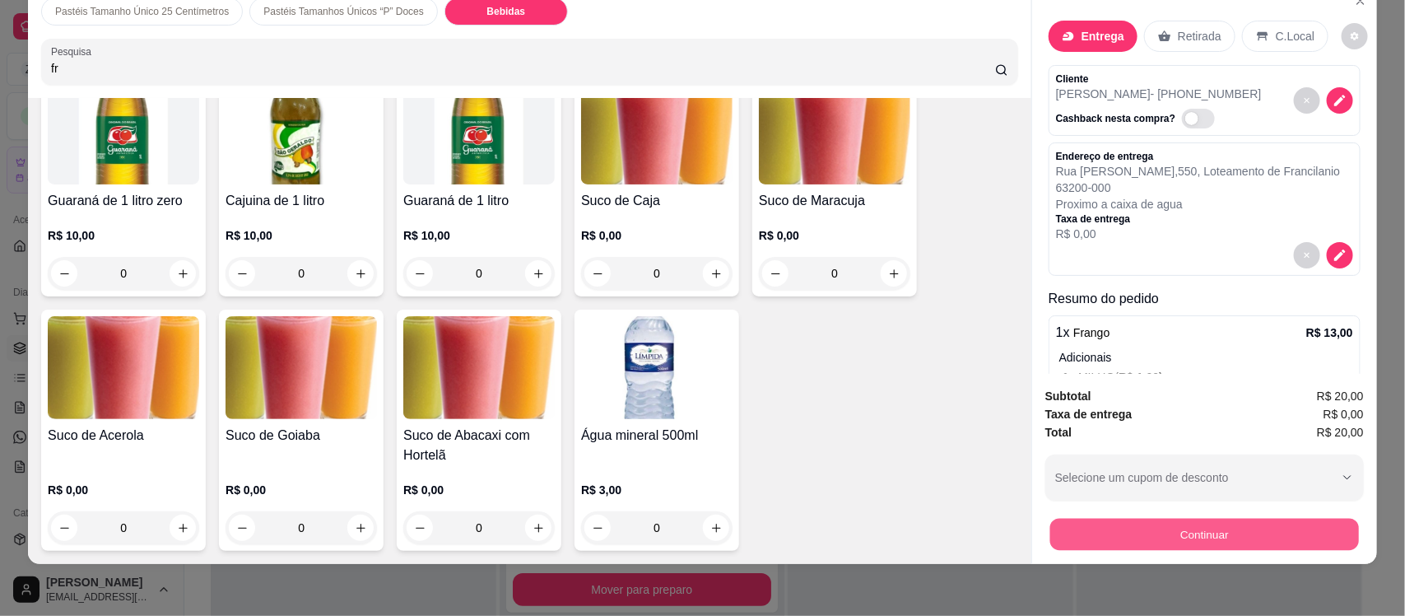
click at [1223, 546] on button "Continuar" at bounding box center [1205, 534] width 309 height 32
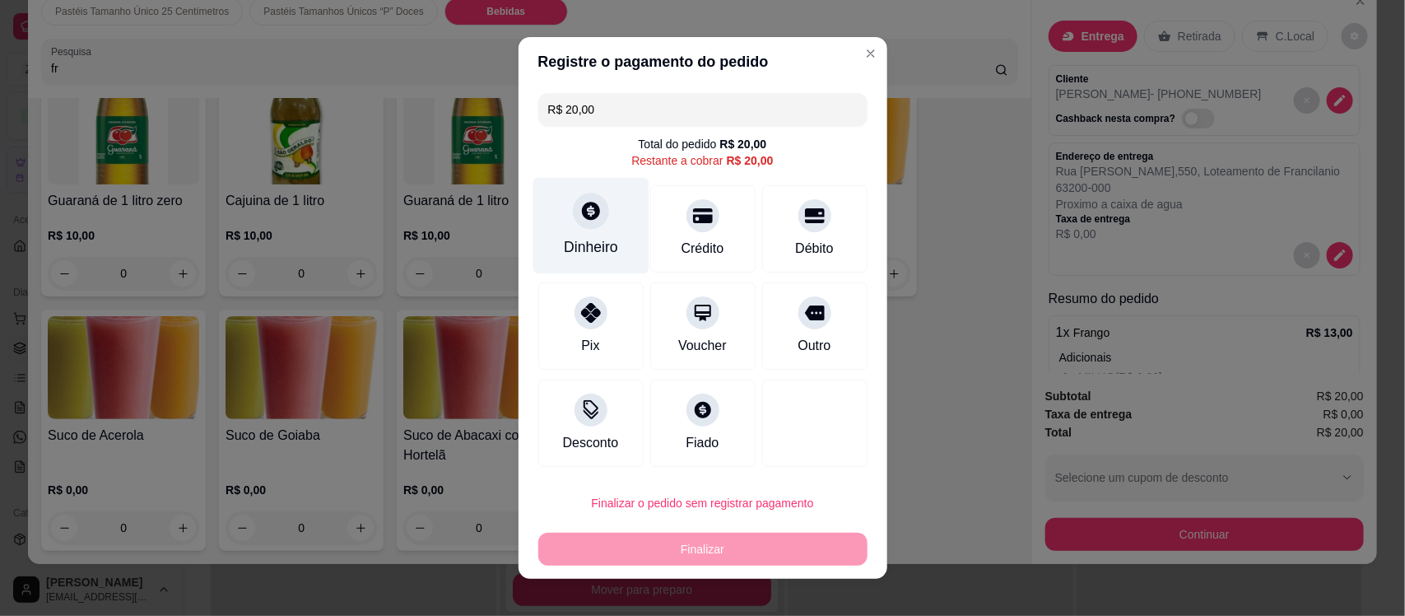
click at [582, 210] on icon at bounding box center [591, 211] width 18 height 18
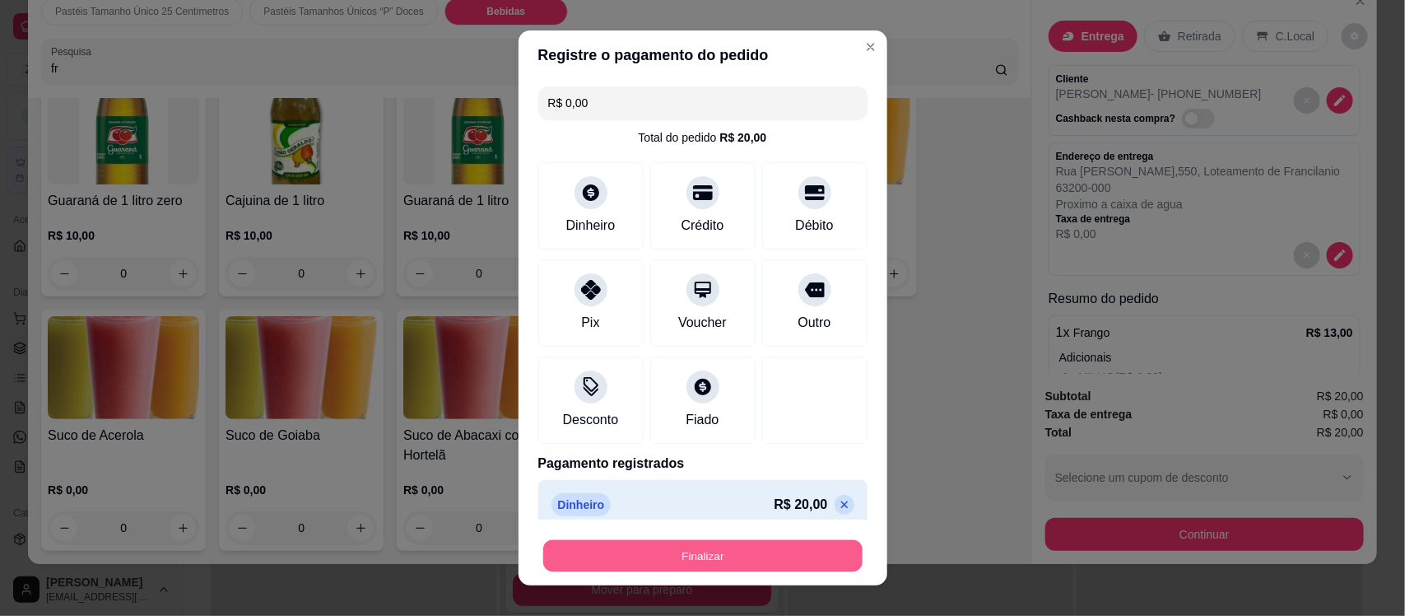
click at [675, 565] on button "Finalizar" at bounding box center [702, 555] width 319 height 32
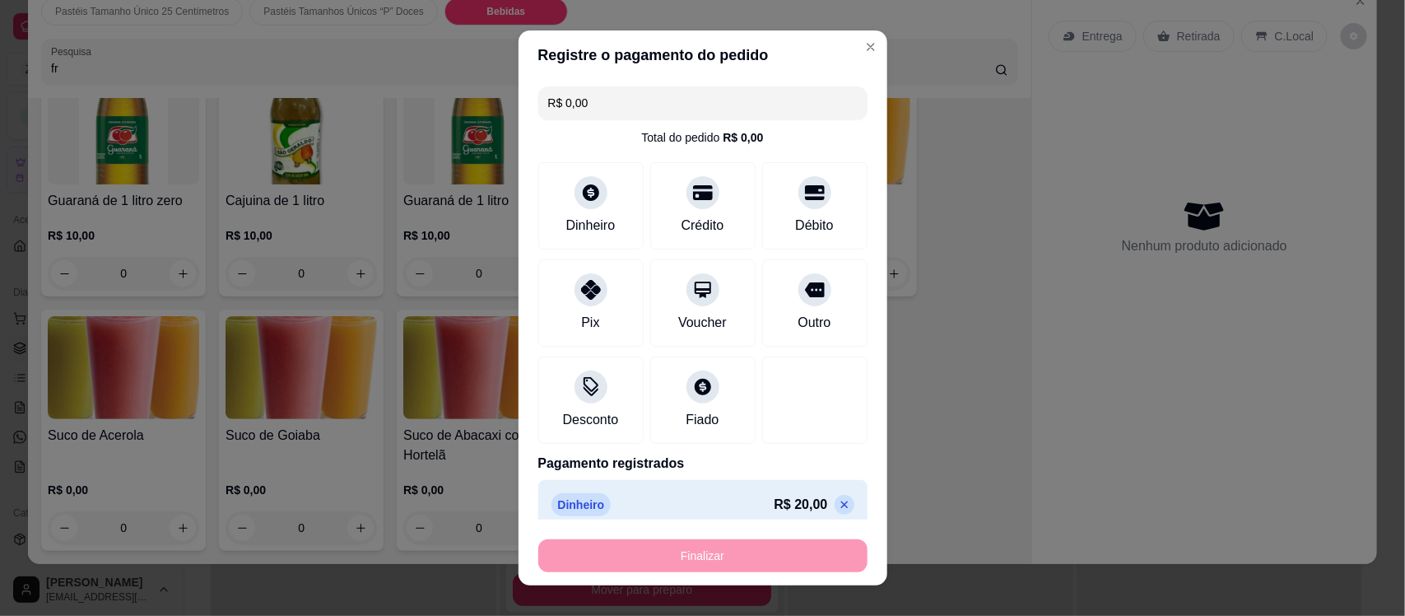
type input "-R$ 20,00"
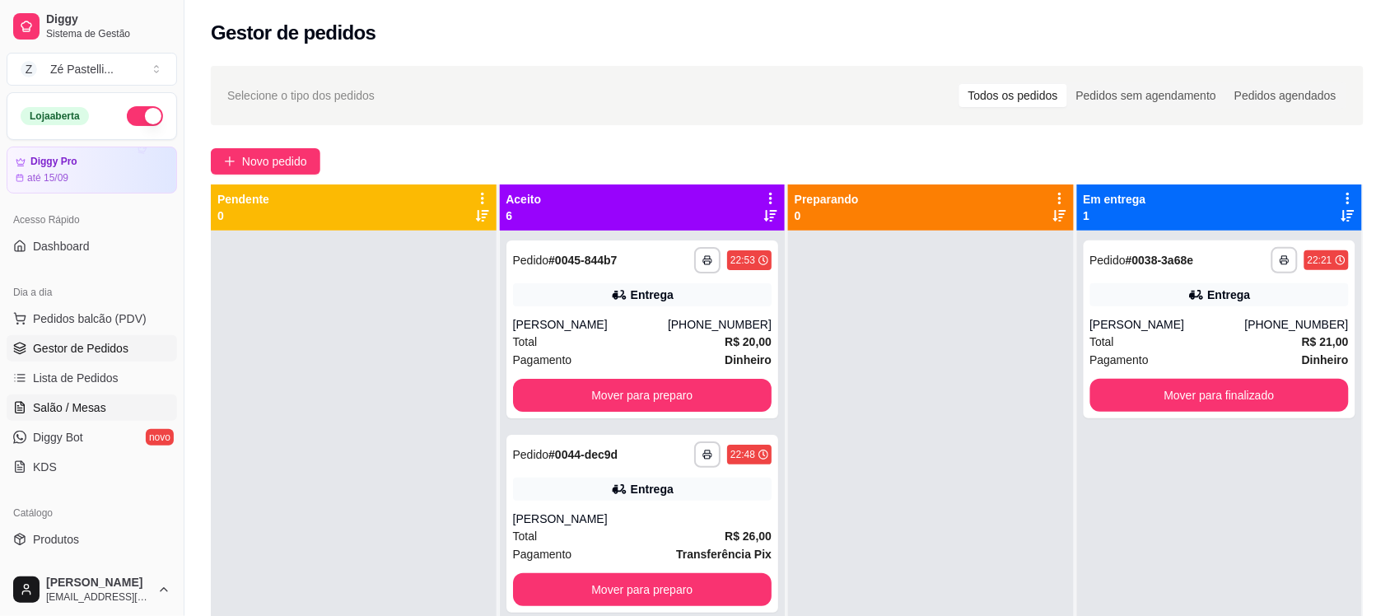
click at [59, 402] on span "Salão / Mesas" at bounding box center [69, 407] width 73 height 16
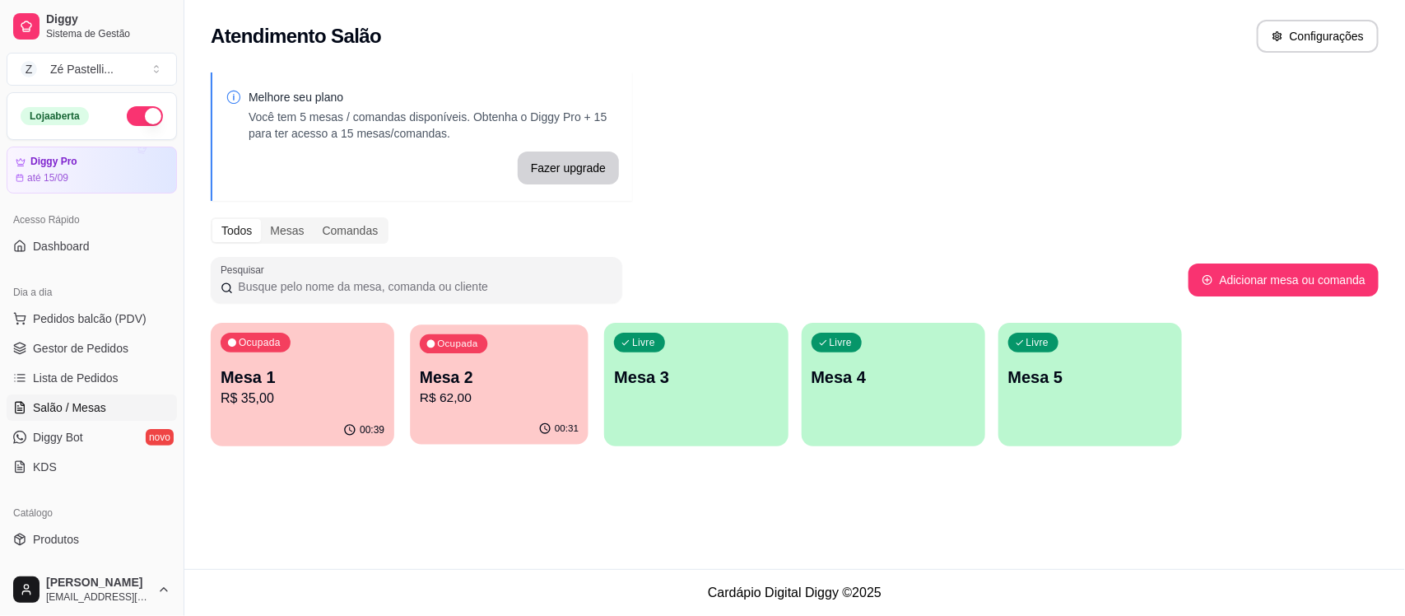
click at [483, 416] on div "00:31" at bounding box center [500, 428] width 178 height 31
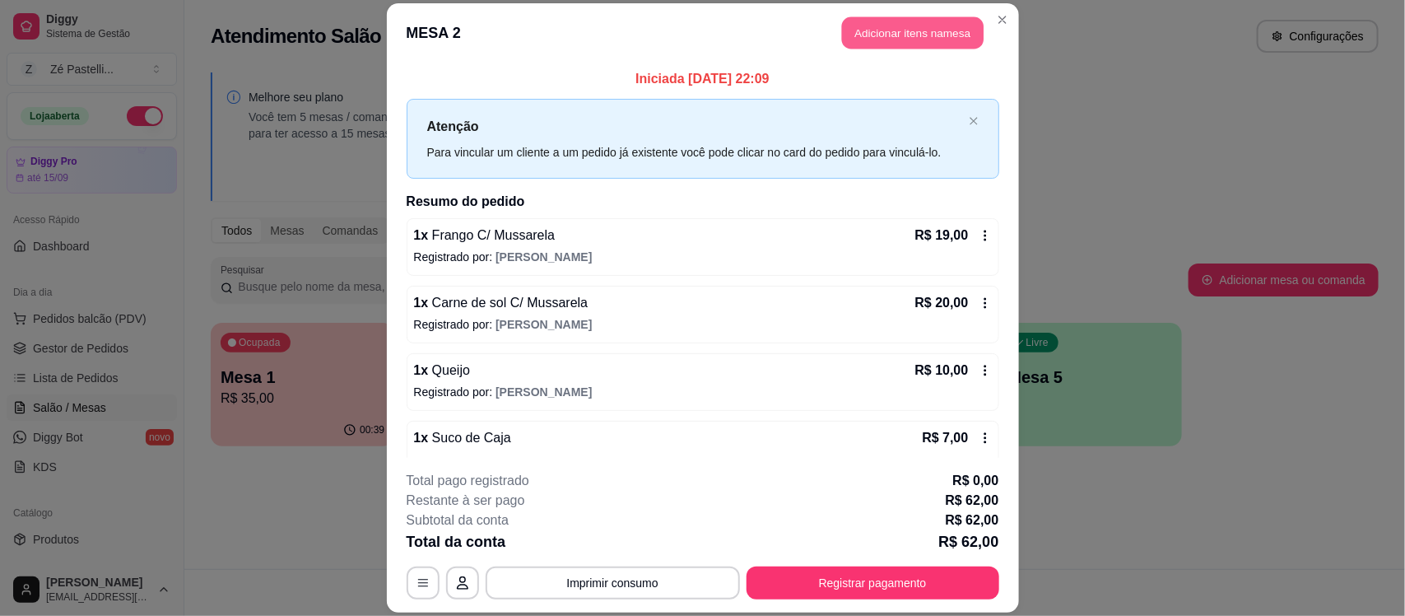
click at [875, 45] on button "Adicionar itens na mesa" at bounding box center [913, 32] width 142 height 32
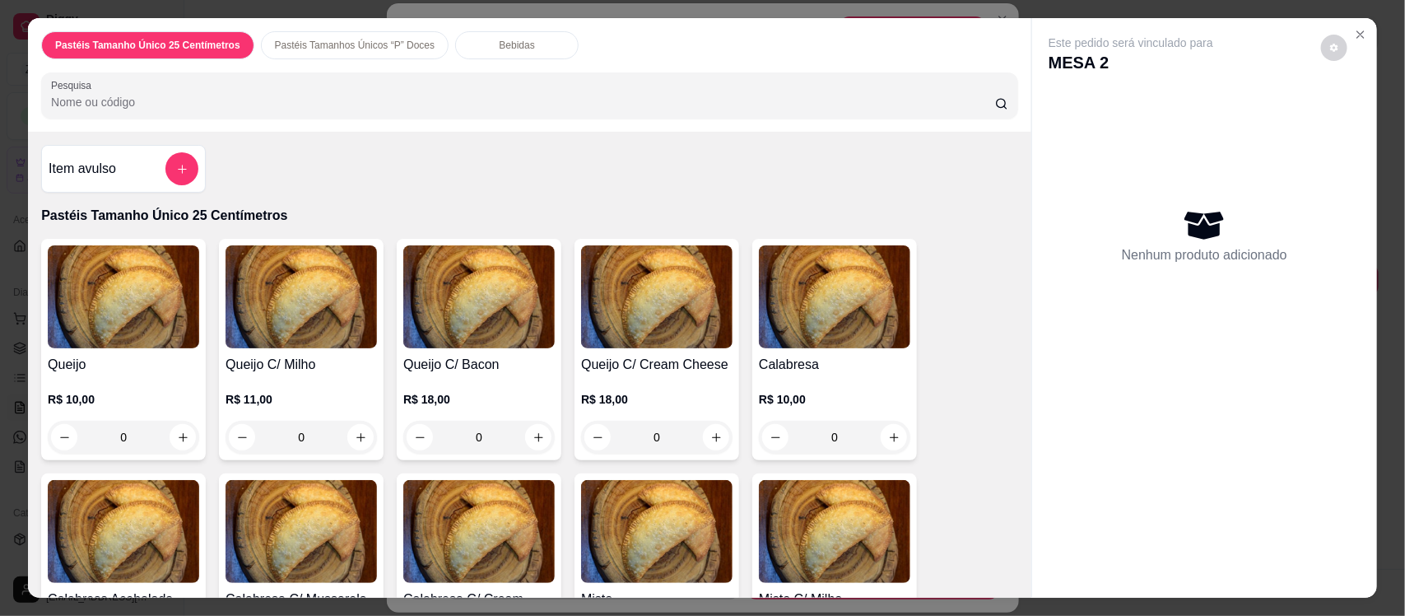
click at [484, 35] on div "Bebidas" at bounding box center [516, 45] width 123 height 28
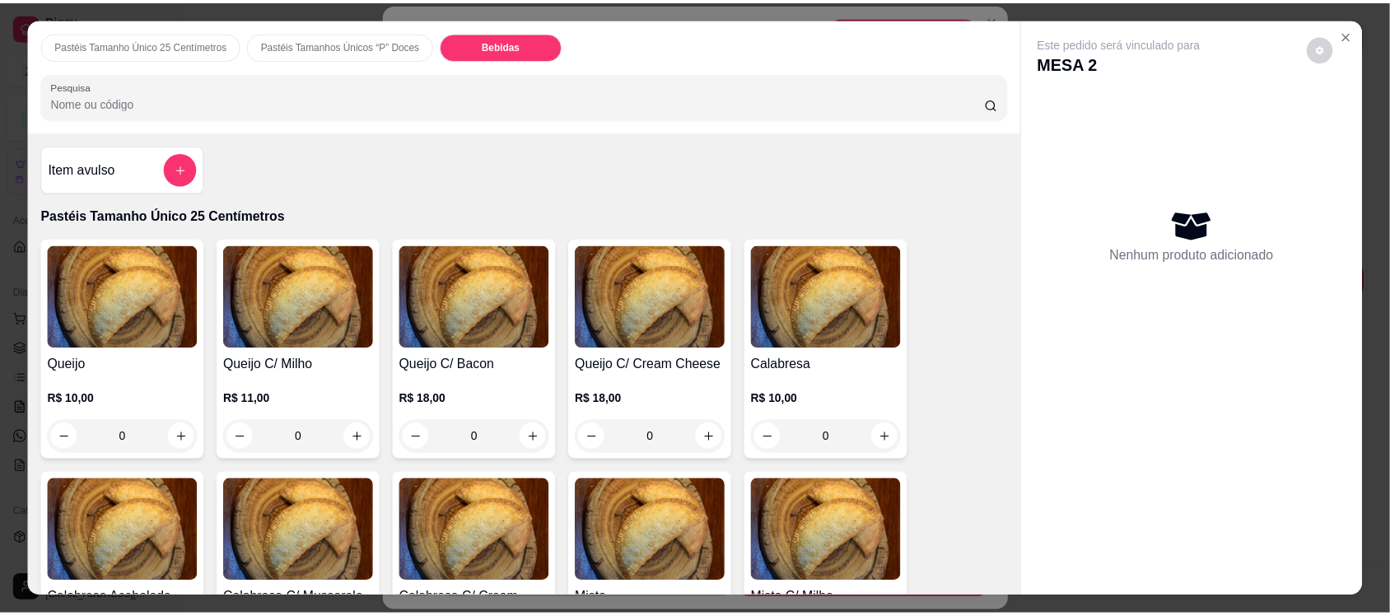
scroll to position [34, 0]
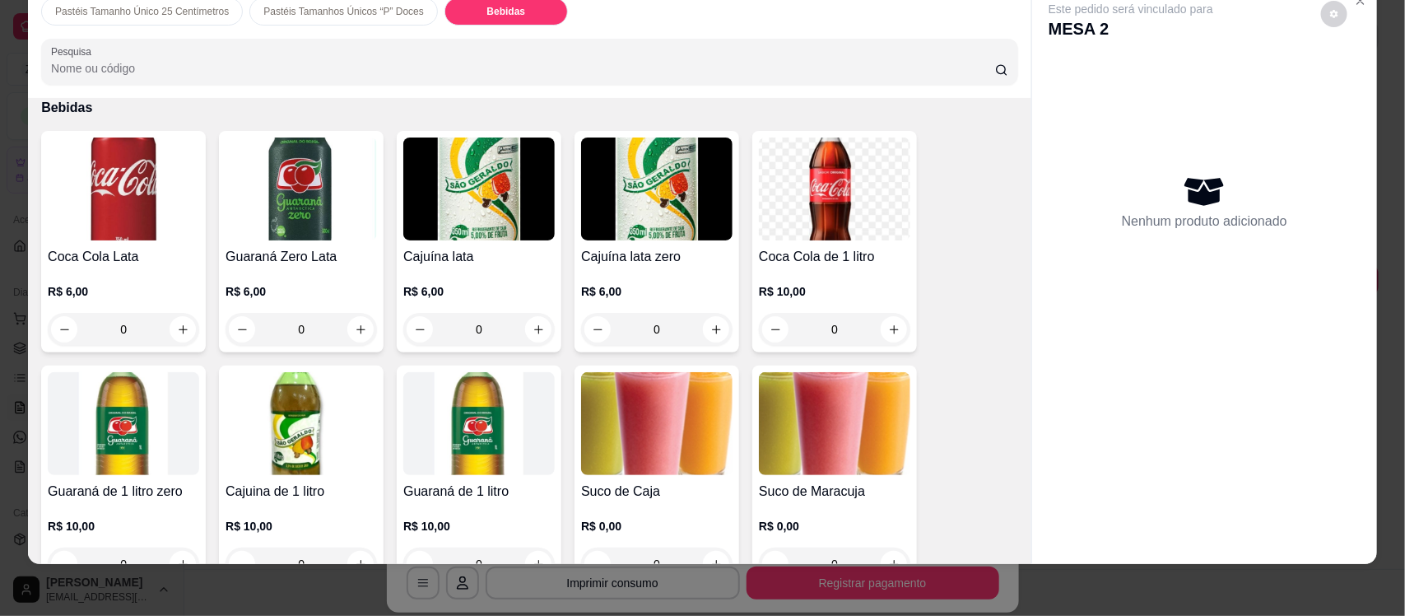
click at [323, 263] on h4 "Guaraná Zero Lata" at bounding box center [301, 257] width 151 height 20
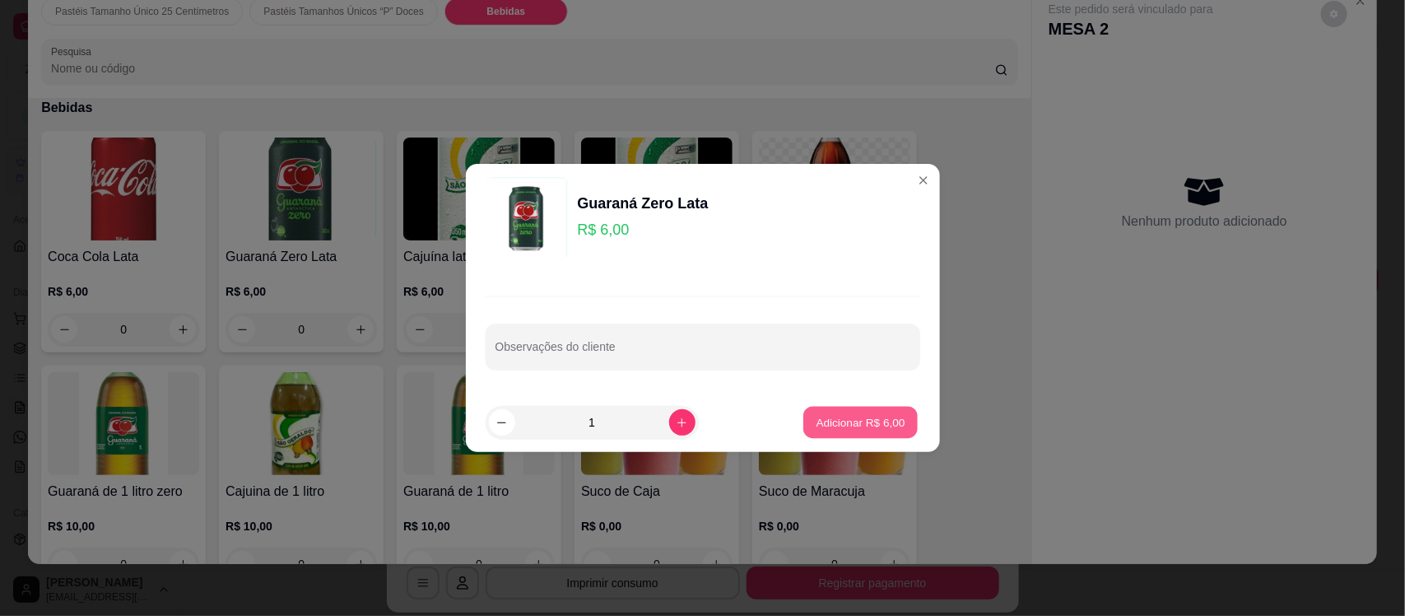
click at [824, 413] on button "Adicionar R$ 6,00" at bounding box center [861, 423] width 114 height 32
type input "1"
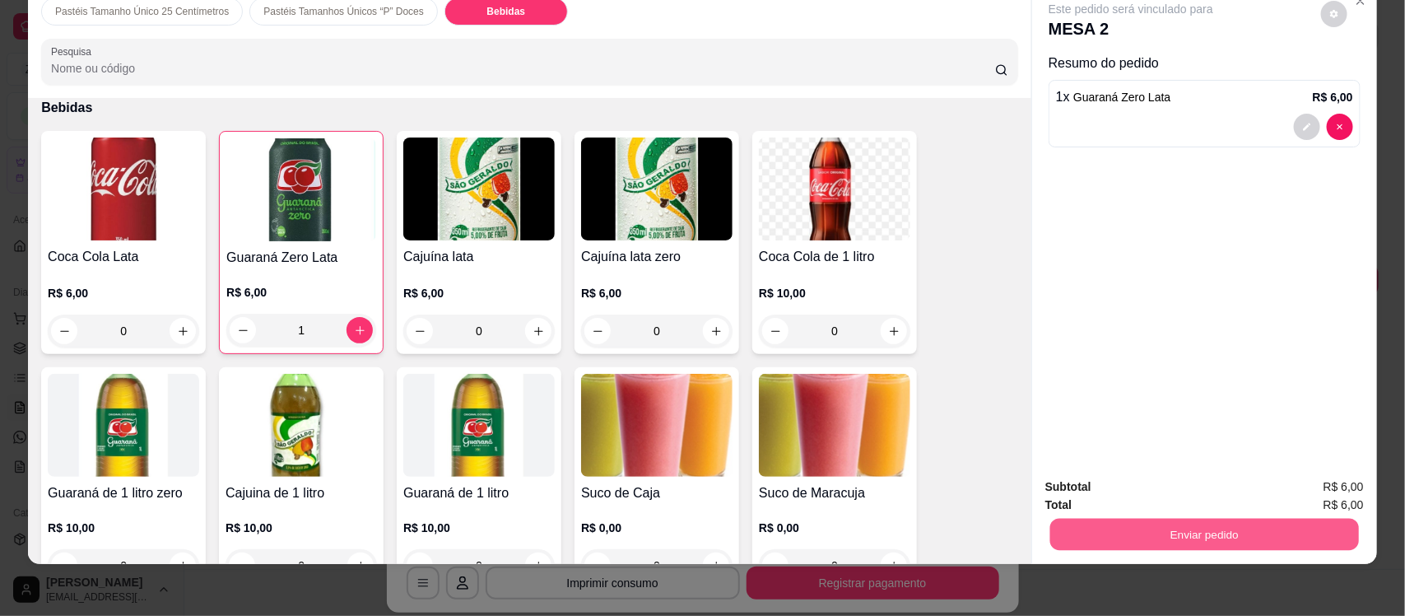
click at [1194, 528] on button "Enviar pedido" at bounding box center [1205, 534] width 309 height 32
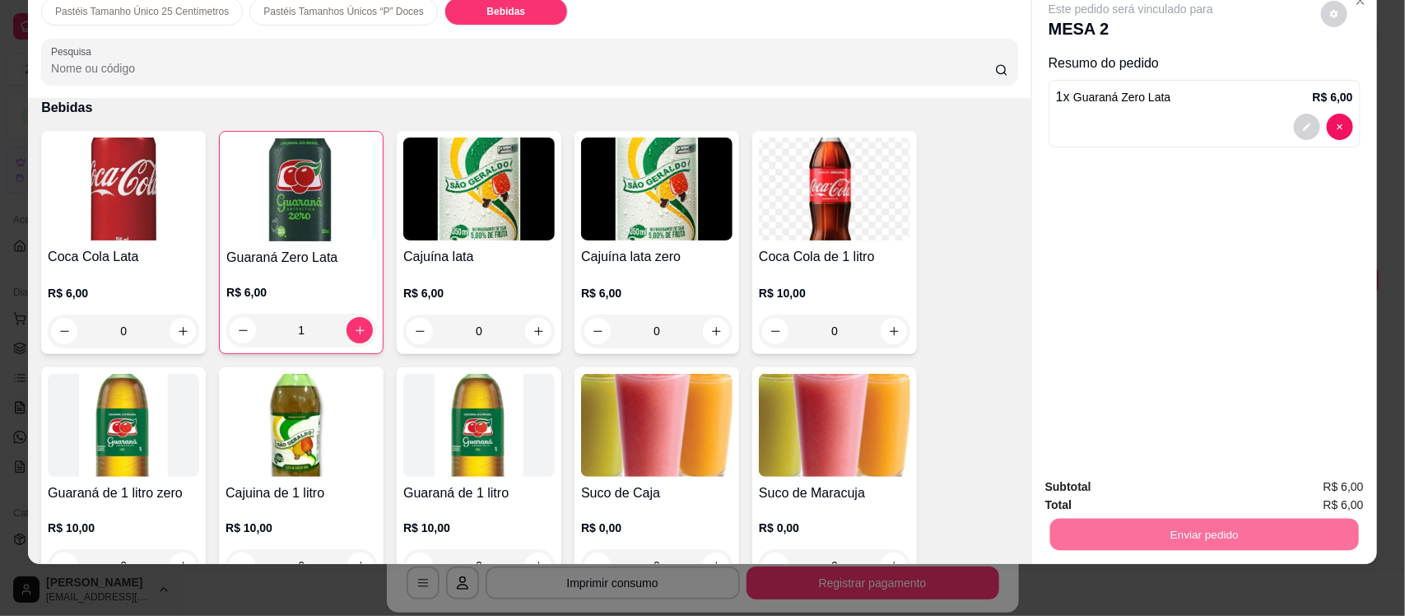
click at [1145, 482] on button "Não registrar e enviar pedido" at bounding box center [1149, 493] width 166 height 30
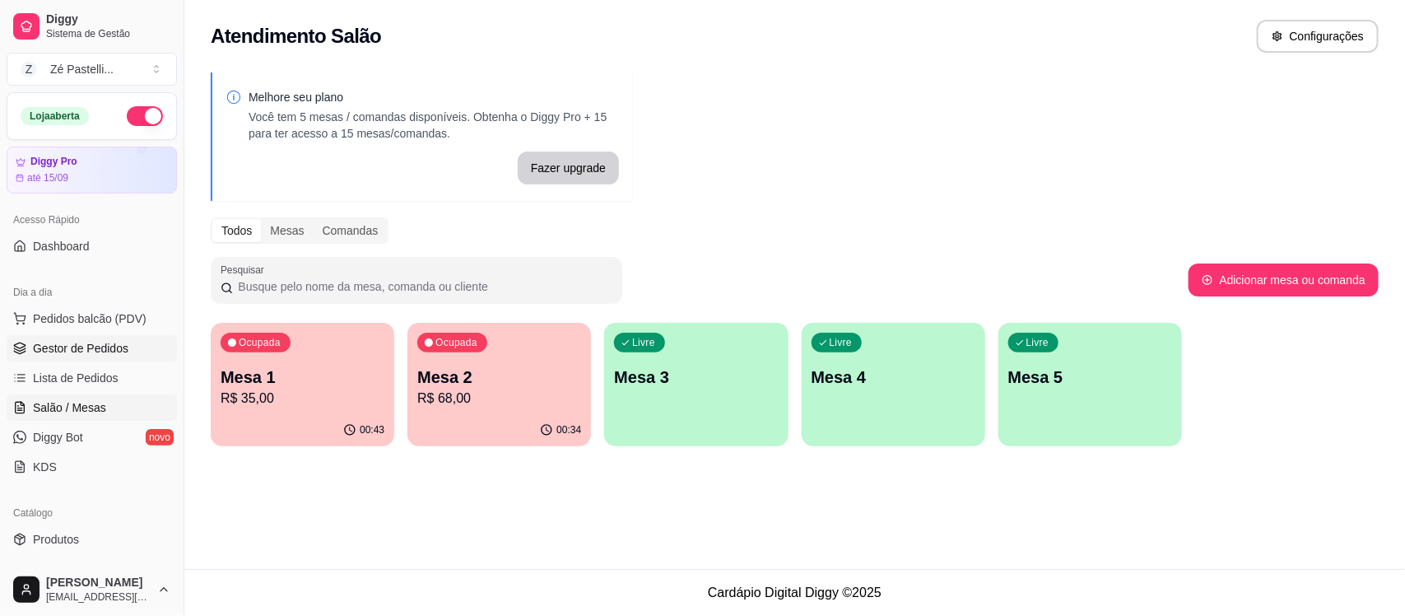
click at [64, 336] on link "Gestor de Pedidos" at bounding box center [92, 348] width 170 height 26
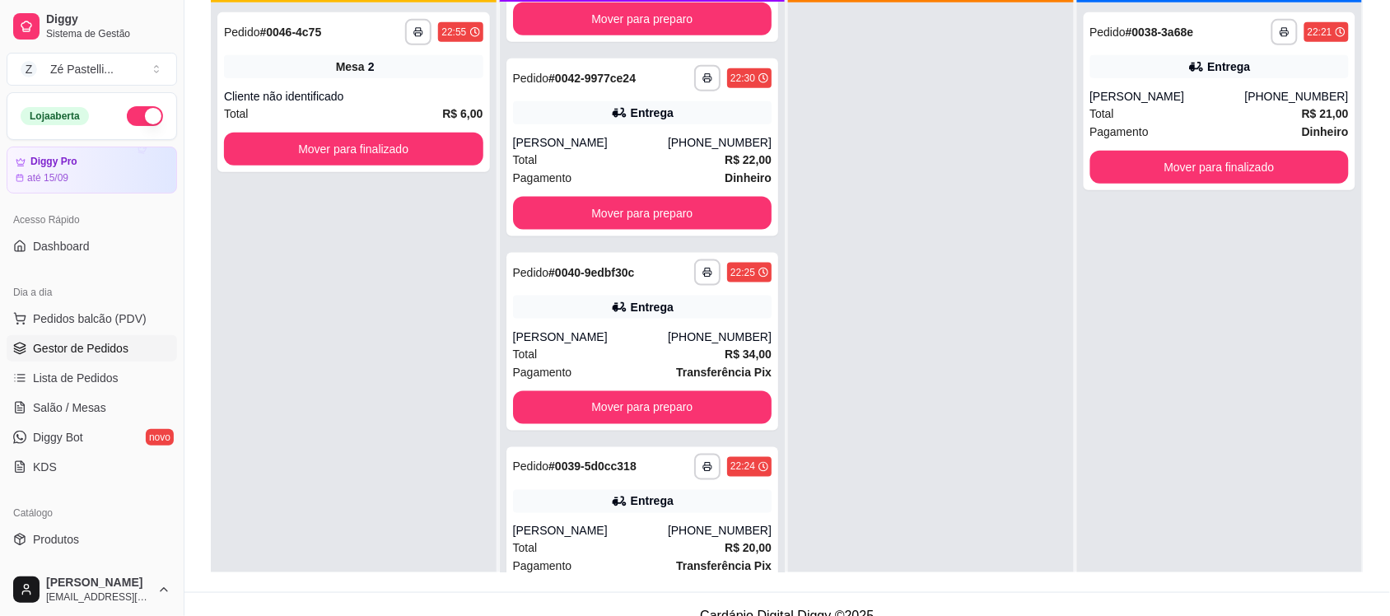
scroll to position [565, 0]
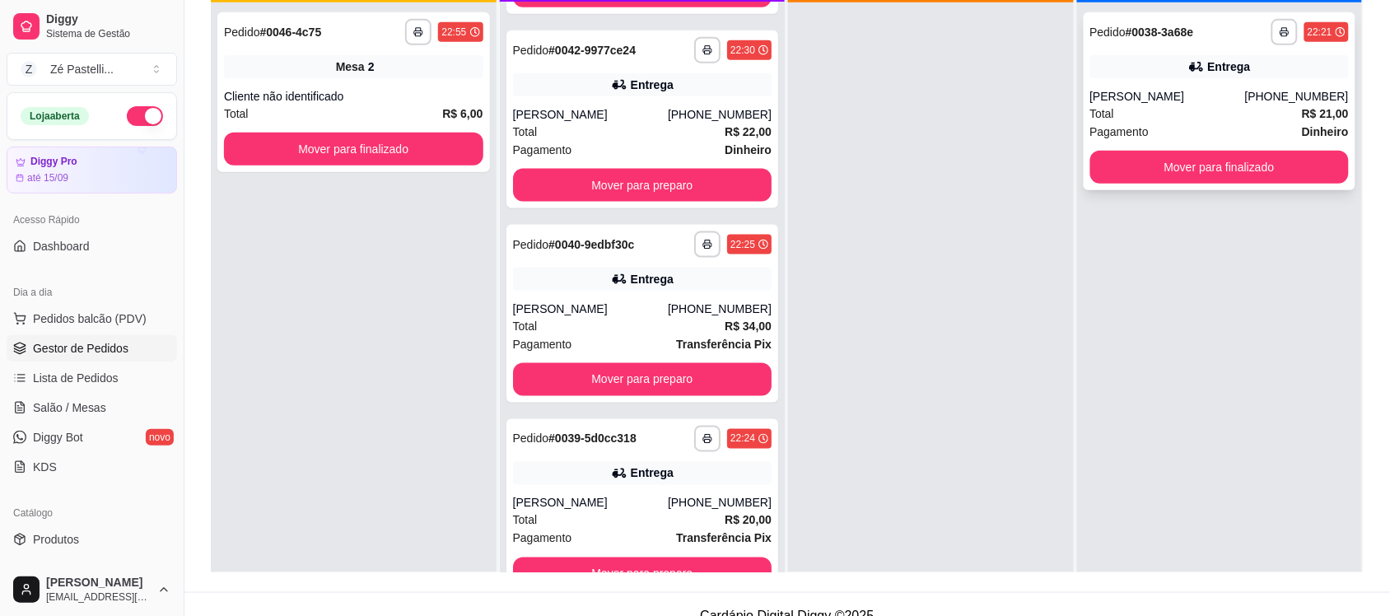
click at [1114, 109] on div "Total R$ 21,00" at bounding box center [1219, 114] width 259 height 18
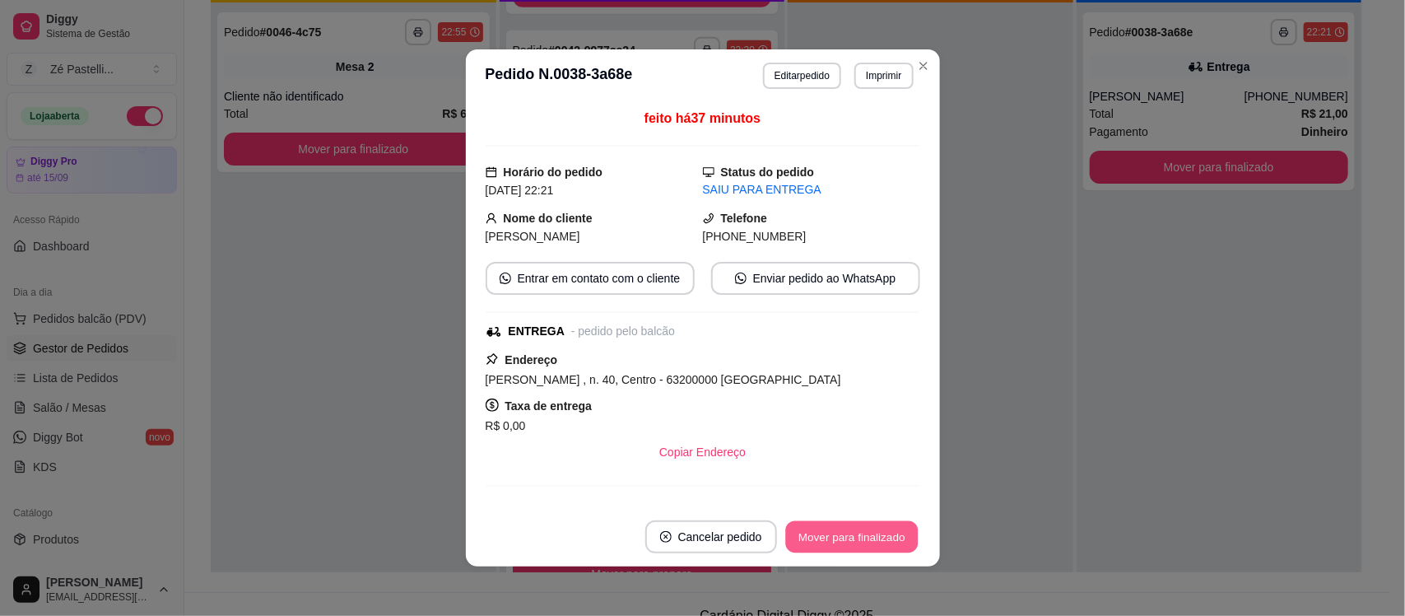
click at [850, 545] on button "Mover para finalizado" at bounding box center [851, 537] width 133 height 32
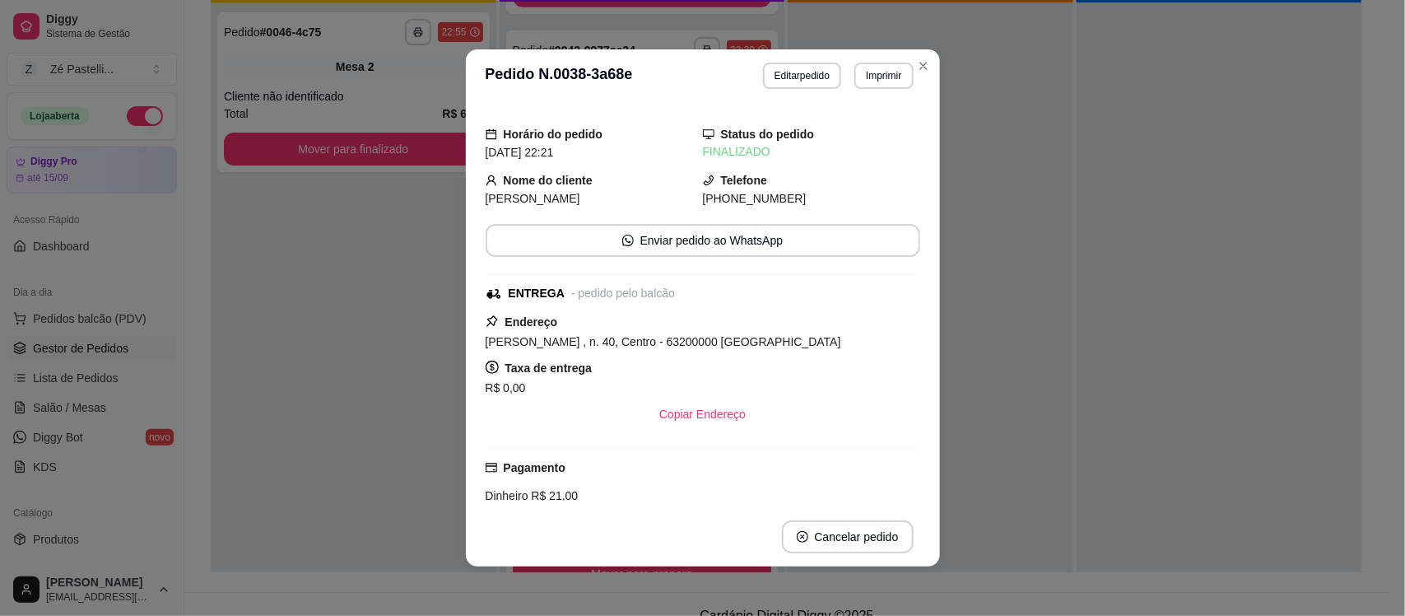
click at [929, 58] on header "**********" at bounding box center [703, 75] width 474 height 53
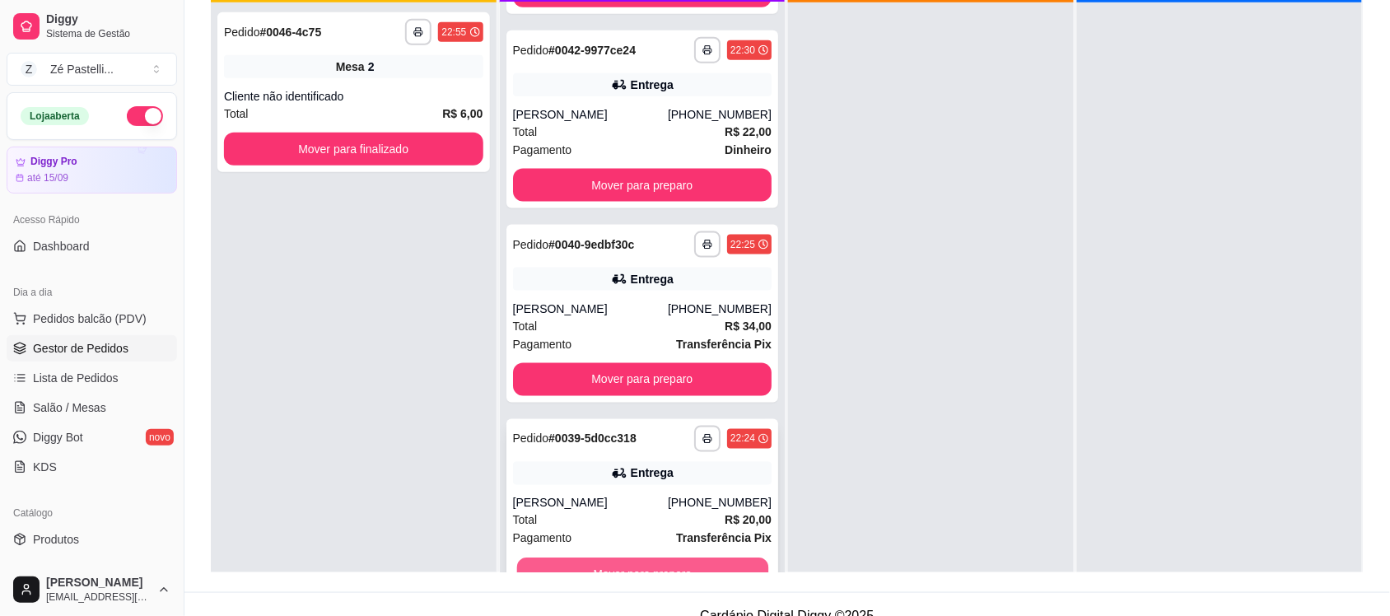
click at [696, 558] on button "Mover para preparo" at bounding box center [641, 574] width 251 height 32
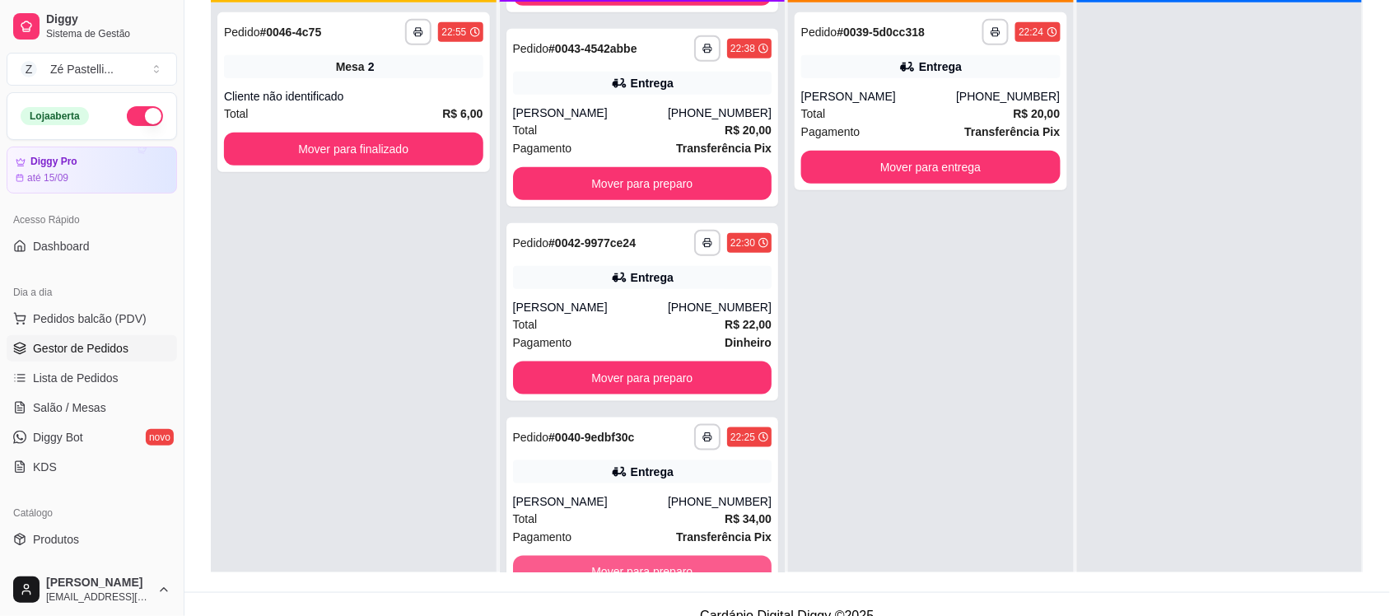
scroll to position [371, 0]
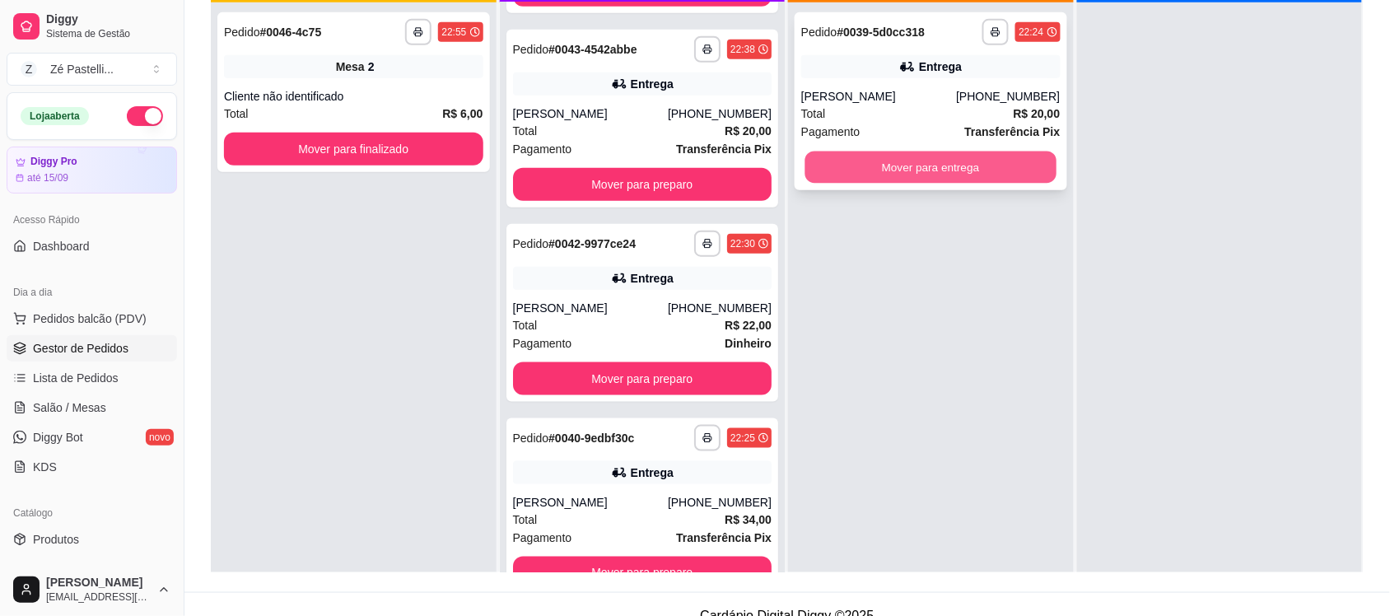
click at [817, 151] on div "Mover para entrega" at bounding box center [930, 167] width 259 height 33
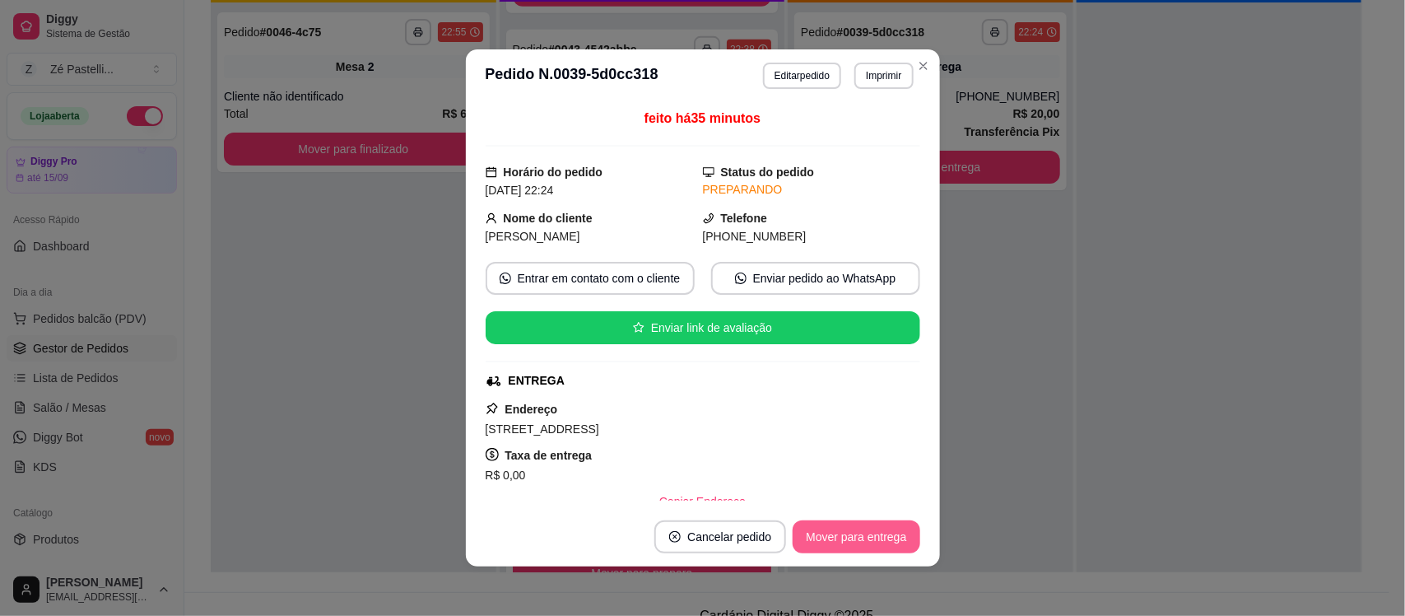
click at [842, 541] on button "Mover para entrega" at bounding box center [856, 536] width 127 height 33
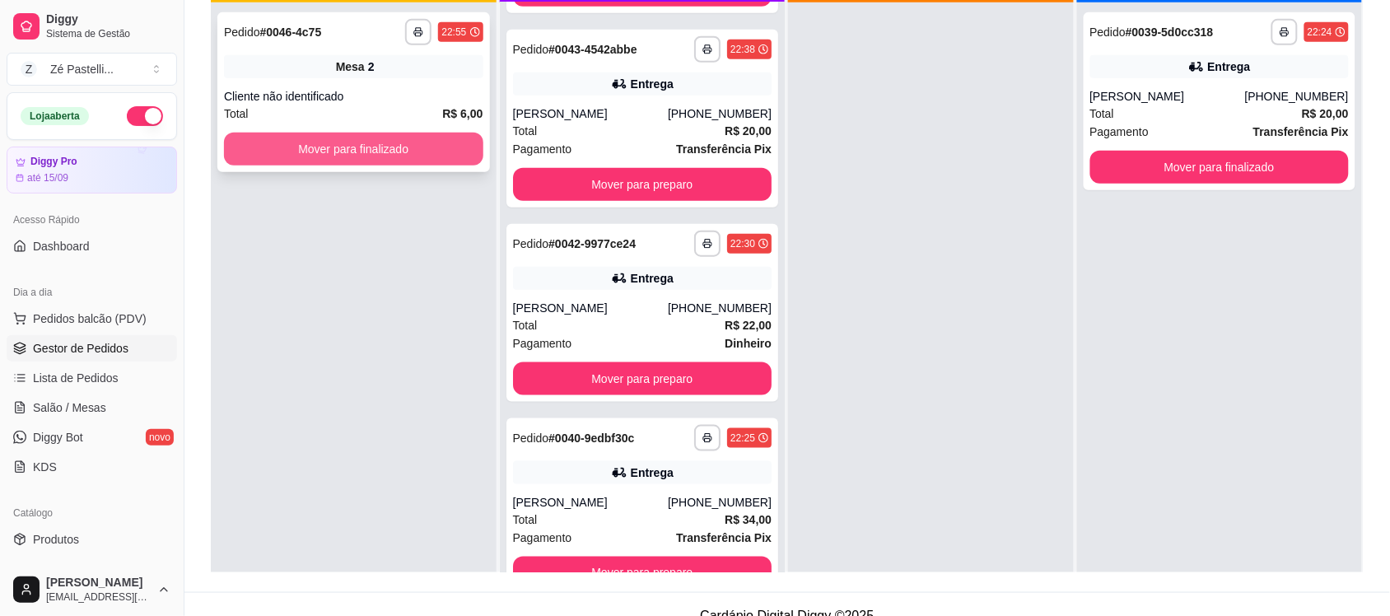
click at [328, 145] on button "Mover para finalizado" at bounding box center [353, 149] width 259 height 33
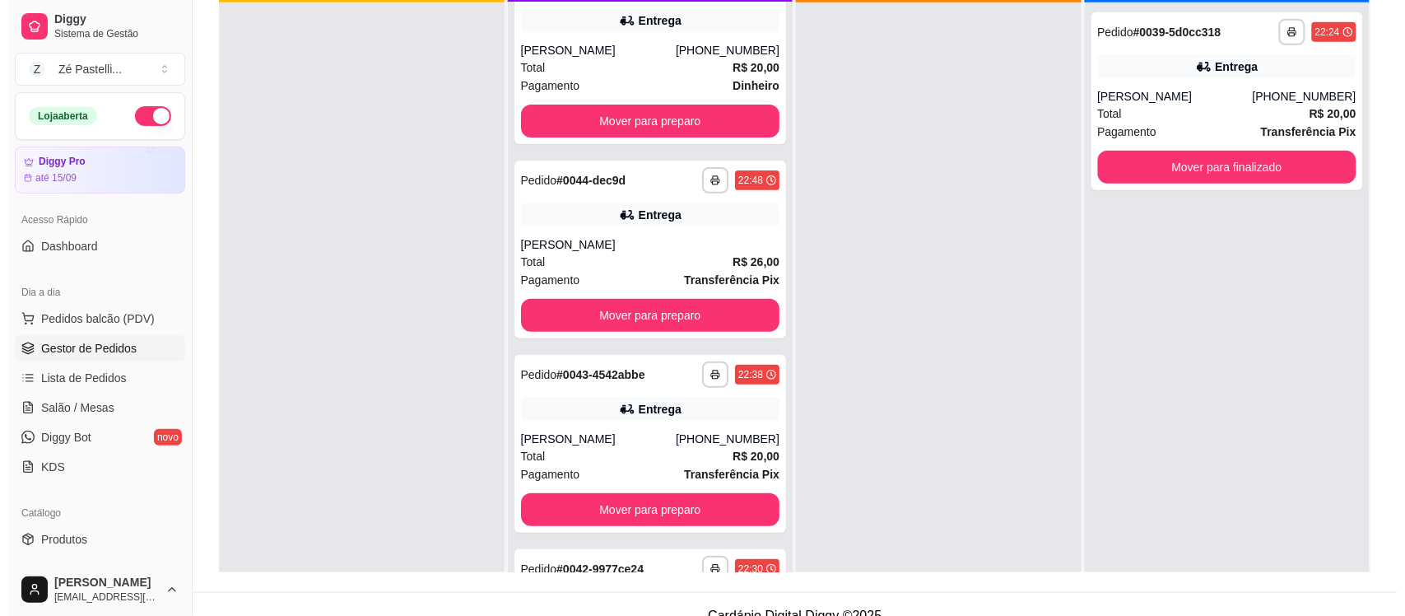
scroll to position [0, 0]
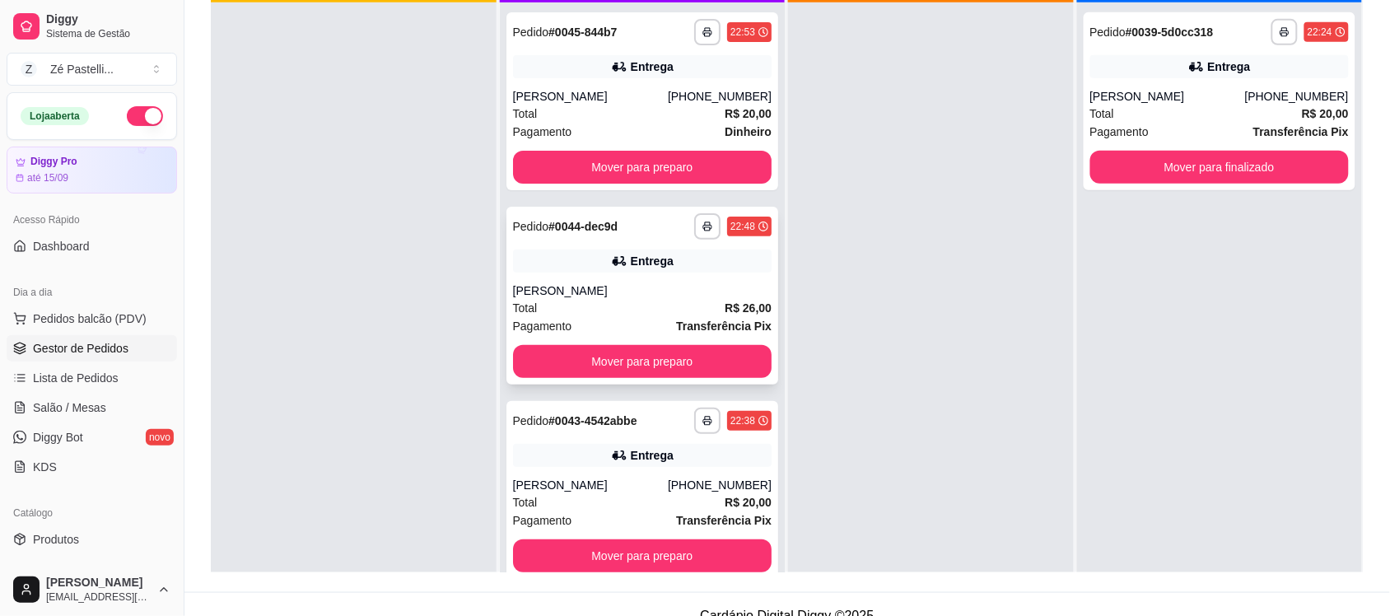
click at [642, 277] on div "**********" at bounding box center [642, 296] width 273 height 178
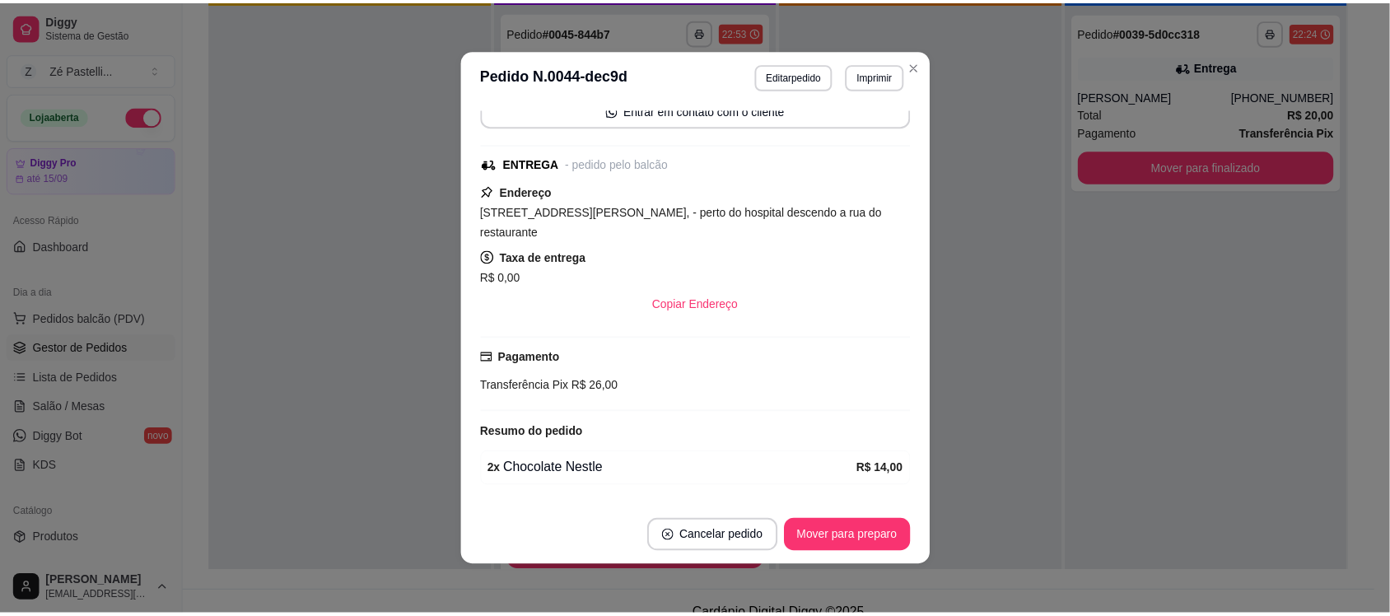
scroll to position [292, 0]
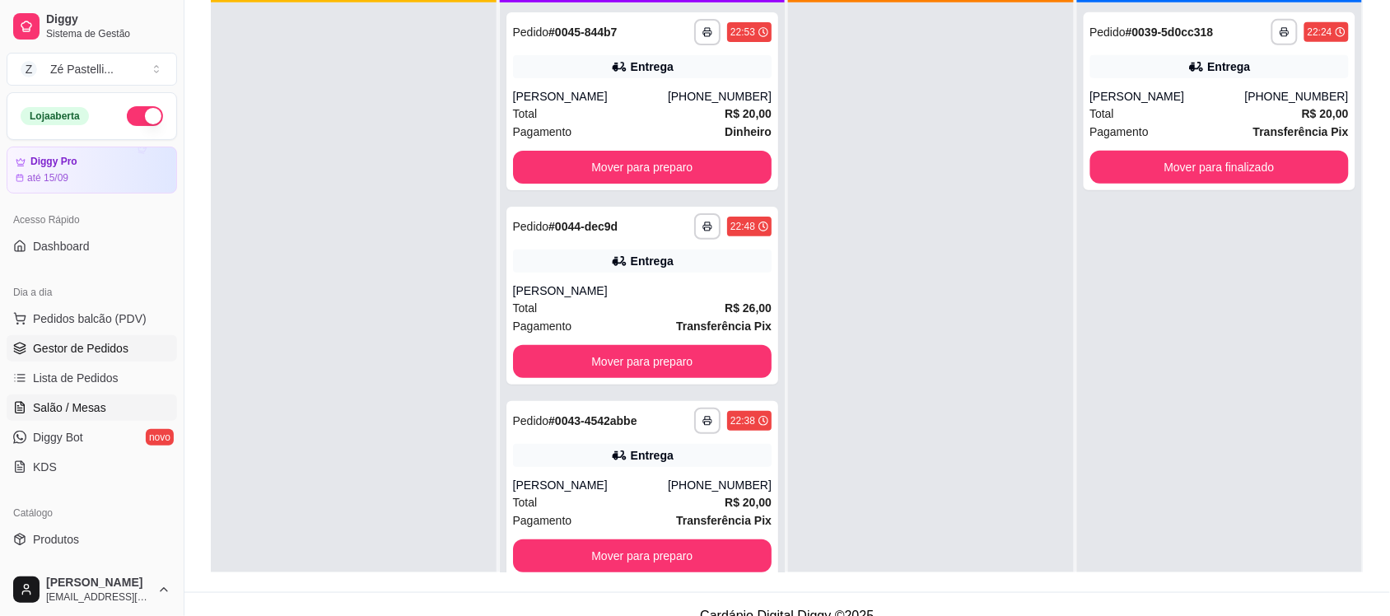
click at [58, 405] on span "Salão / Mesas" at bounding box center [69, 407] width 73 height 16
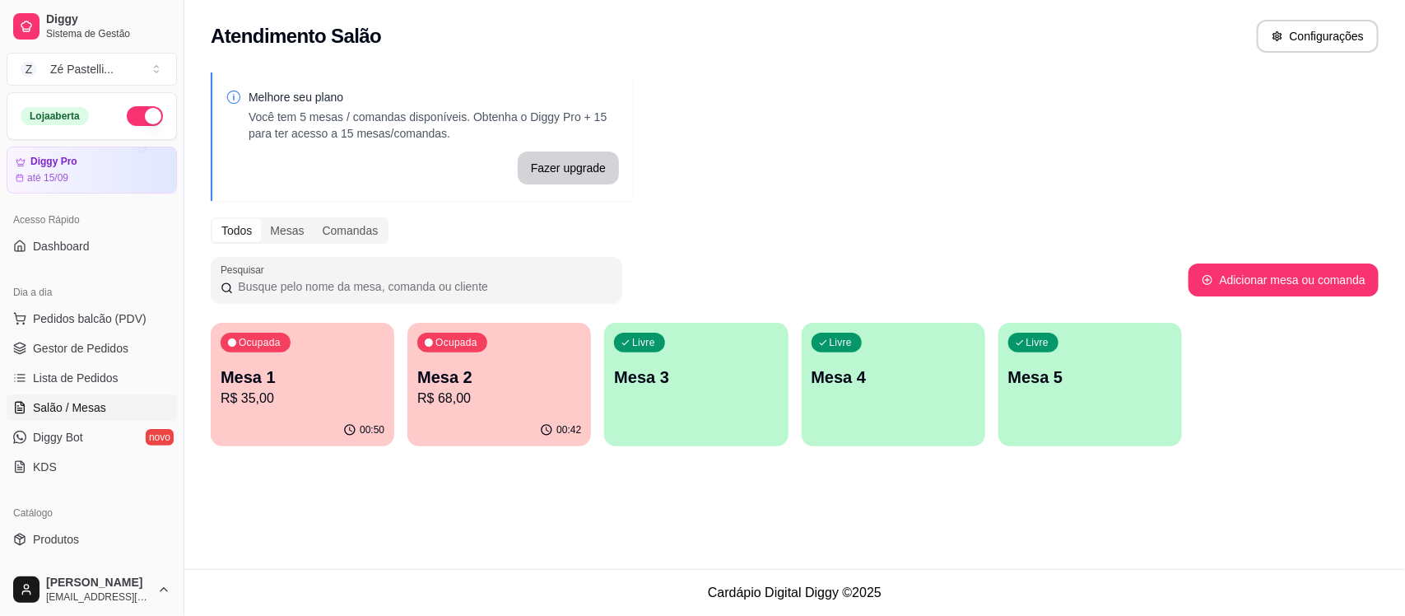
click at [447, 381] on p "Mesa 2" at bounding box center [499, 377] width 164 height 23
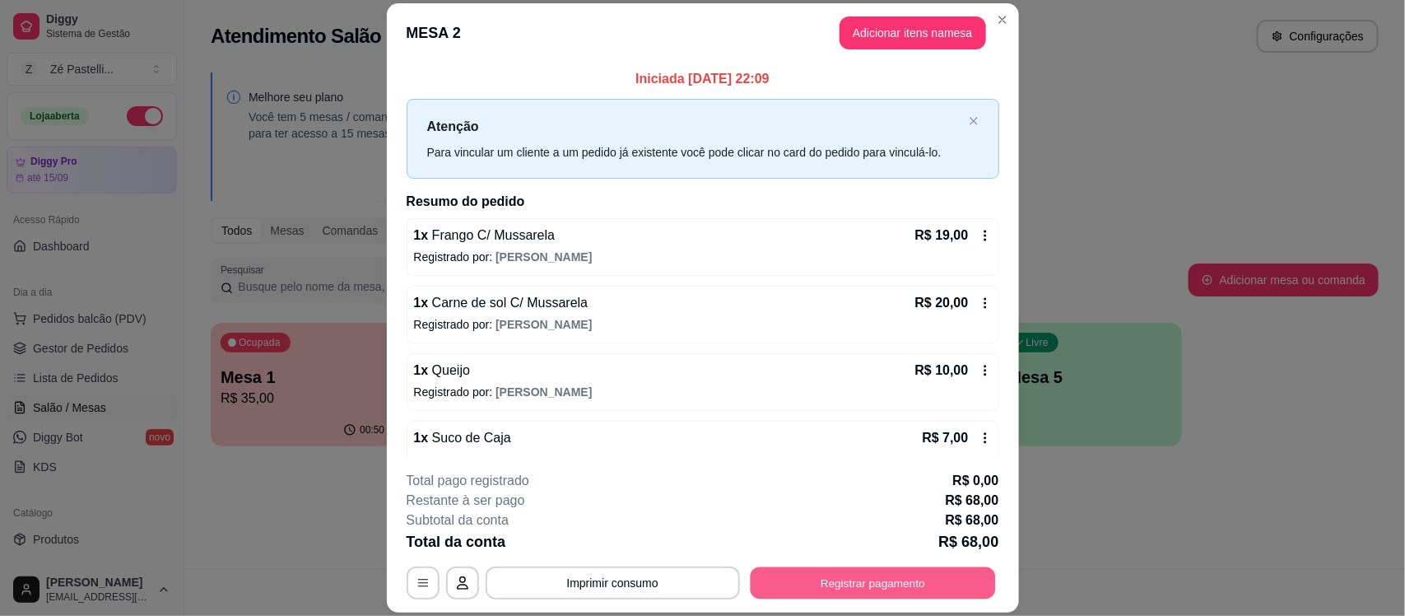
click at [828, 591] on button "Registrar pagamento" at bounding box center [872, 583] width 245 height 32
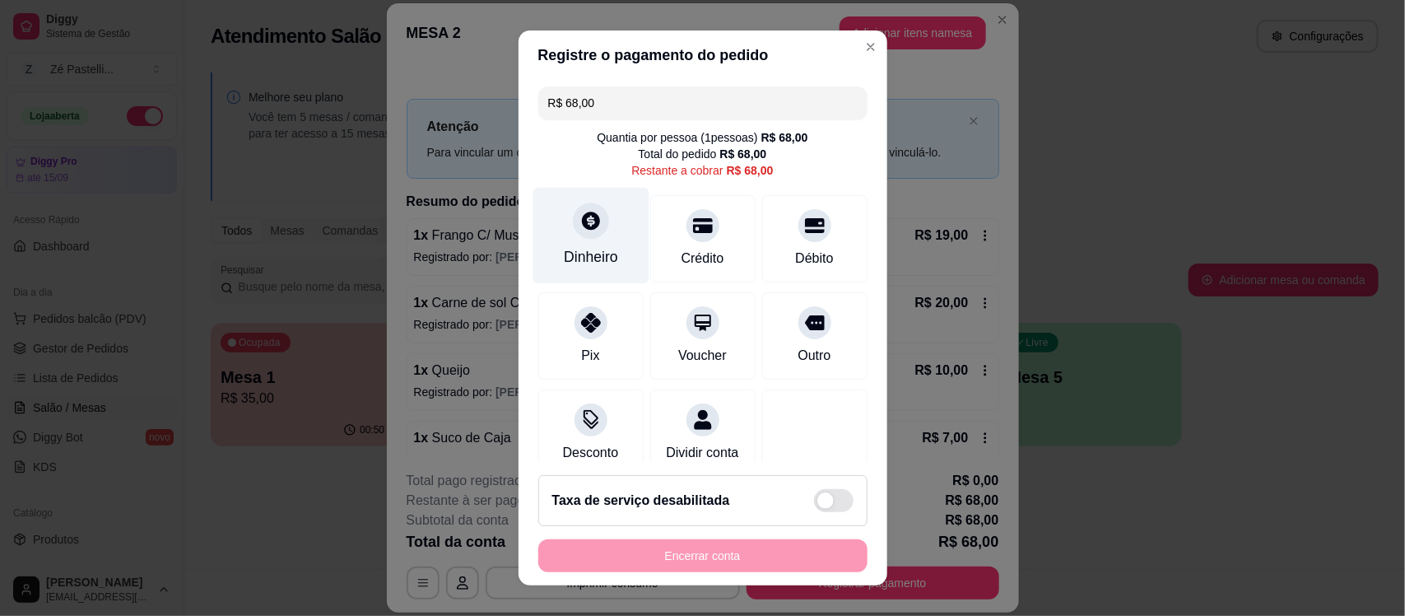
click at [573, 237] on div at bounding box center [591, 221] width 36 height 36
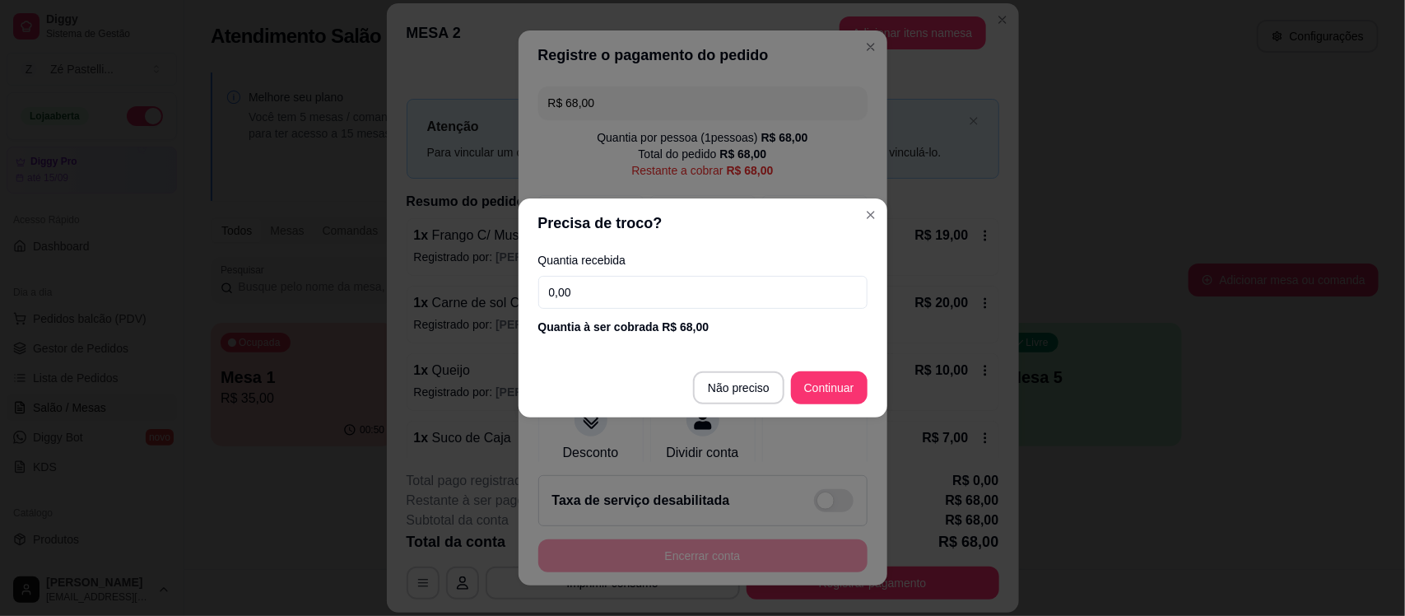
click at [602, 293] on input "0,00" at bounding box center [702, 292] width 329 height 33
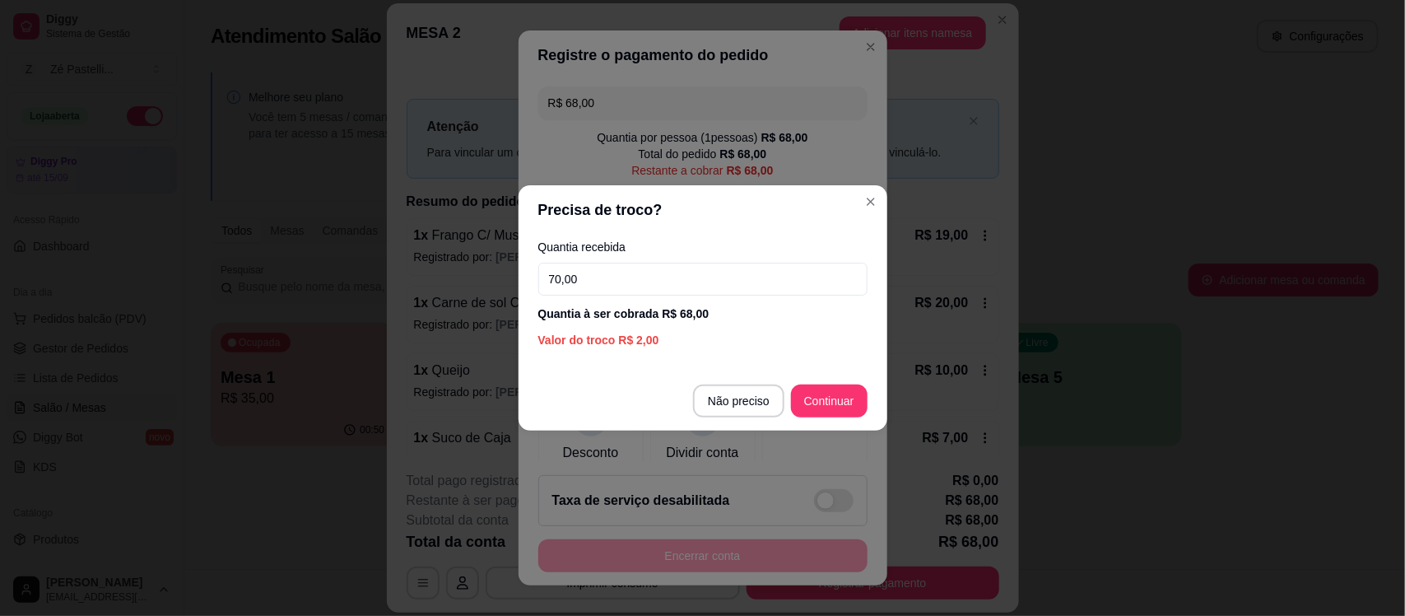
click at [602, 293] on input "70,00" at bounding box center [702, 279] width 329 height 33
type input "70,00"
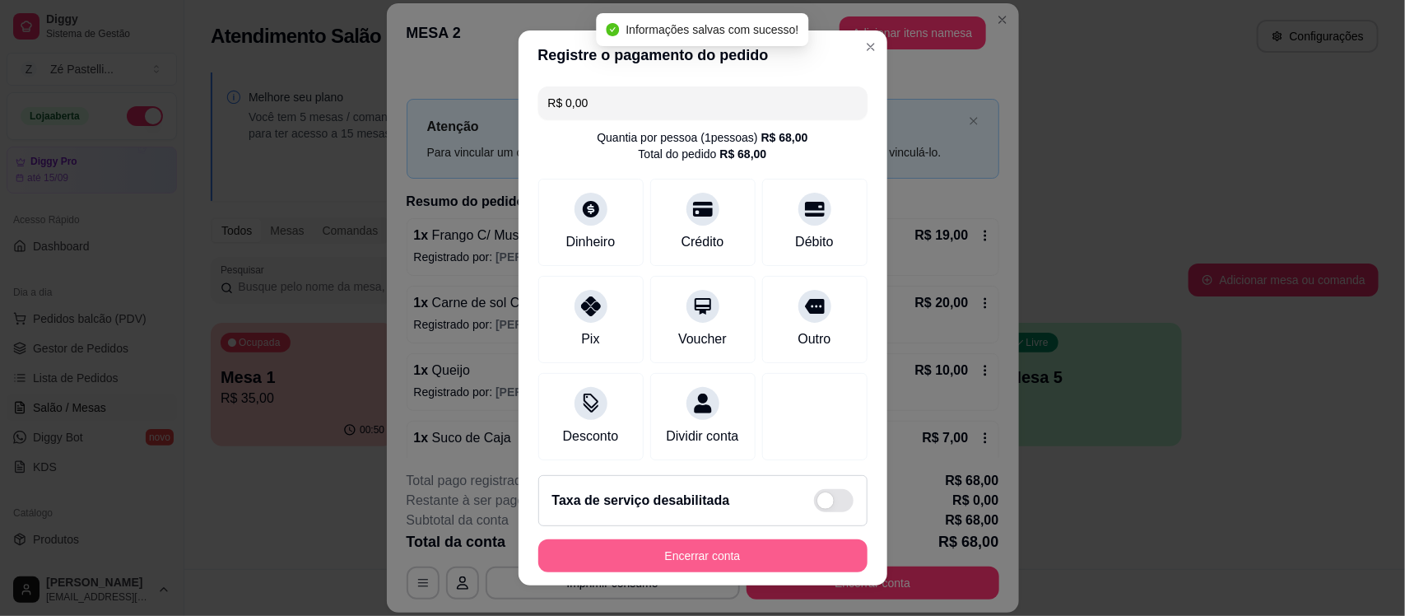
type input "R$ 0,00"
click at [659, 548] on button "Encerrar conta" at bounding box center [702, 555] width 319 height 32
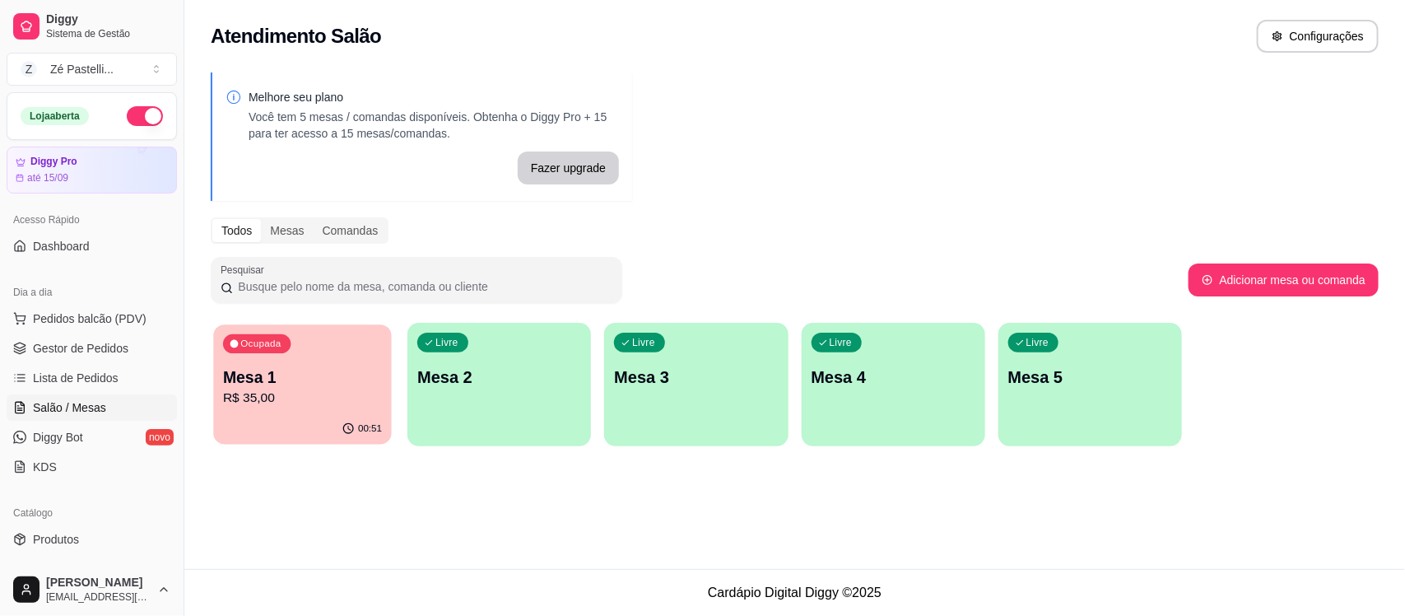
click at [300, 364] on div "Ocupada Mesa 1 R$ 35,00" at bounding box center [302, 368] width 178 height 89
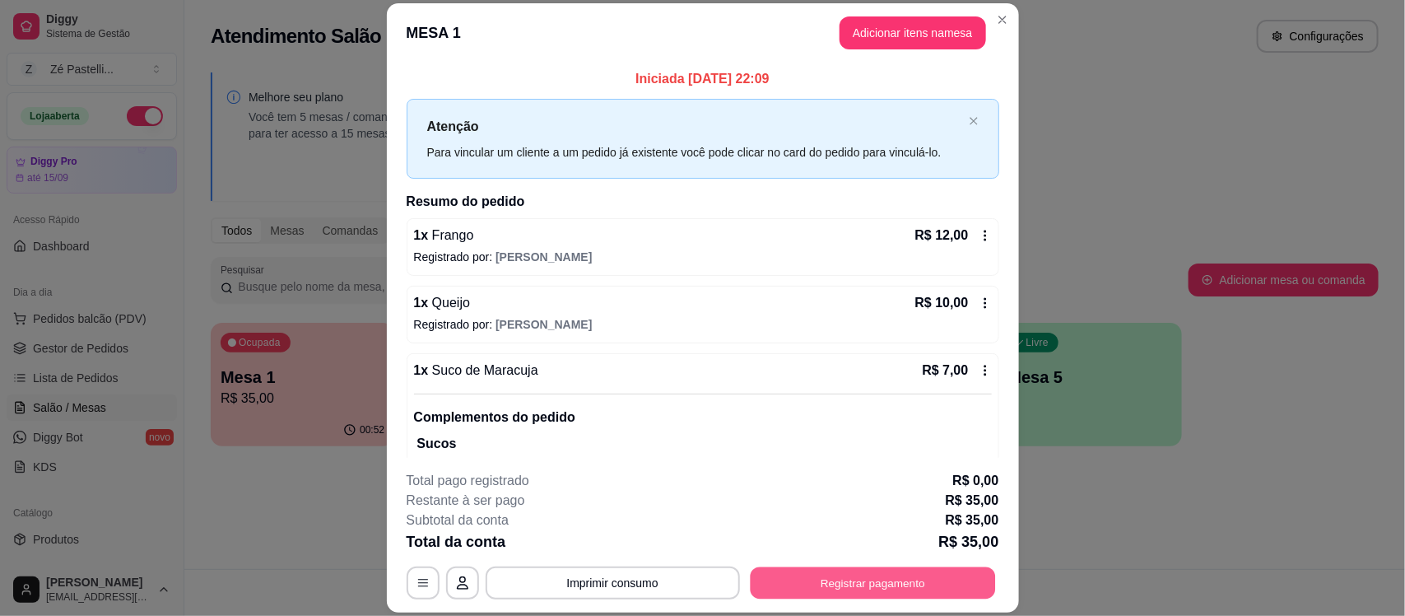
click at [792, 576] on button "Registrar pagamento" at bounding box center [872, 583] width 245 height 32
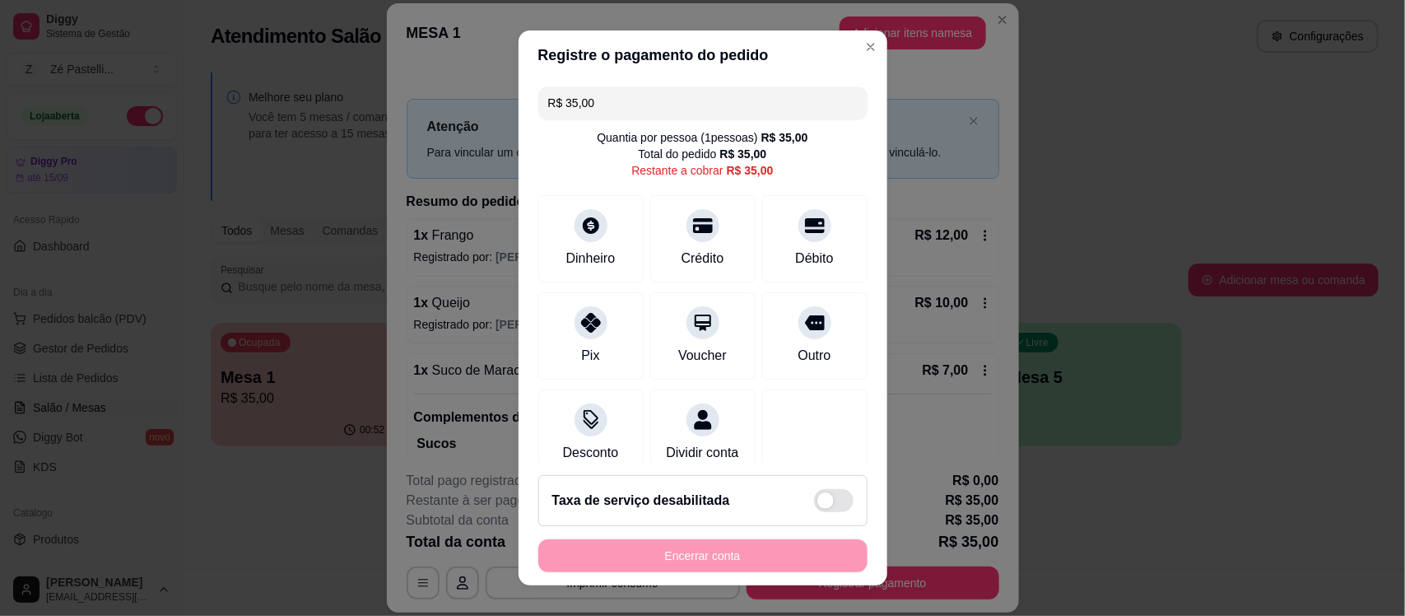
click at [673, 109] on input "R$ 35,00" at bounding box center [703, 102] width 310 height 33
click at [566, 240] on div "Dinheiro" at bounding box center [591, 236] width 116 height 96
click at [566, 336] on div "Pix" at bounding box center [591, 333] width 116 height 96
type input "R$ 0,00"
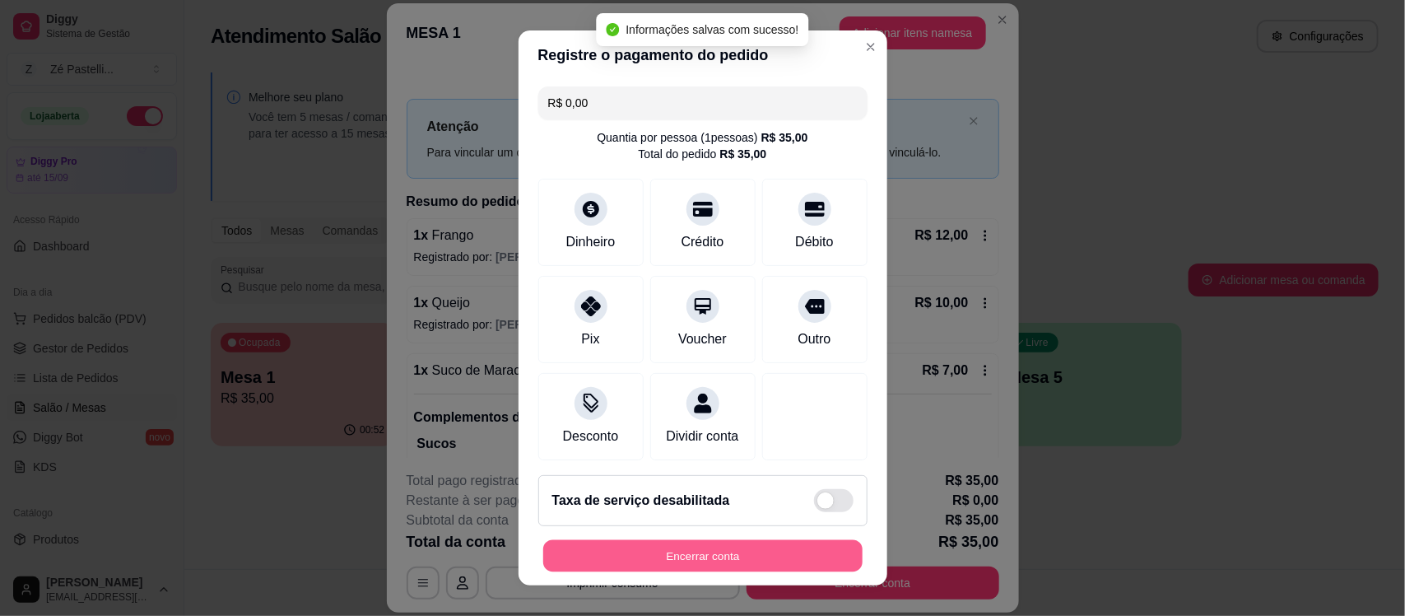
click at [665, 546] on button "Encerrar conta" at bounding box center [702, 555] width 319 height 32
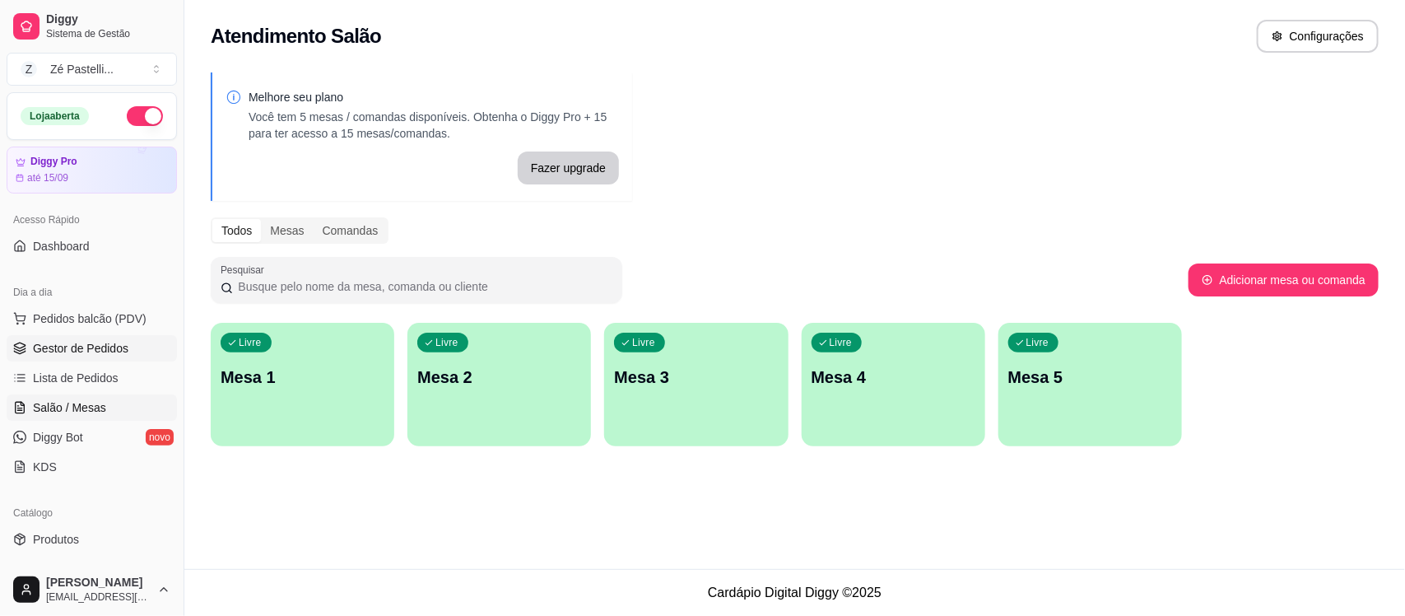
click at [89, 360] on link "Gestor de Pedidos" at bounding box center [92, 348] width 170 height 26
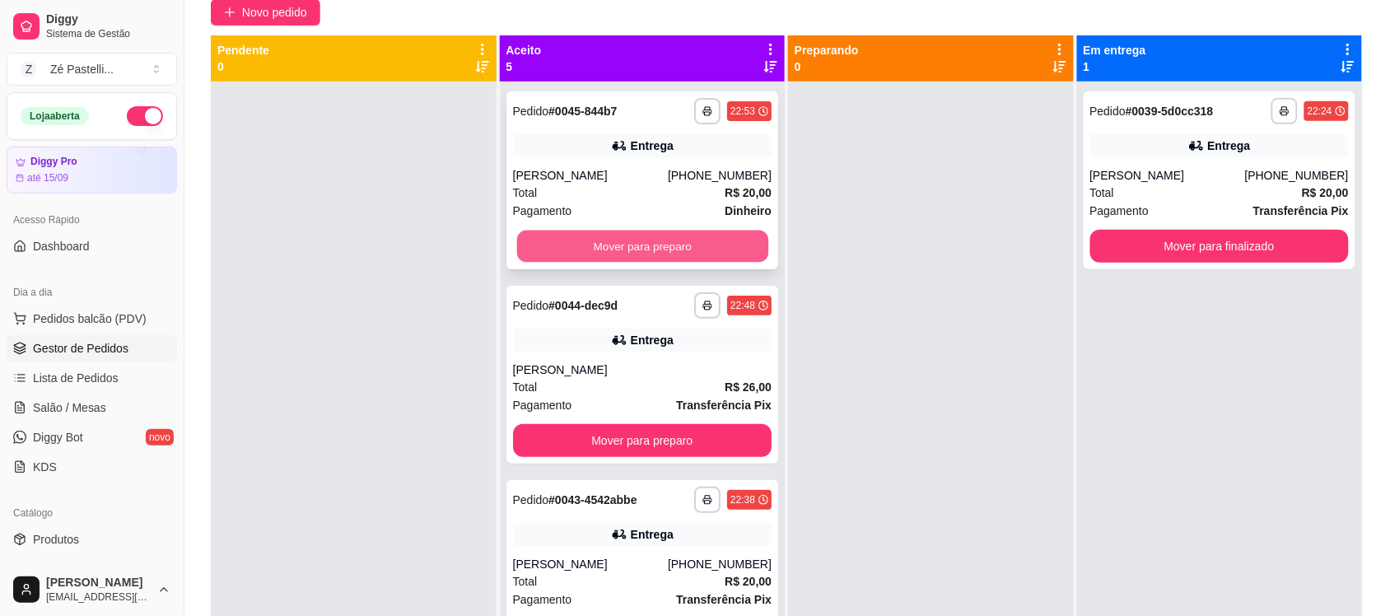
click at [562, 245] on button "Mover para preparo" at bounding box center [641, 247] width 251 height 32
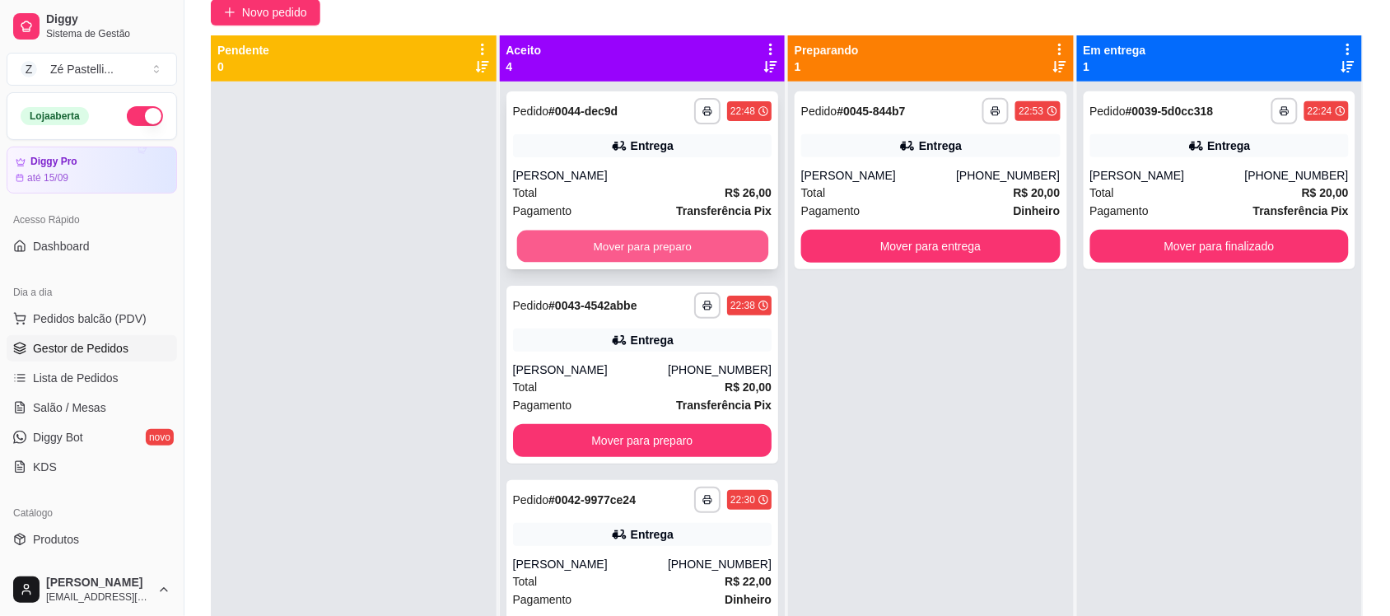
click at [612, 241] on button "Mover para preparo" at bounding box center [641, 247] width 251 height 32
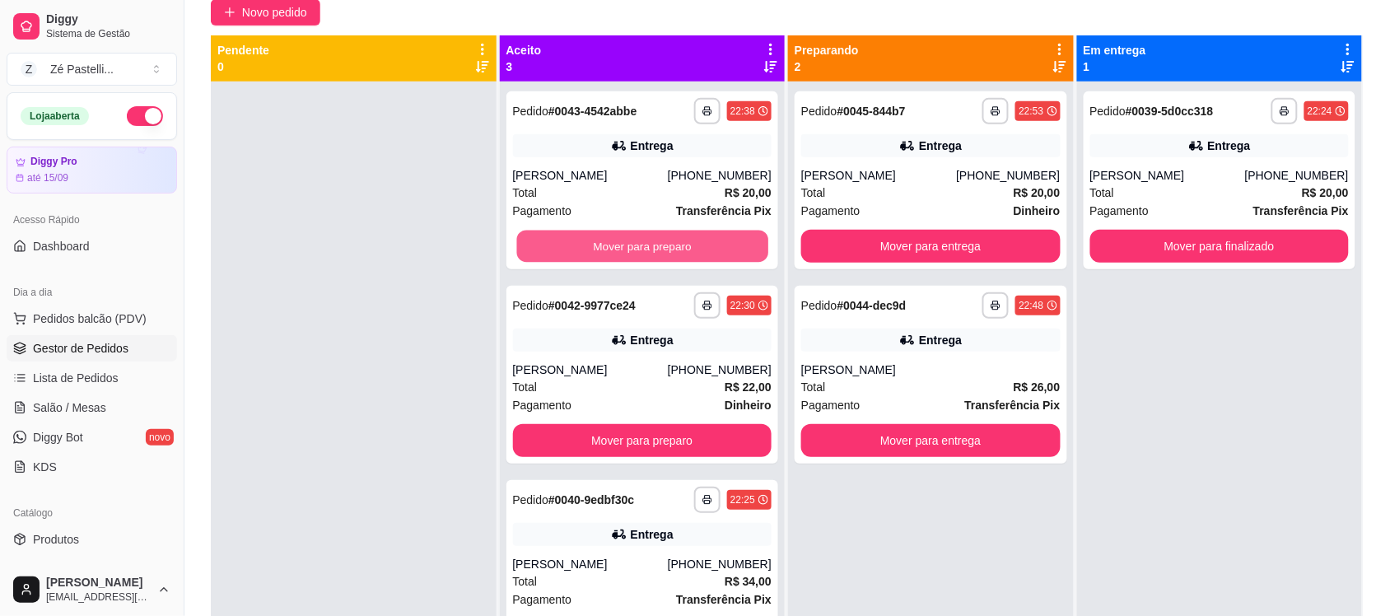
click at [612, 241] on button "Mover para preparo" at bounding box center [641, 247] width 251 height 32
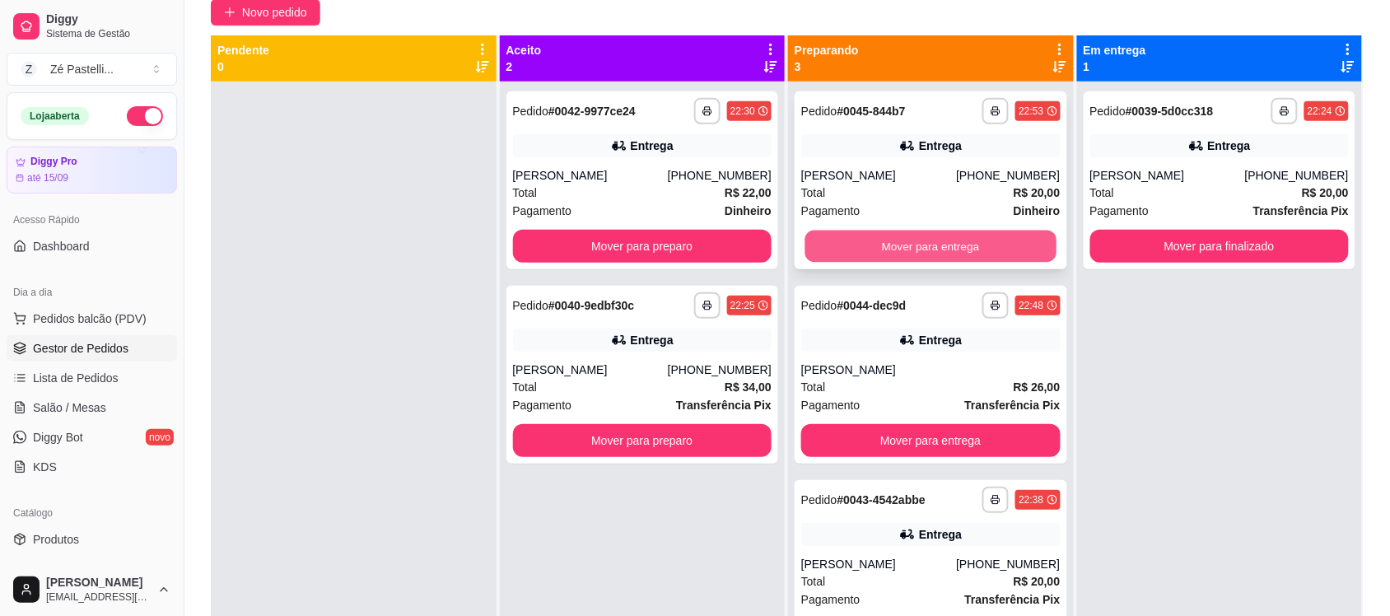
click at [848, 232] on button "Mover para entrega" at bounding box center [930, 247] width 251 height 32
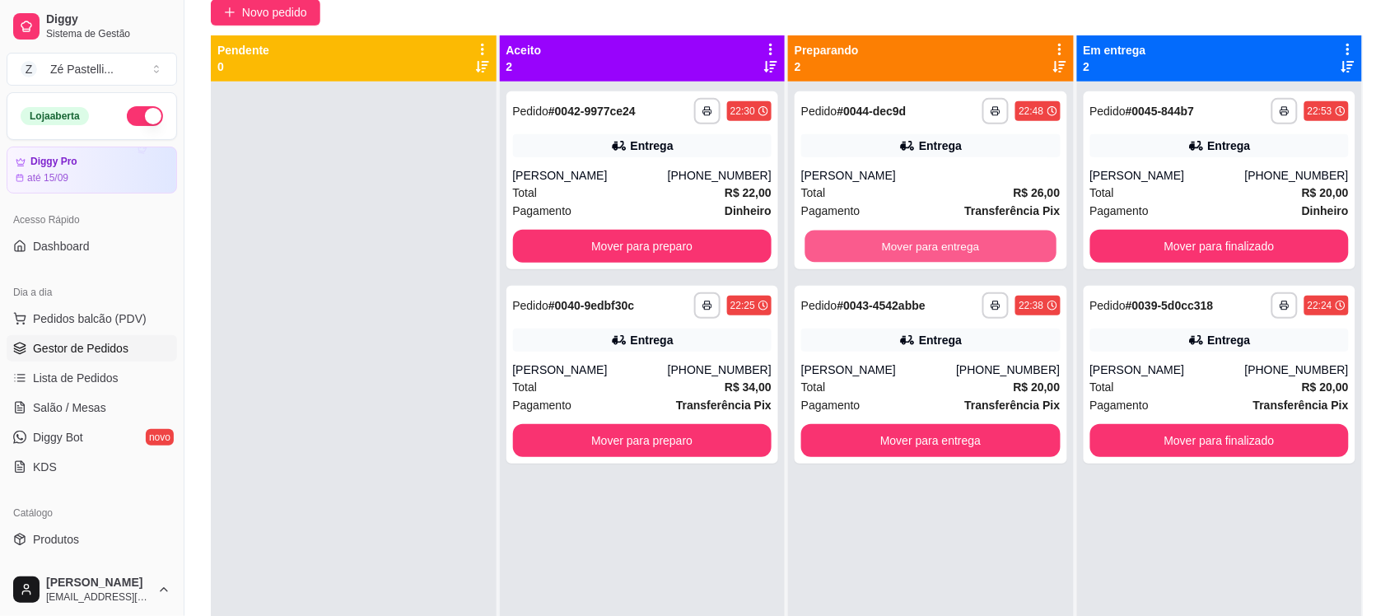
click at [848, 232] on button "Mover para entrega" at bounding box center [930, 247] width 251 height 32
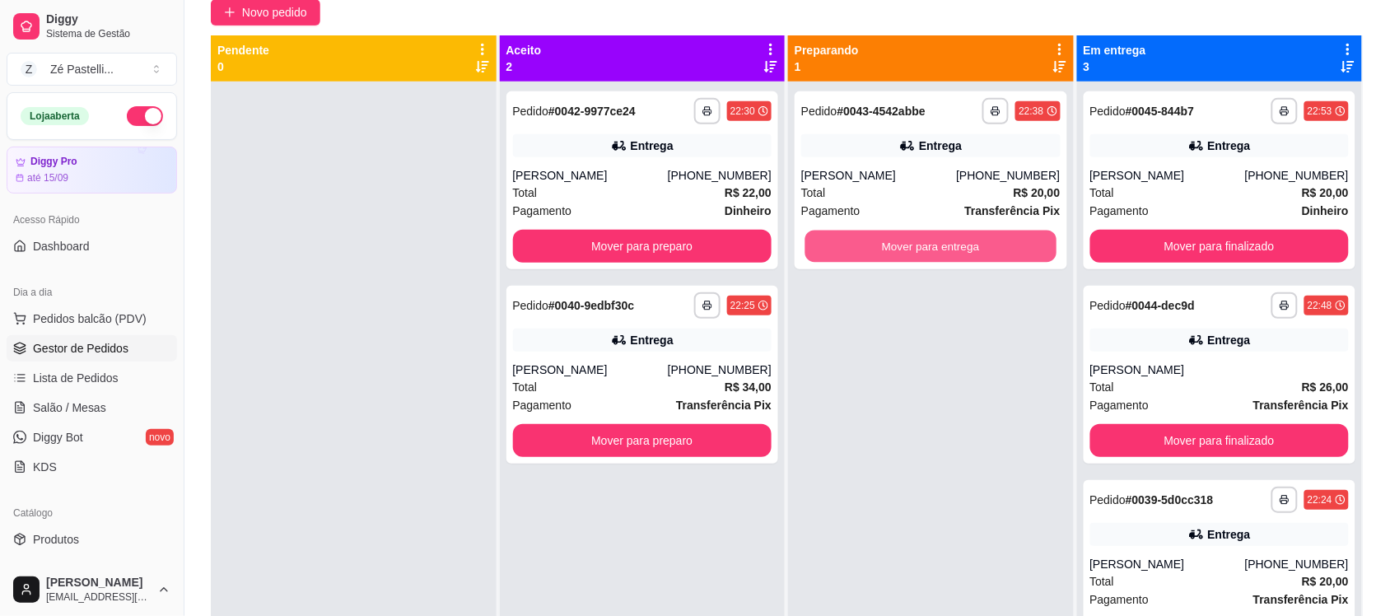
click at [848, 232] on button "Mover para entrega" at bounding box center [930, 247] width 251 height 32
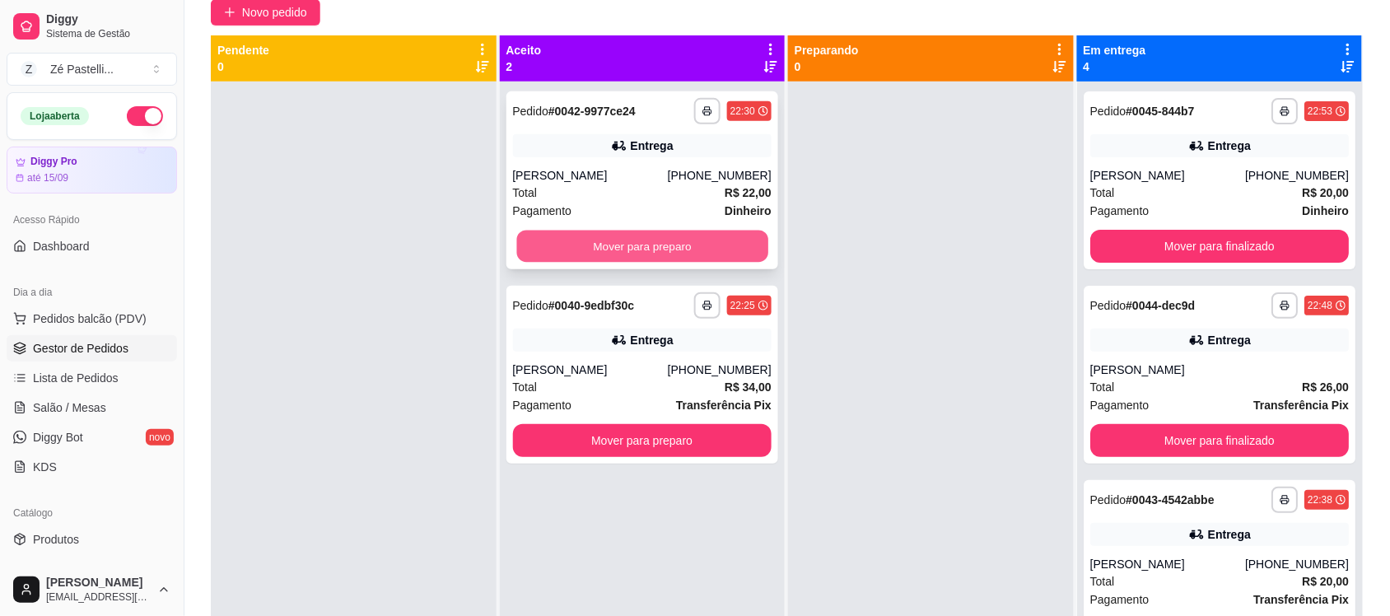
click at [644, 253] on button "Mover para preparo" at bounding box center [641, 247] width 251 height 32
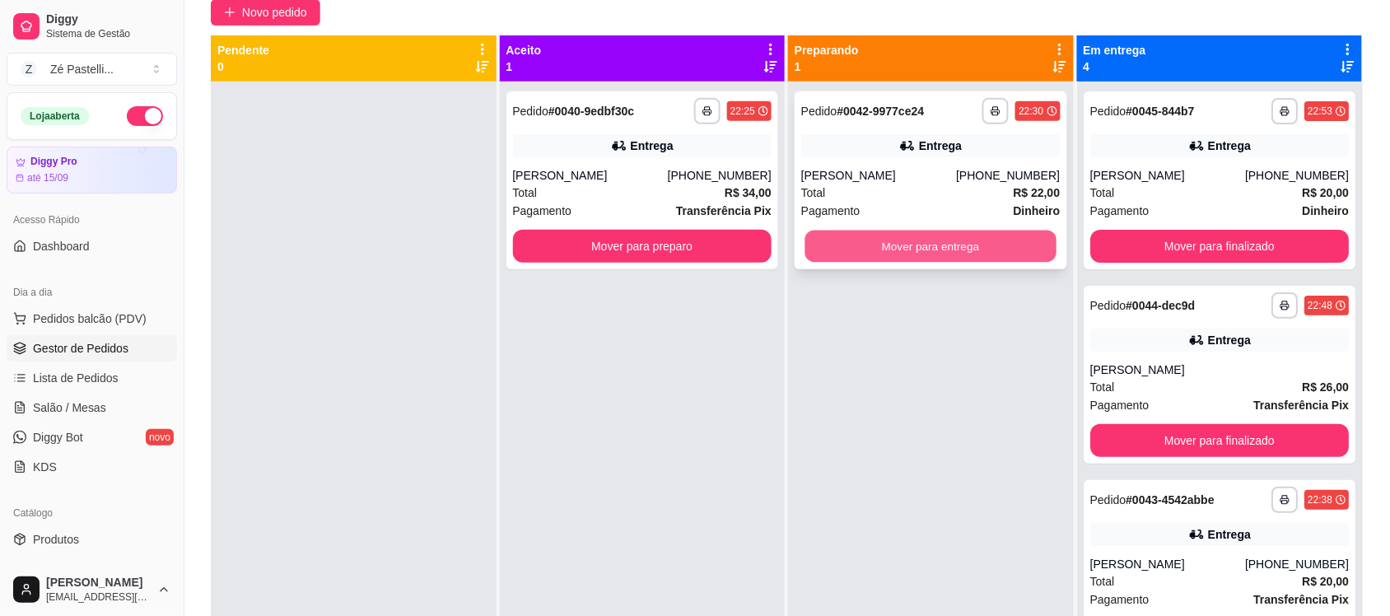
click at [866, 249] on button "Mover para entrega" at bounding box center [930, 247] width 251 height 32
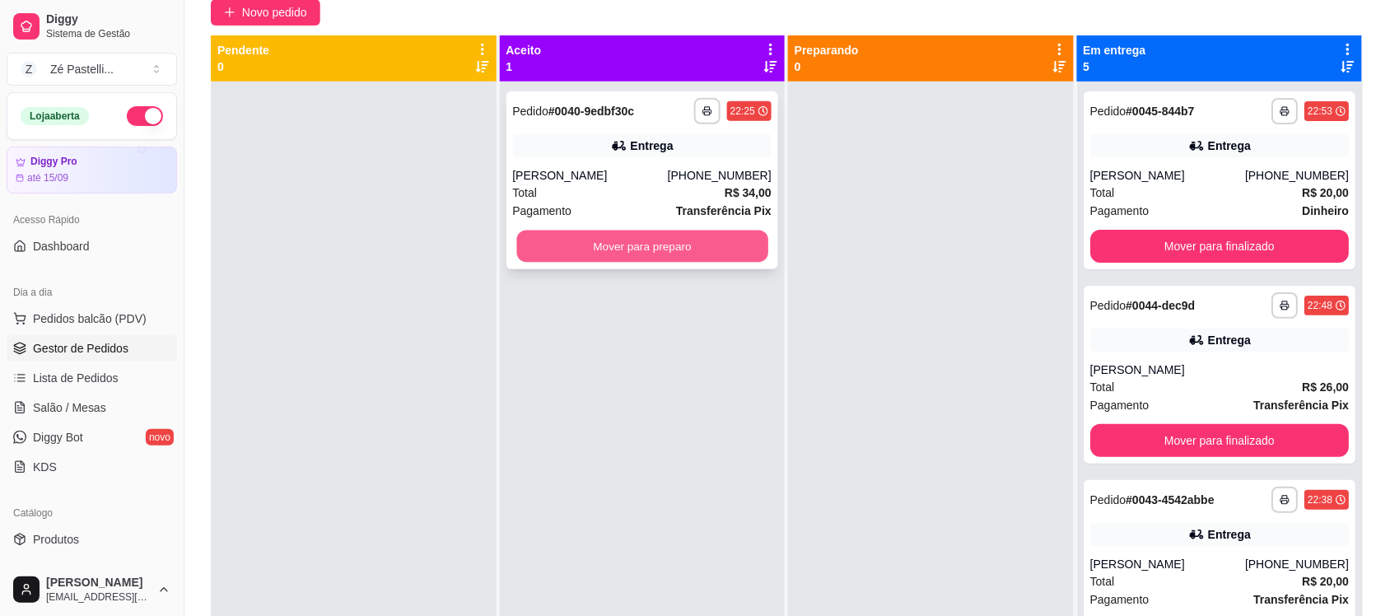
click at [647, 244] on button "Mover para preparo" at bounding box center [641, 247] width 251 height 32
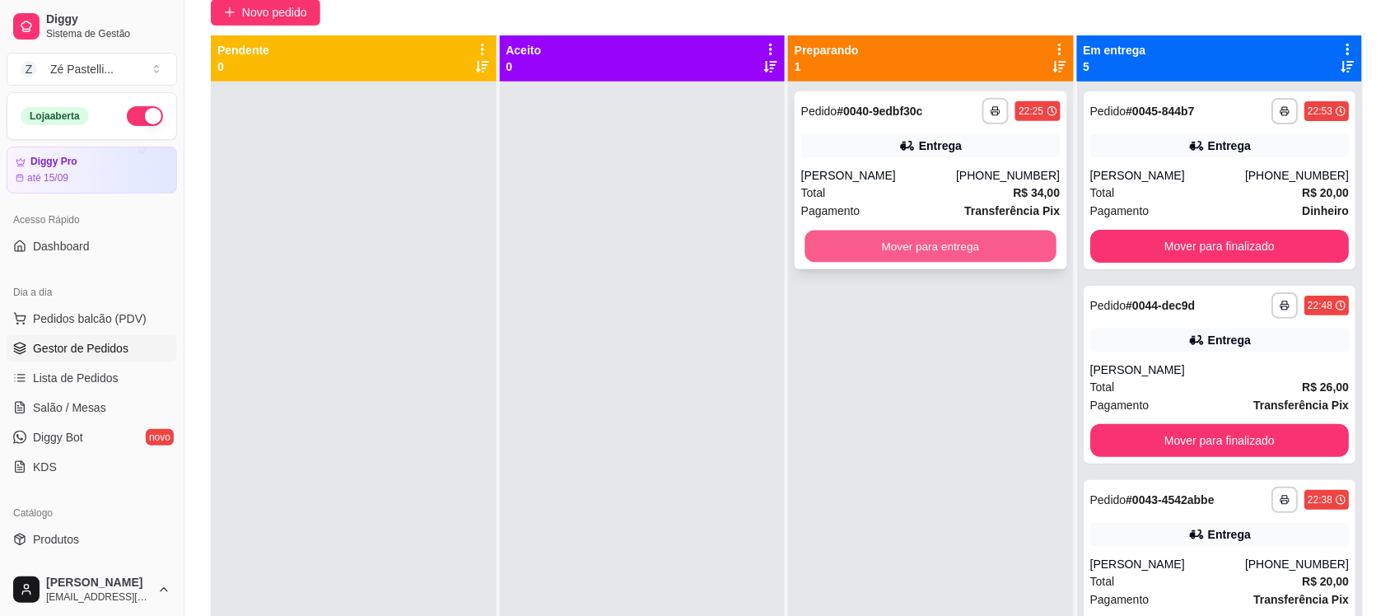
click at [854, 230] on div "Mover para entrega" at bounding box center [930, 246] width 259 height 33
click at [906, 249] on button "Mover para entrega" at bounding box center [930, 247] width 251 height 32
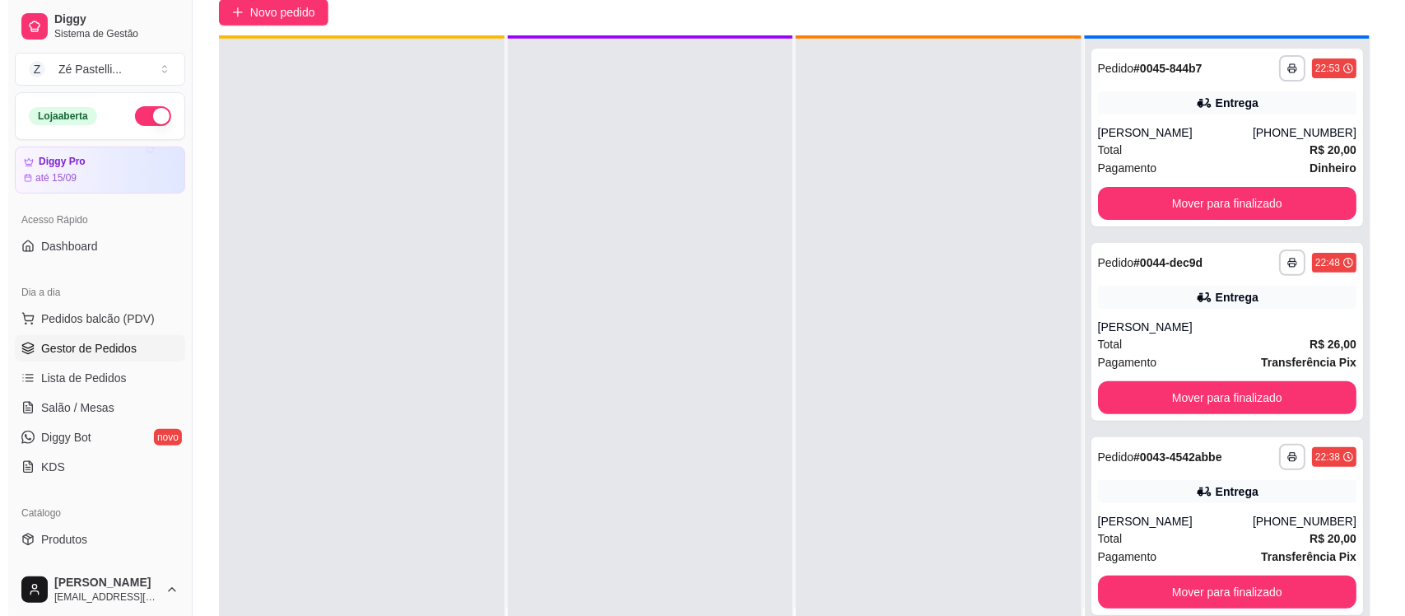
scroll to position [46, 0]
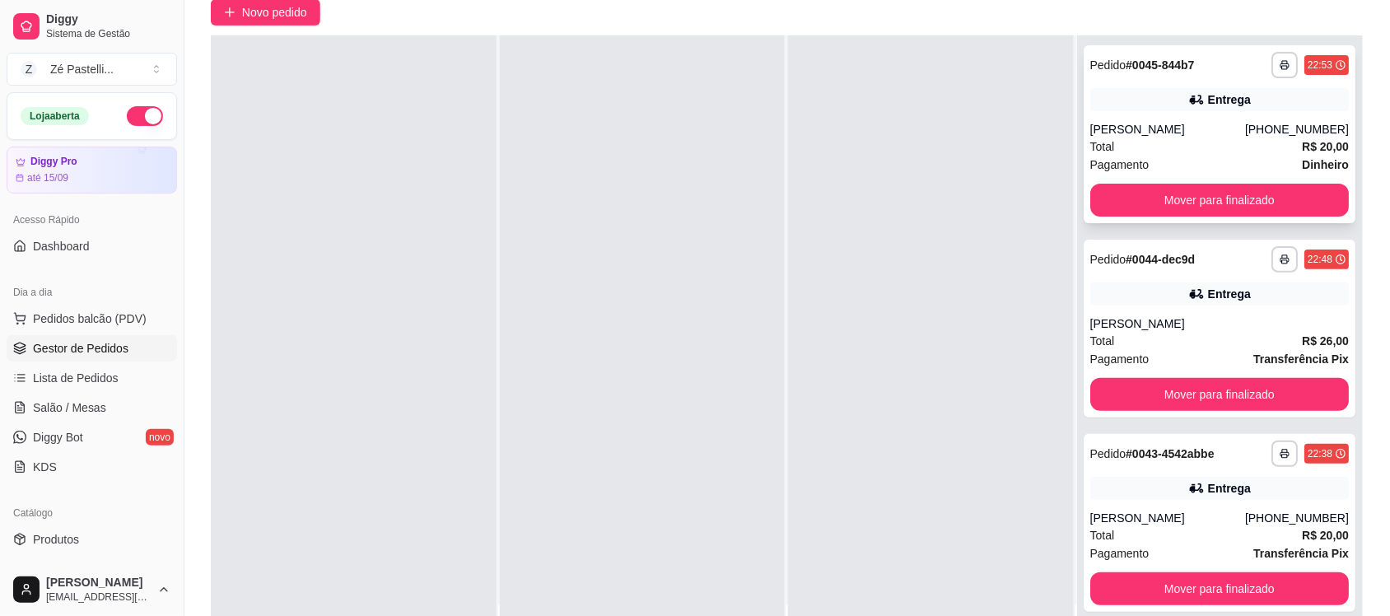
click at [1192, 115] on div "**********" at bounding box center [1219, 134] width 273 height 178
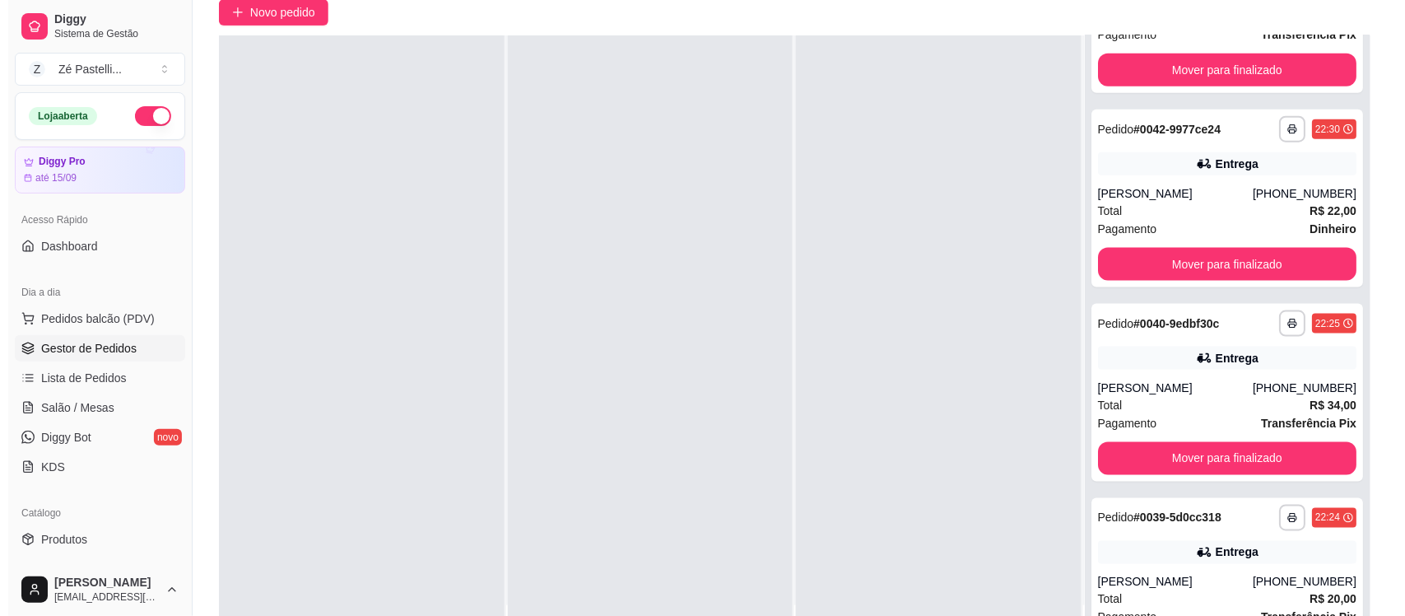
scroll to position [565, 0]
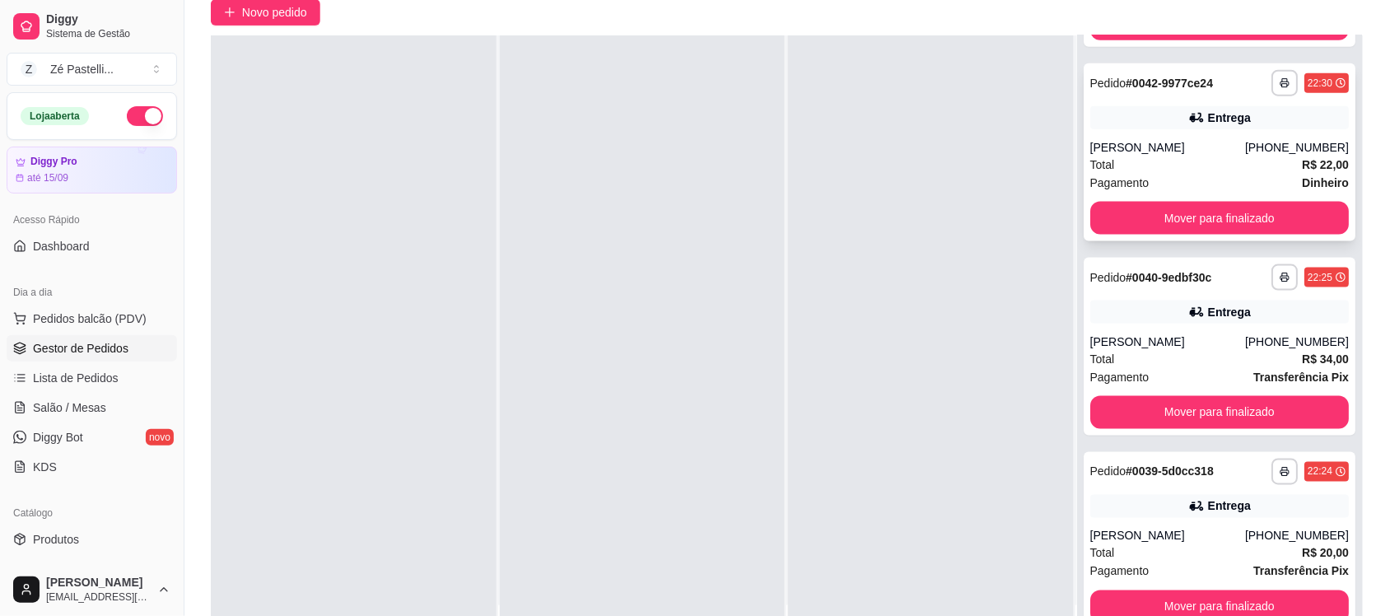
click at [1108, 144] on div "[PERSON_NAME]" at bounding box center [1167, 147] width 155 height 16
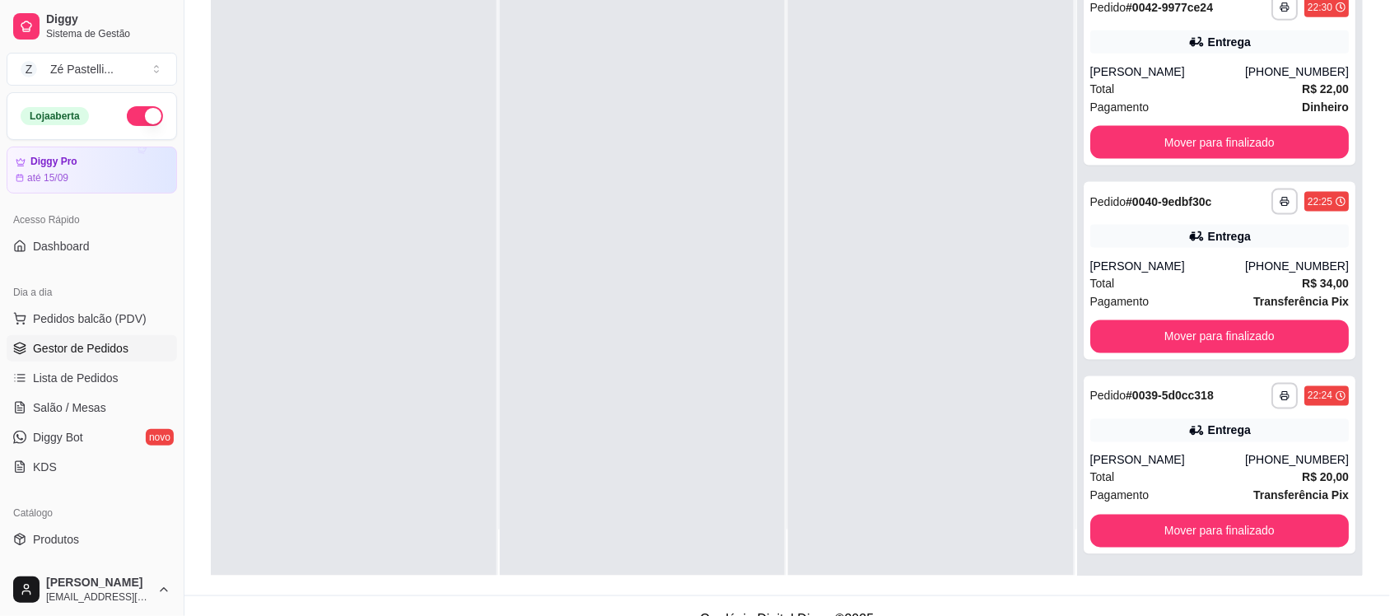
scroll to position [251, 0]
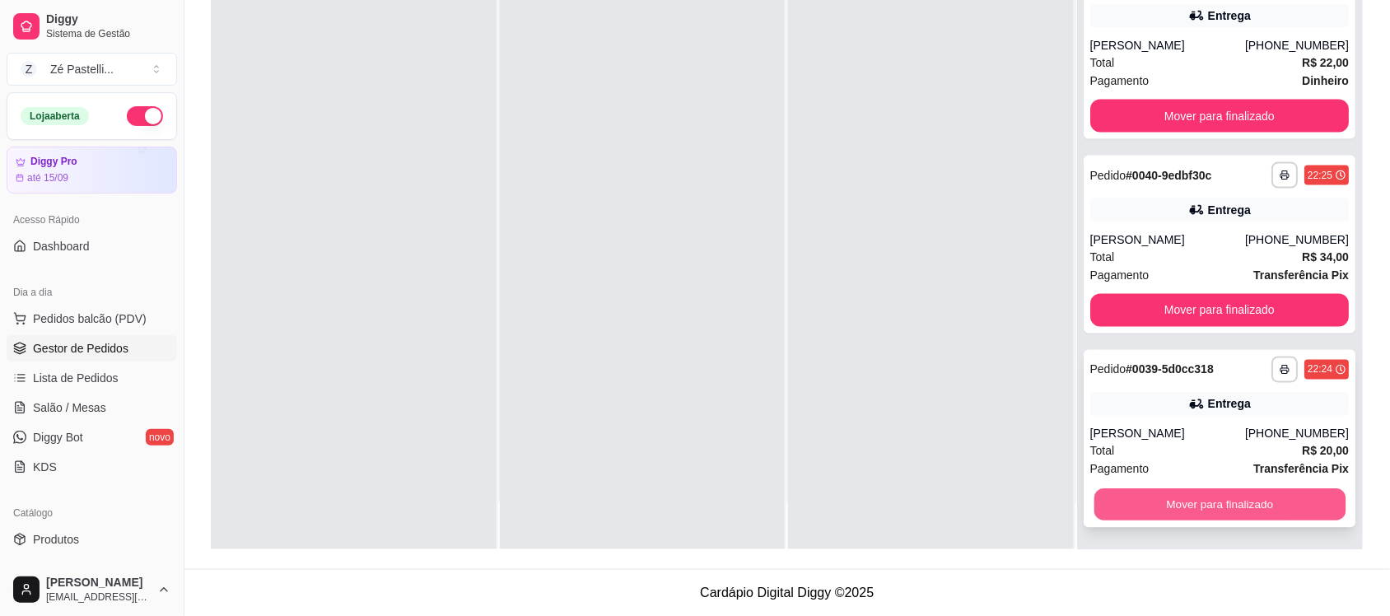
click at [1237, 502] on button "Mover para finalizado" at bounding box center [1218, 505] width 251 height 32
click at [1149, 500] on button "Mover para finalizado" at bounding box center [1218, 504] width 251 height 32
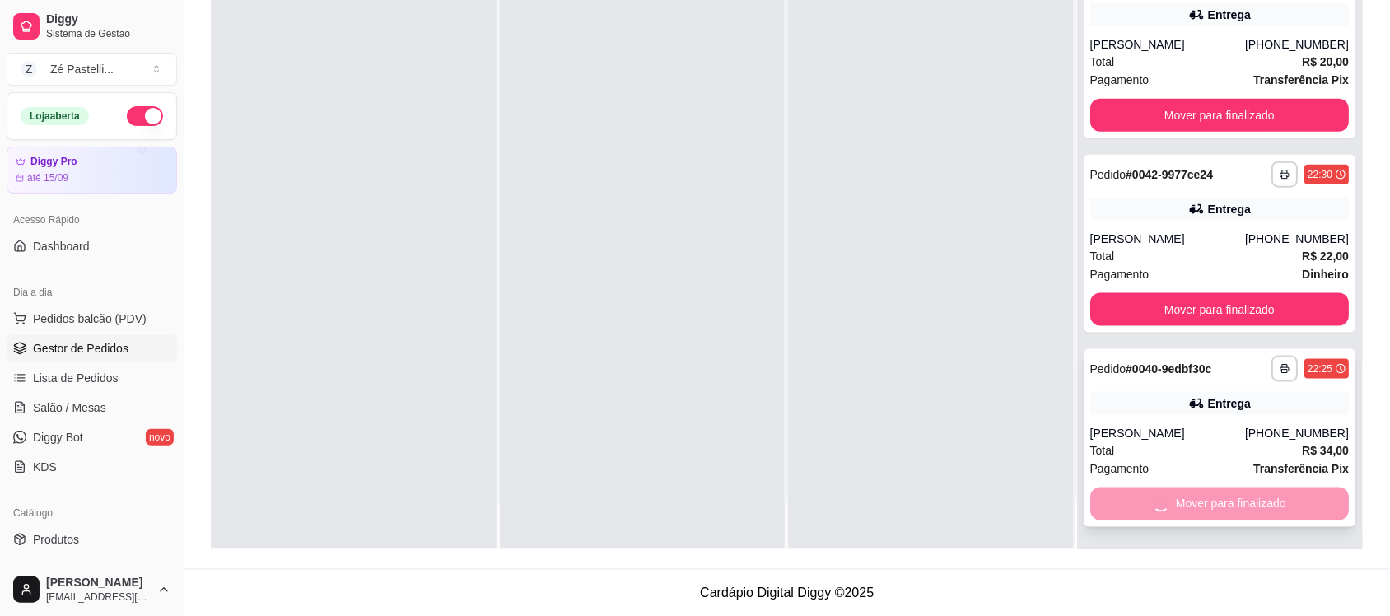
scroll to position [177, 0]
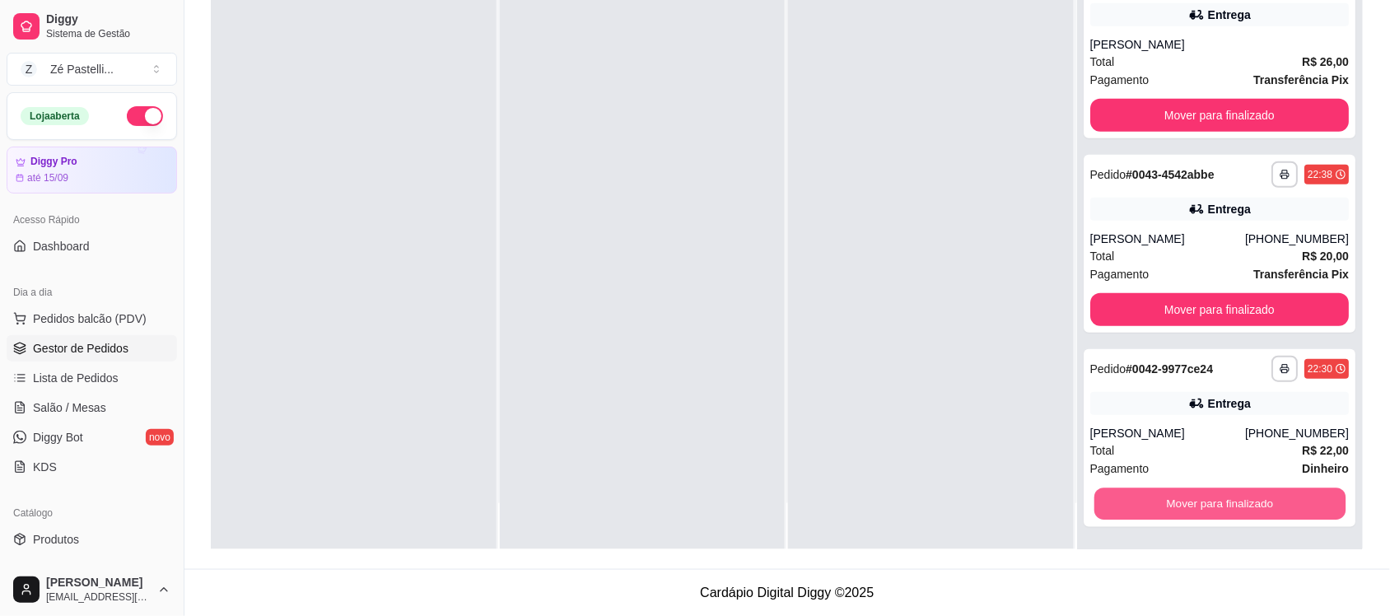
click at [1149, 500] on button "Mover para finalizado" at bounding box center [1218, 504] width 251 height 32
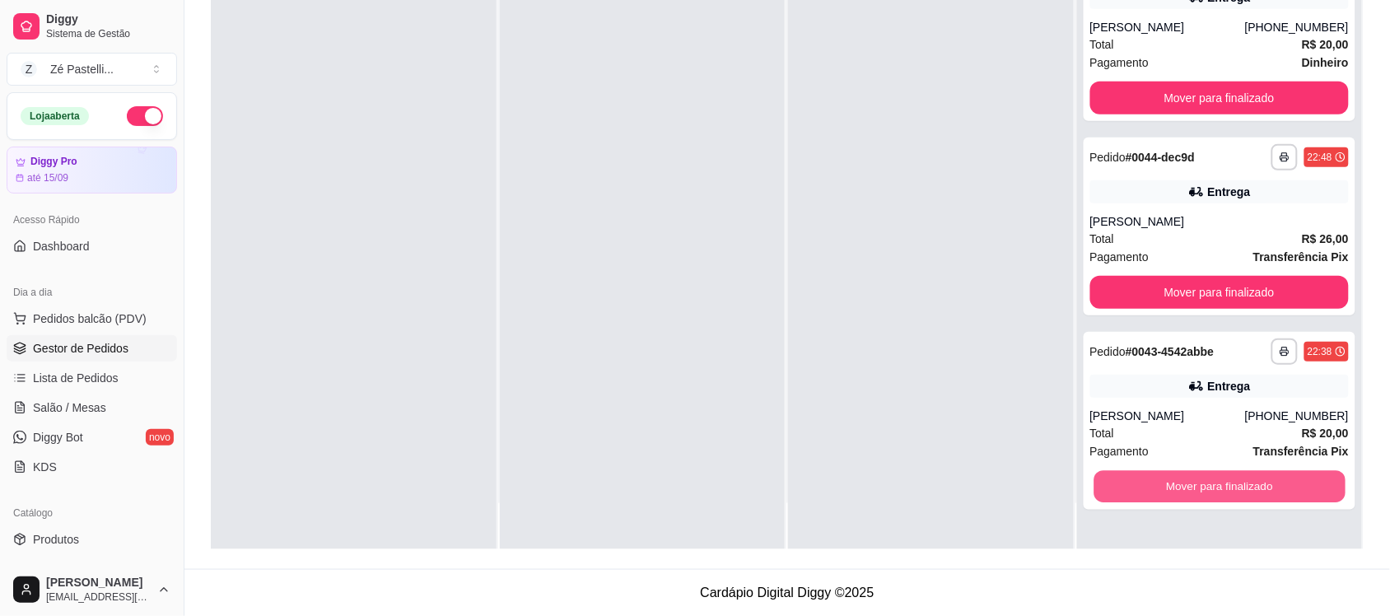
click at [1149, 500] on button "Mover para finalizado" at bounding box center [1218, 487] width 251 height 32
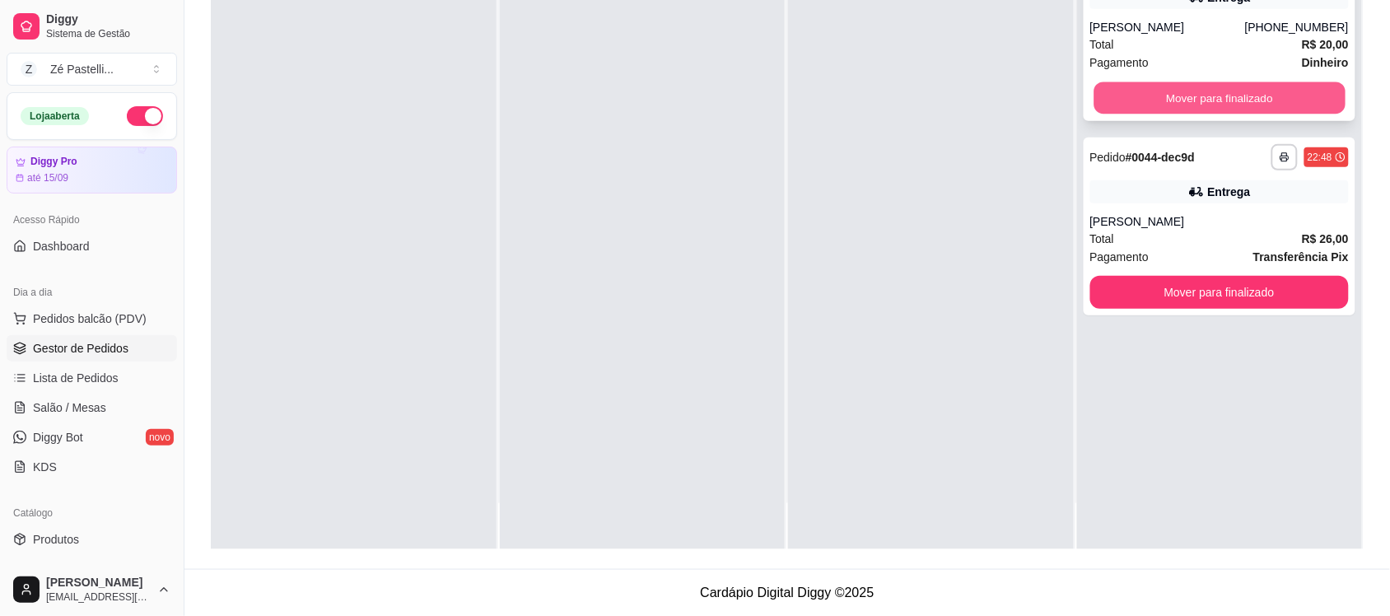
click at [1161, 96] on button "Mover para finalizado" at bounding box center [1218, 98] width 251 height 32
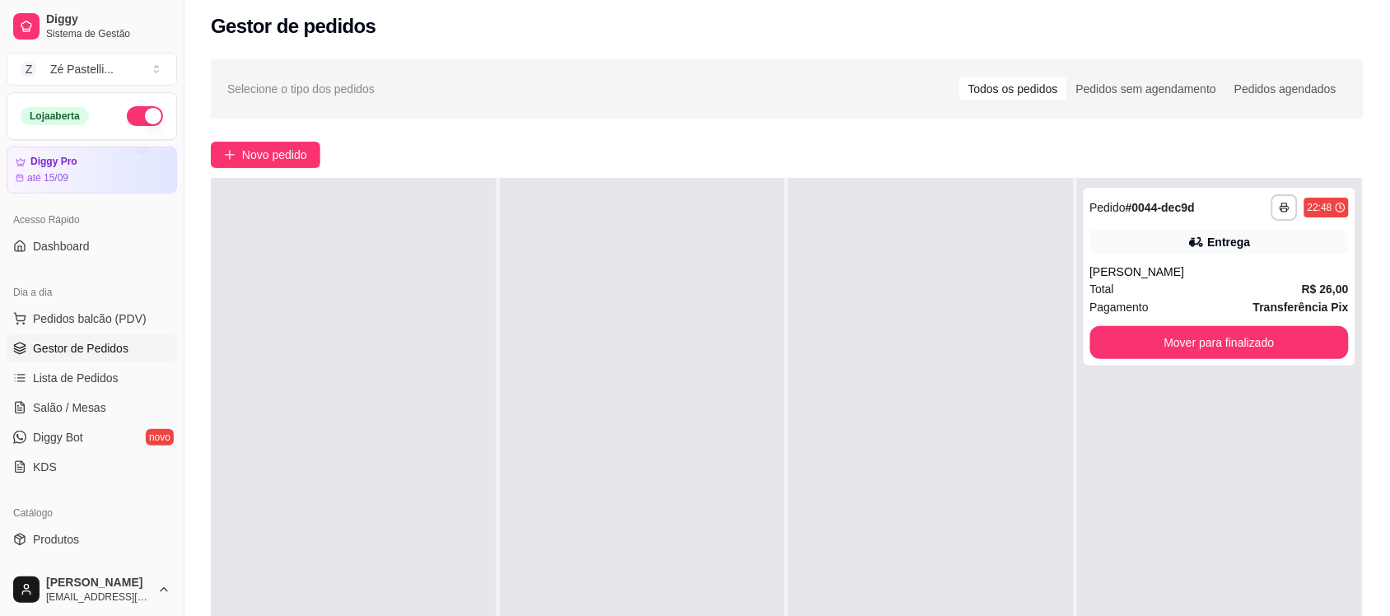
scroll to position [22, 0]
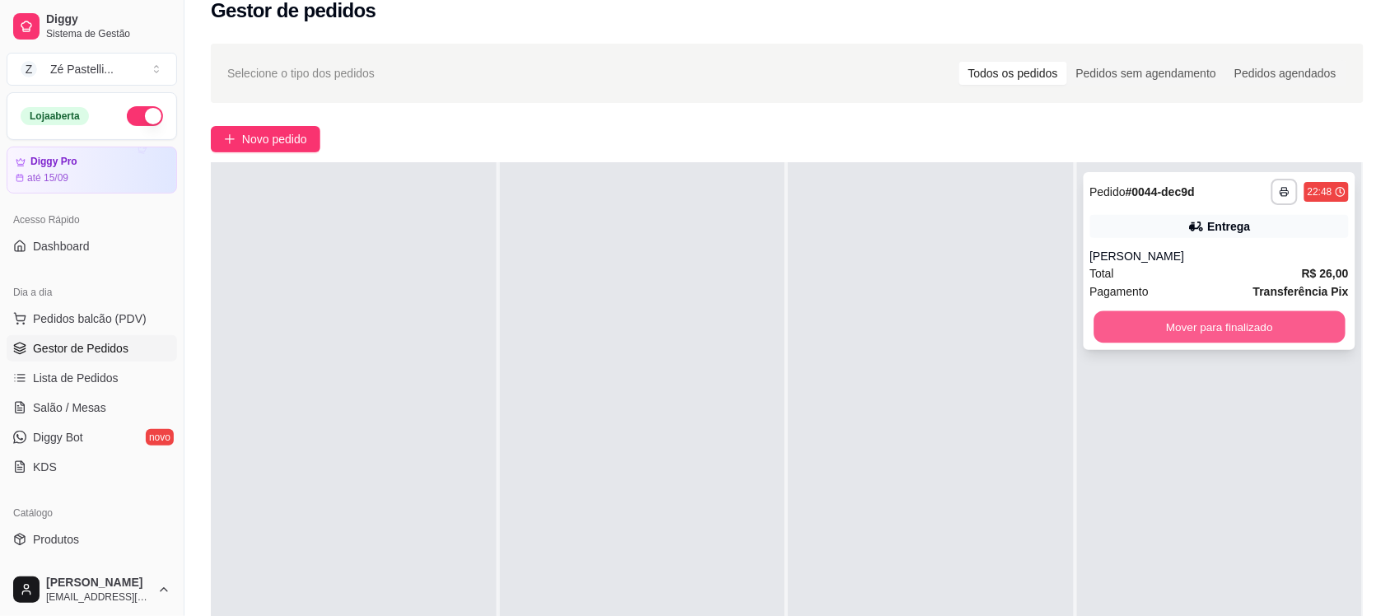
click at [1129, 323] on button "Mover para finalizado" at bounding box center [1218, 327] width 251 height 32
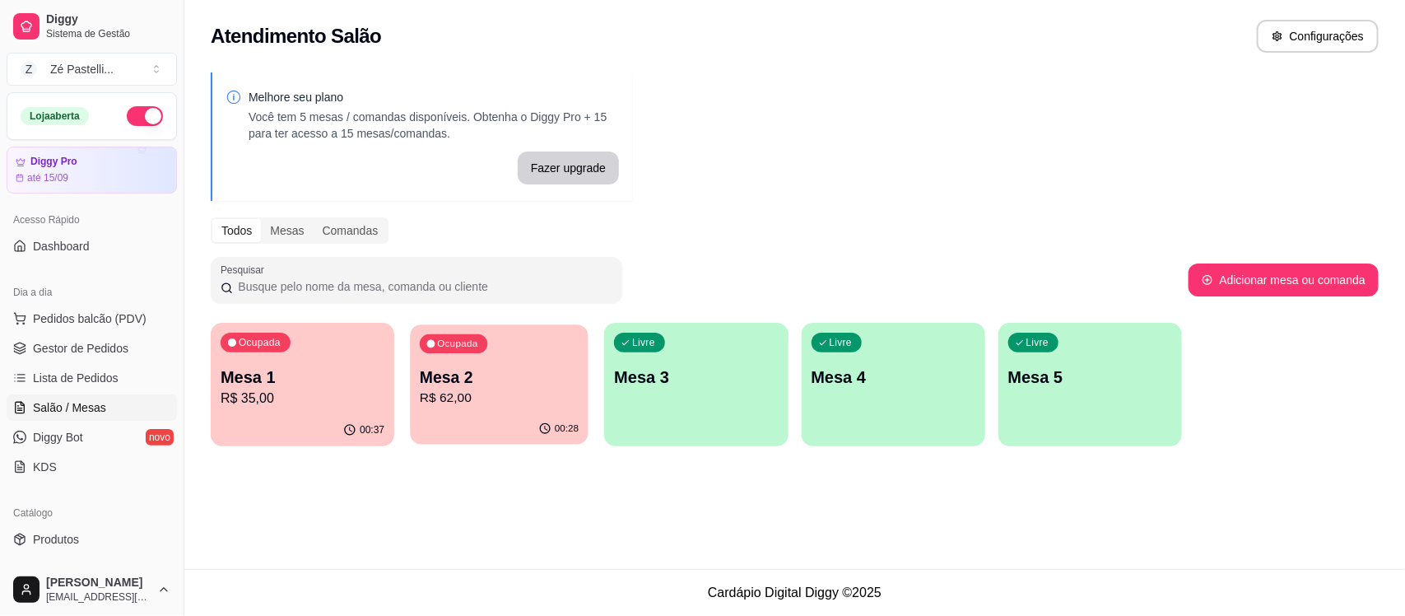
click at [447, 383] on p "Mesa 2" at bounding box center [499, 377] width 159 height 22
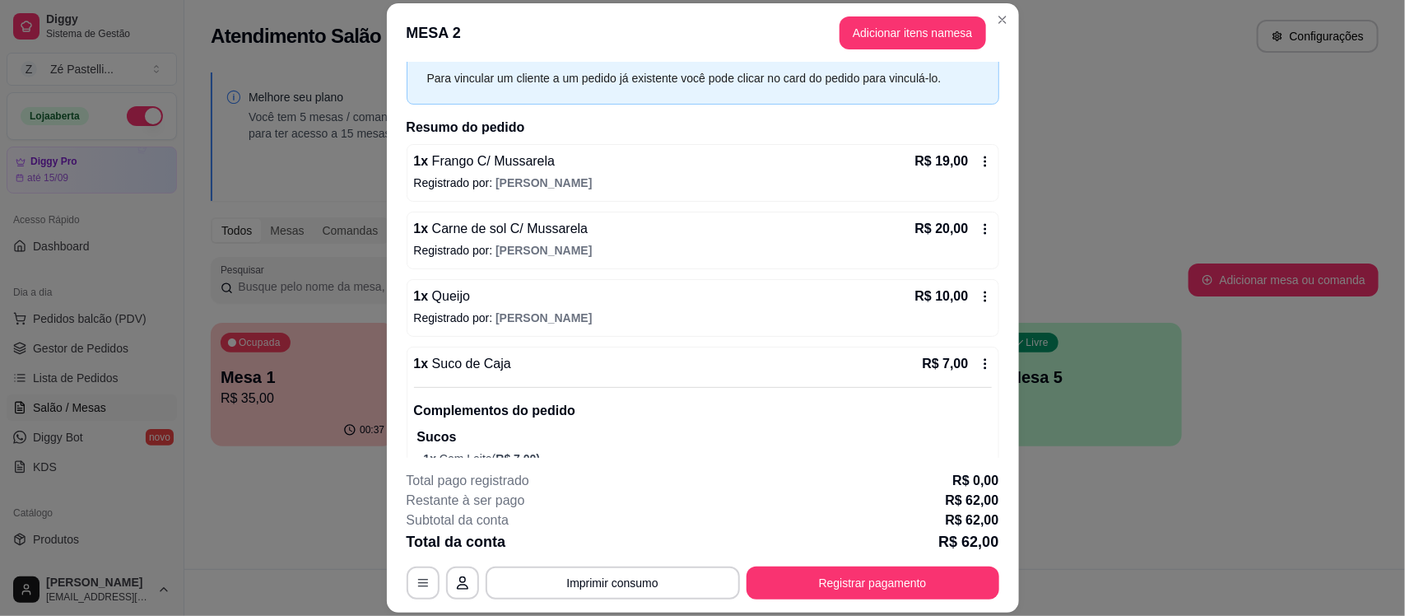
scroll to position [91, 0]
